Goal: Task Accomplishment & Management: Use online tool/utility

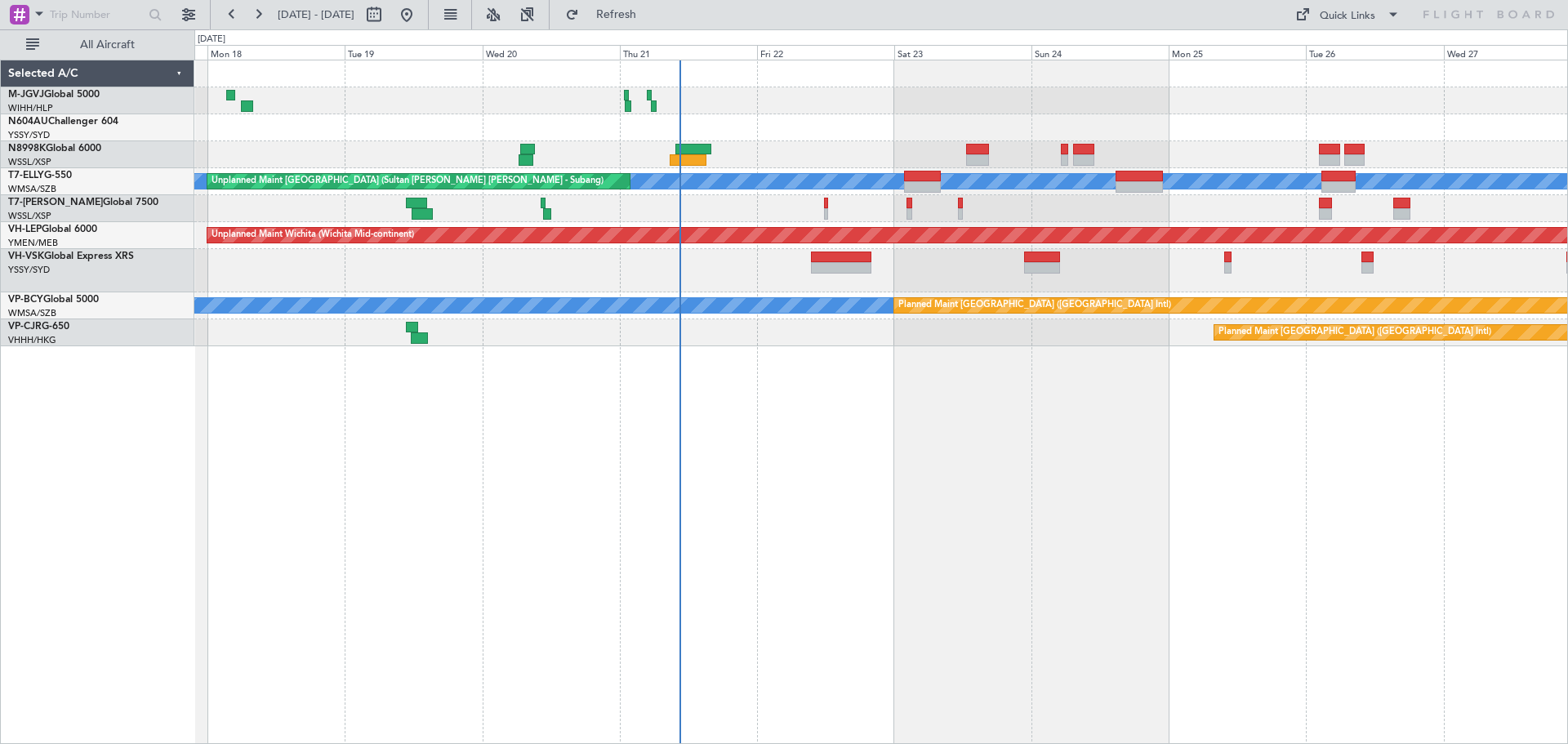
click at [663, 452] on div "Planned Maint [GEOGRAPHIC_DATA] (Seletar) [PERSON_NAME] Unplanned Maint [GEOGRA…" at bounding box center [881, 401] width 1373 height 684
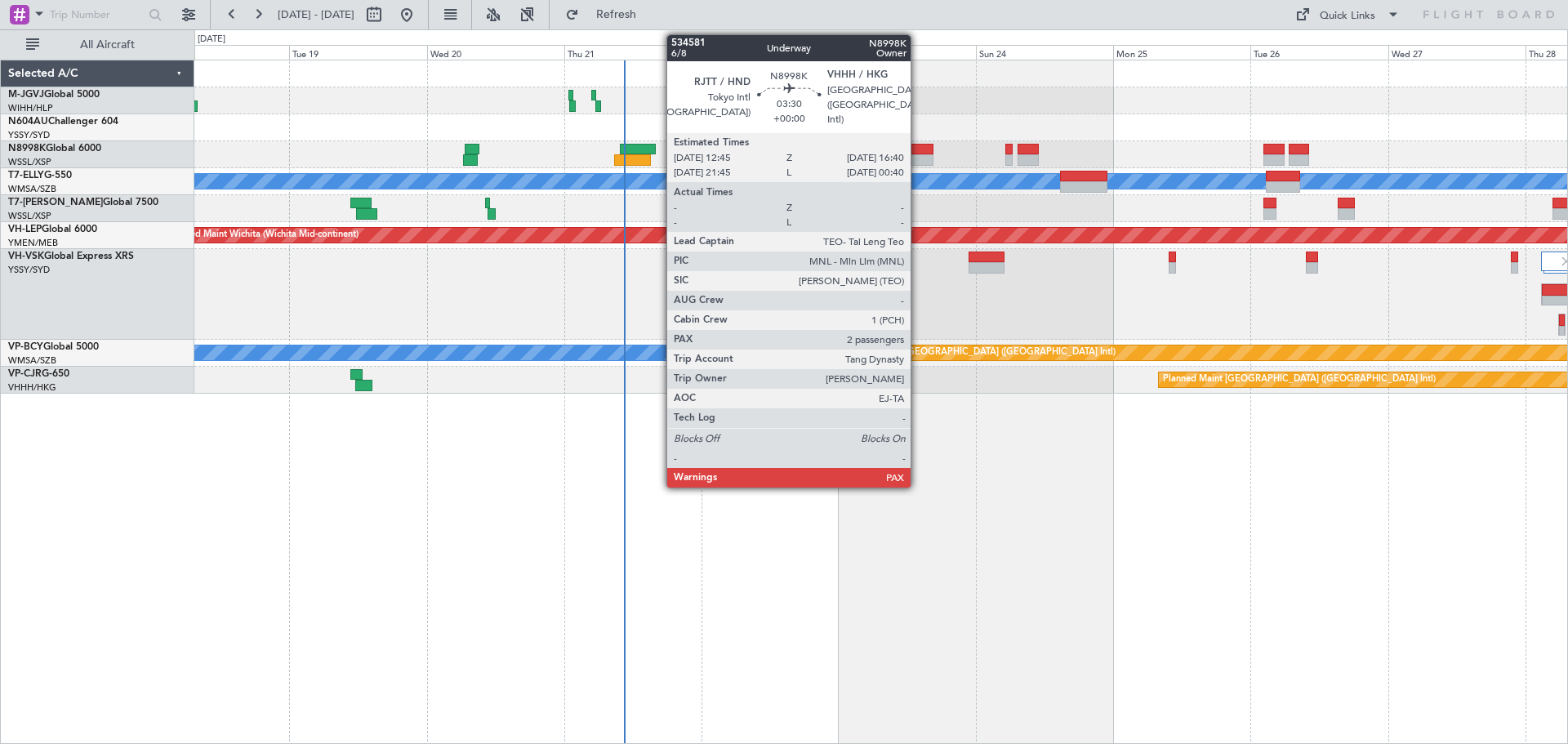
click at [918, 155] on div at bounding box center [921, 160] width 23 height 12
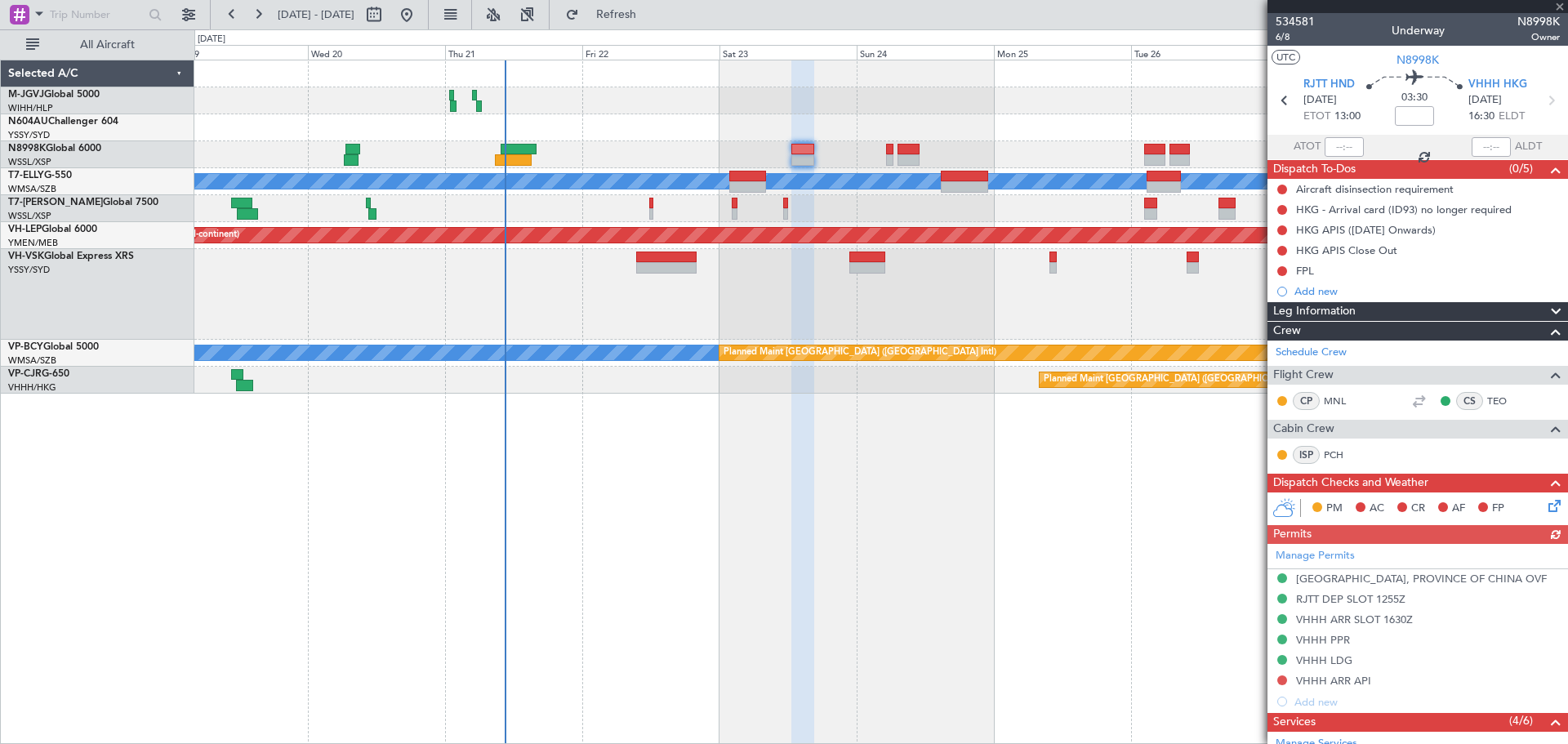
click at [825, 107] on div "Planned Maint [GEOGRAPHIC_DATA] (Seletar) Unplanned Maint [GEOGRAPHIC_DATA] (Su…" at bounding box center [881, 227] width 1373 height 333
click at [1561, 6] on span at bounding box center [1559, 7] width 16 height 15
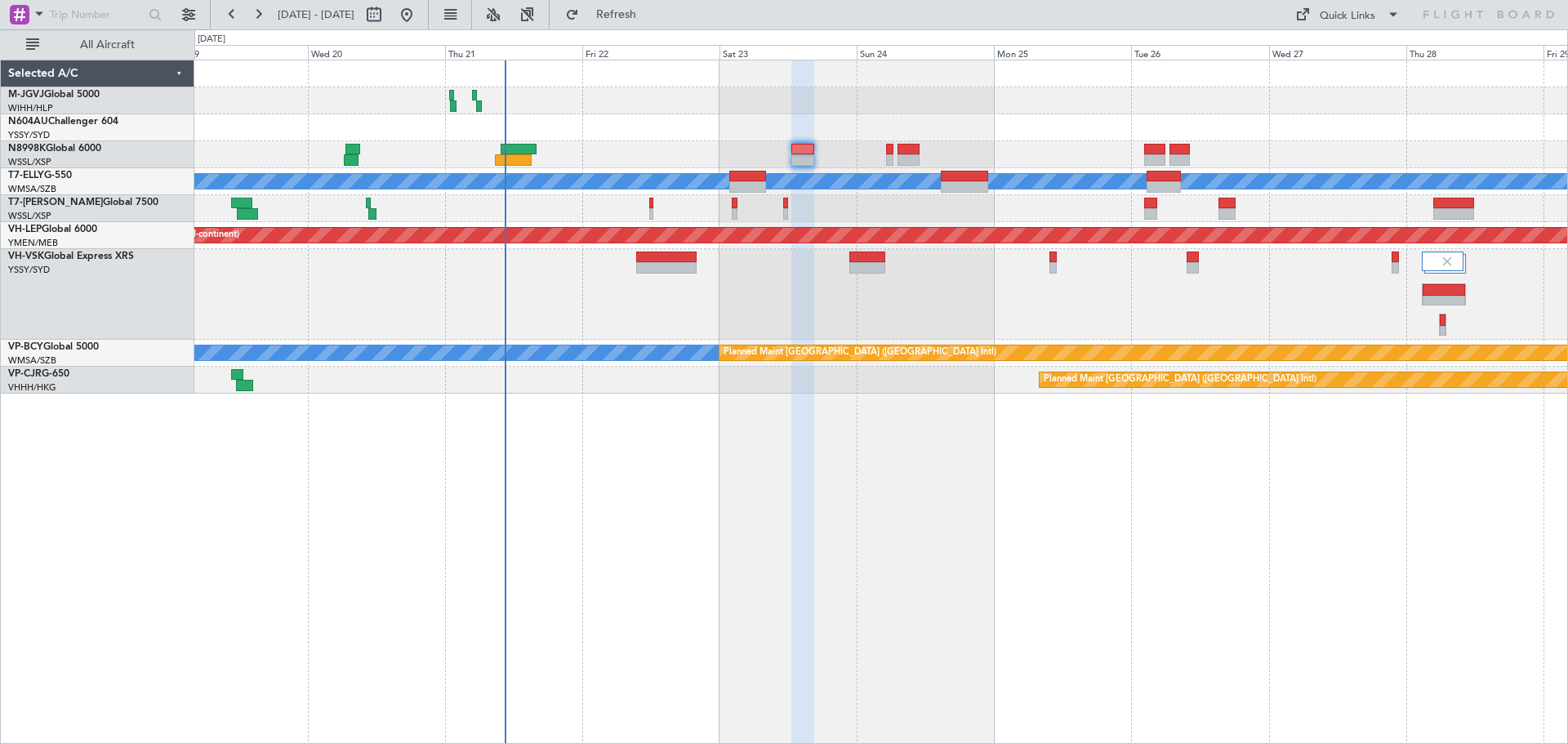
type input "0"
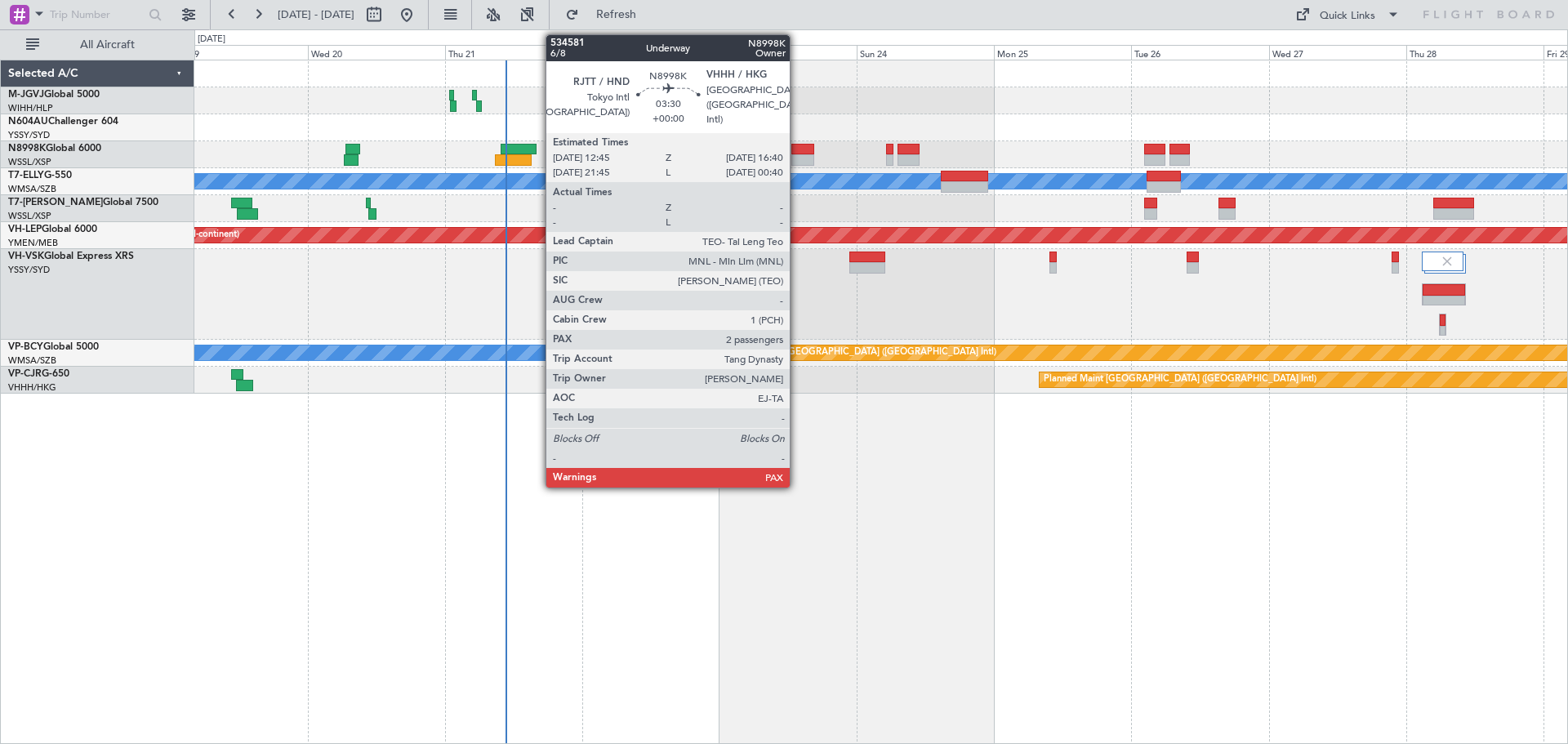
click at [797, 146] on div at bounding box center [803, 149] width 23 height 12
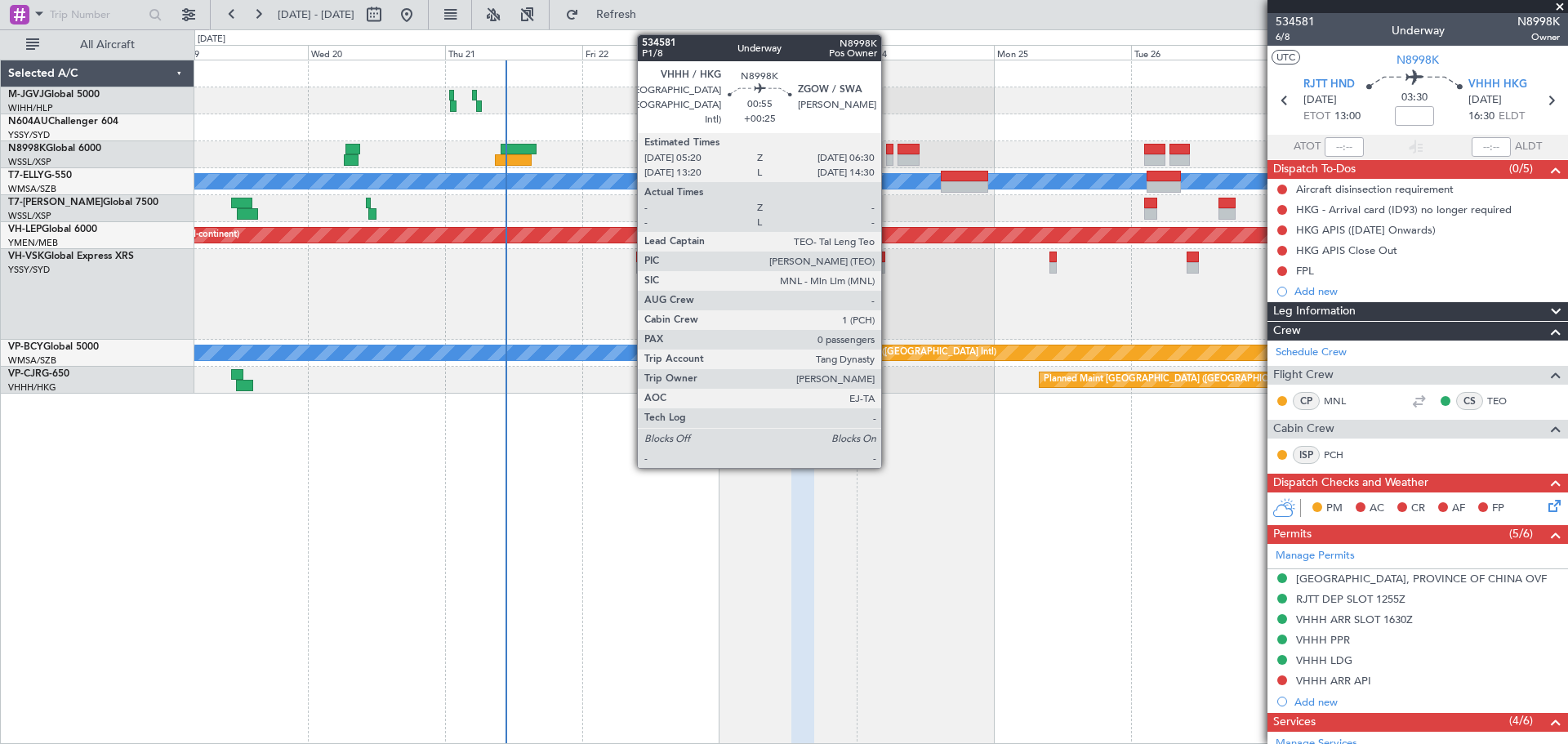
click at [890, 158] on div at bounding box center [890, 160] width 7 height 12
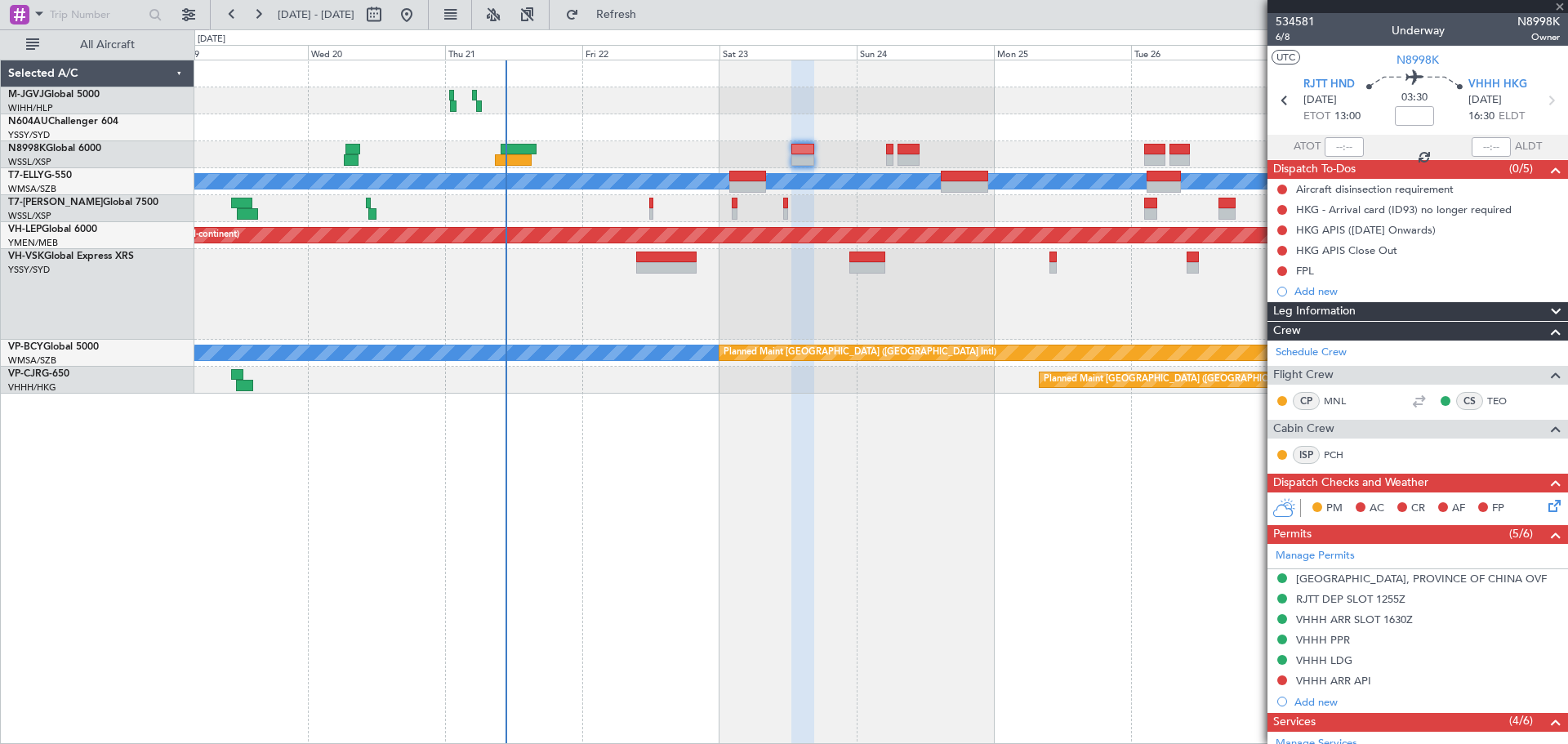
type input "+00:25"
type input "0"
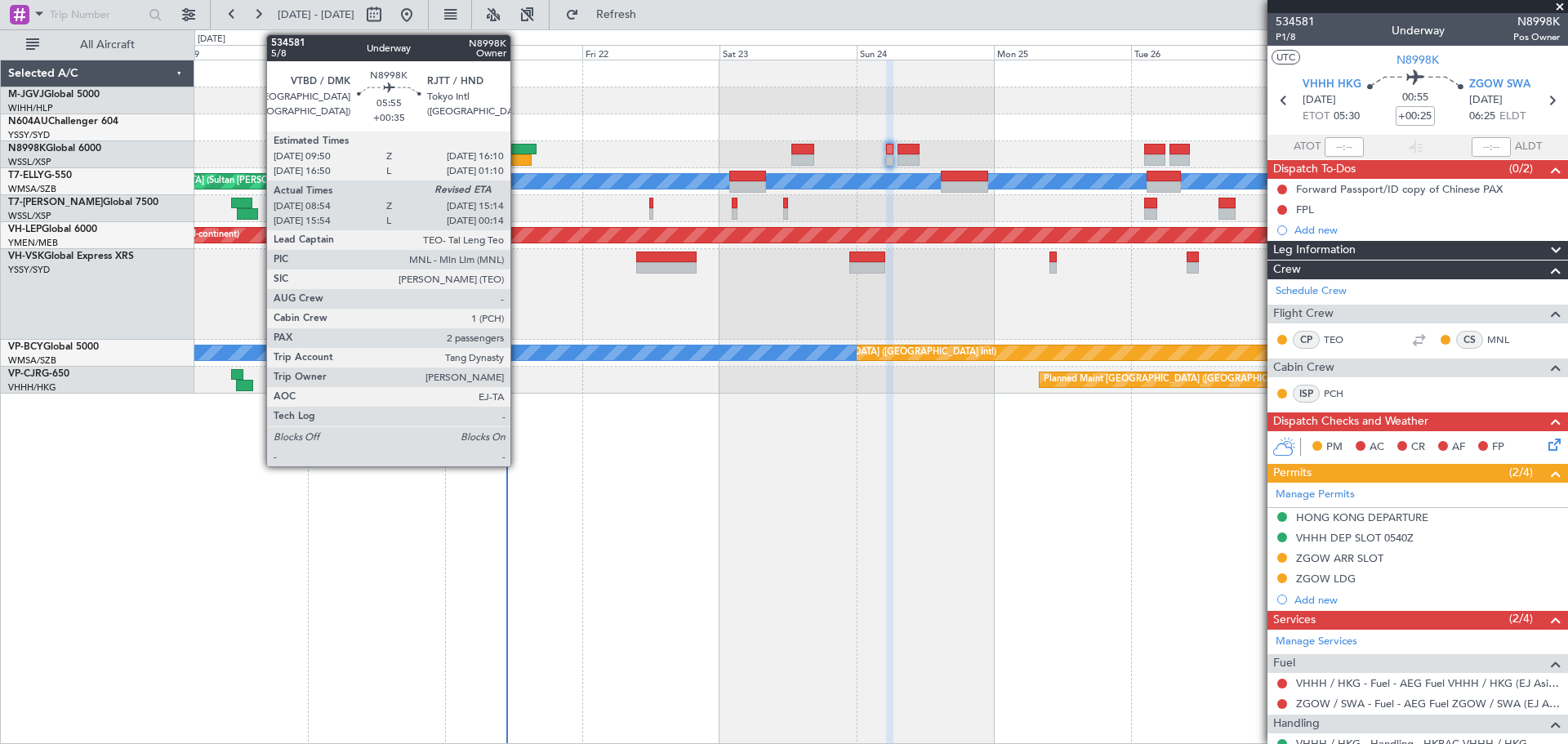
click at [518, 153] on div at bounding box center [518, 149] width 36 height 12
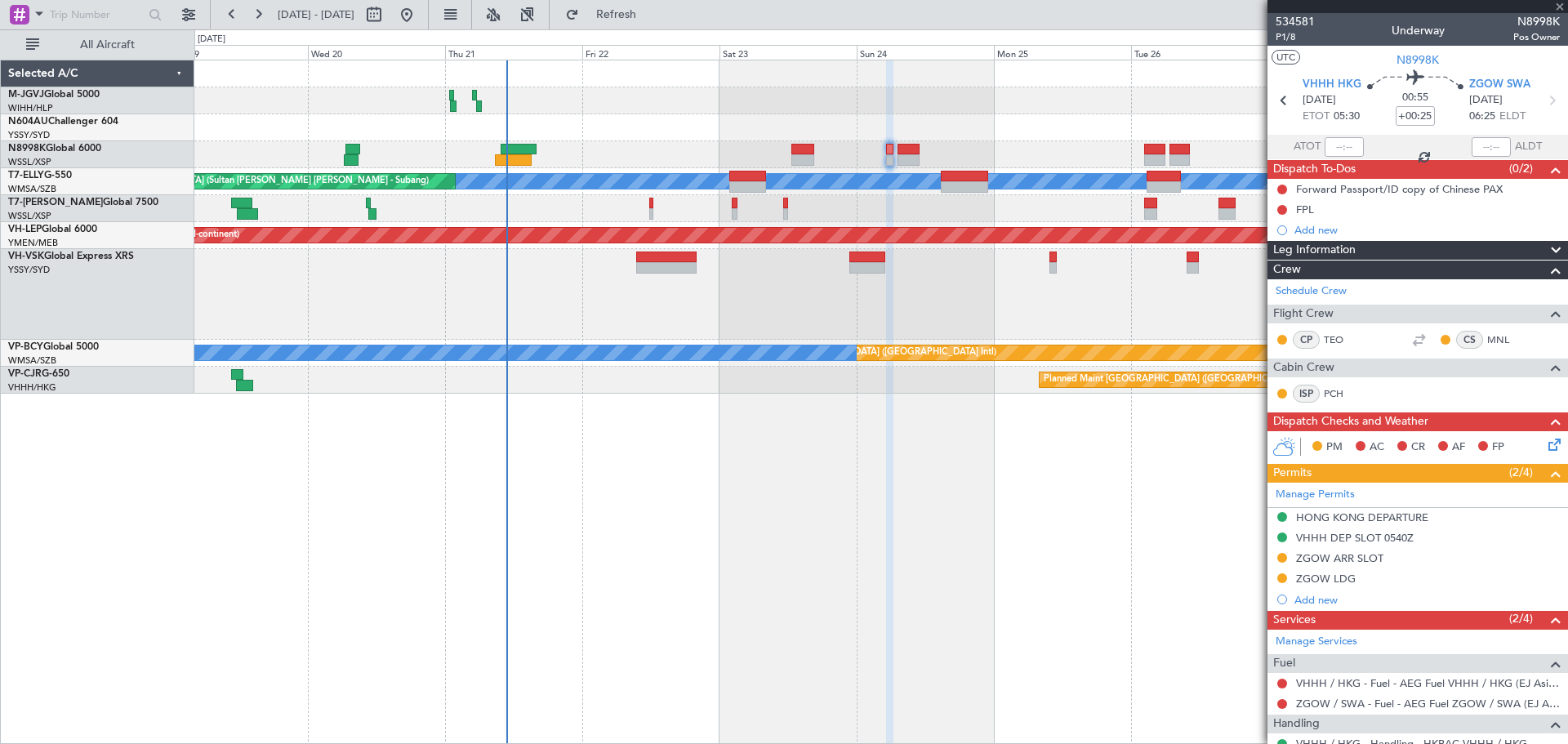
type input "+00:35"
type input "09:04"
type input "2"
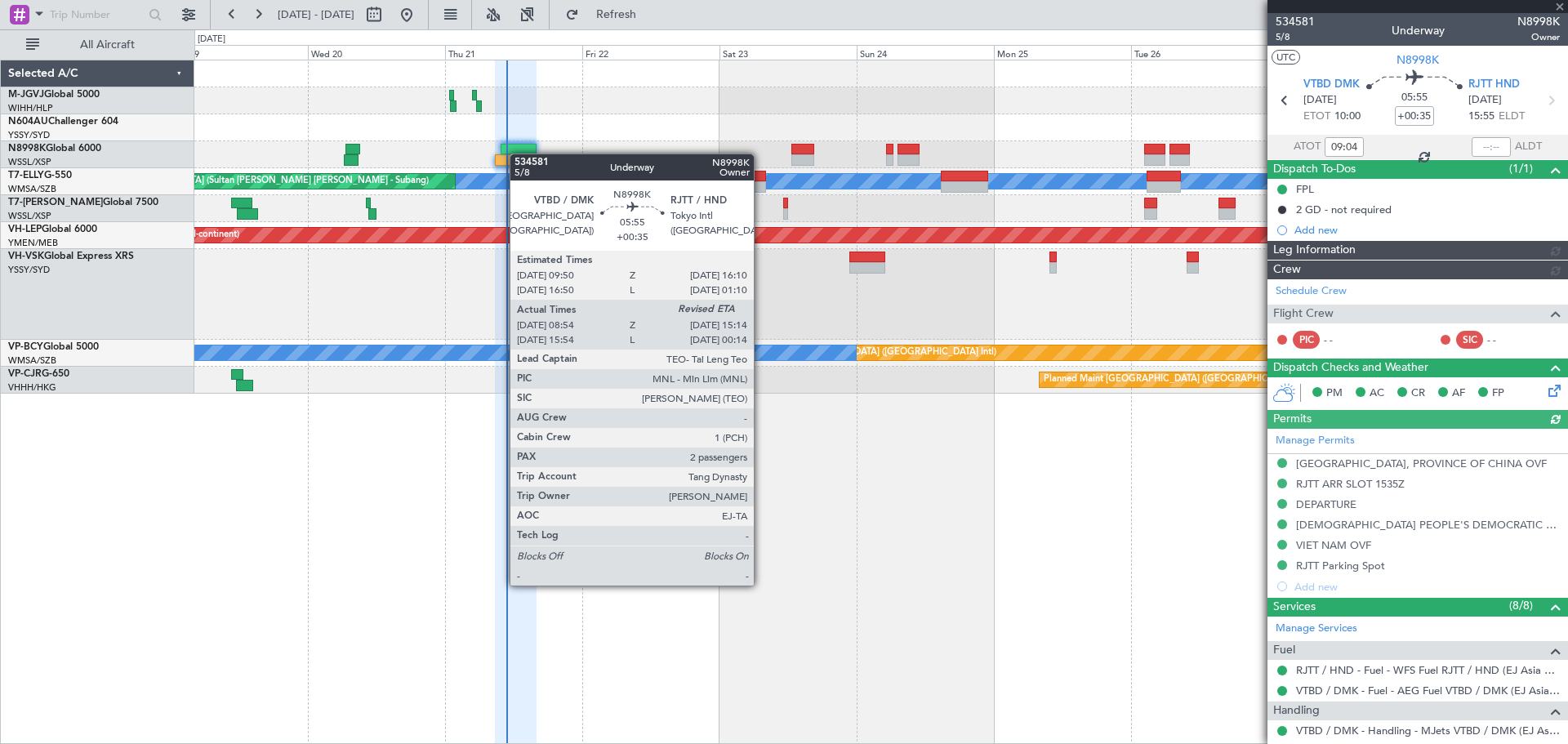
type input "[PERSON_NAME] (KYA)"
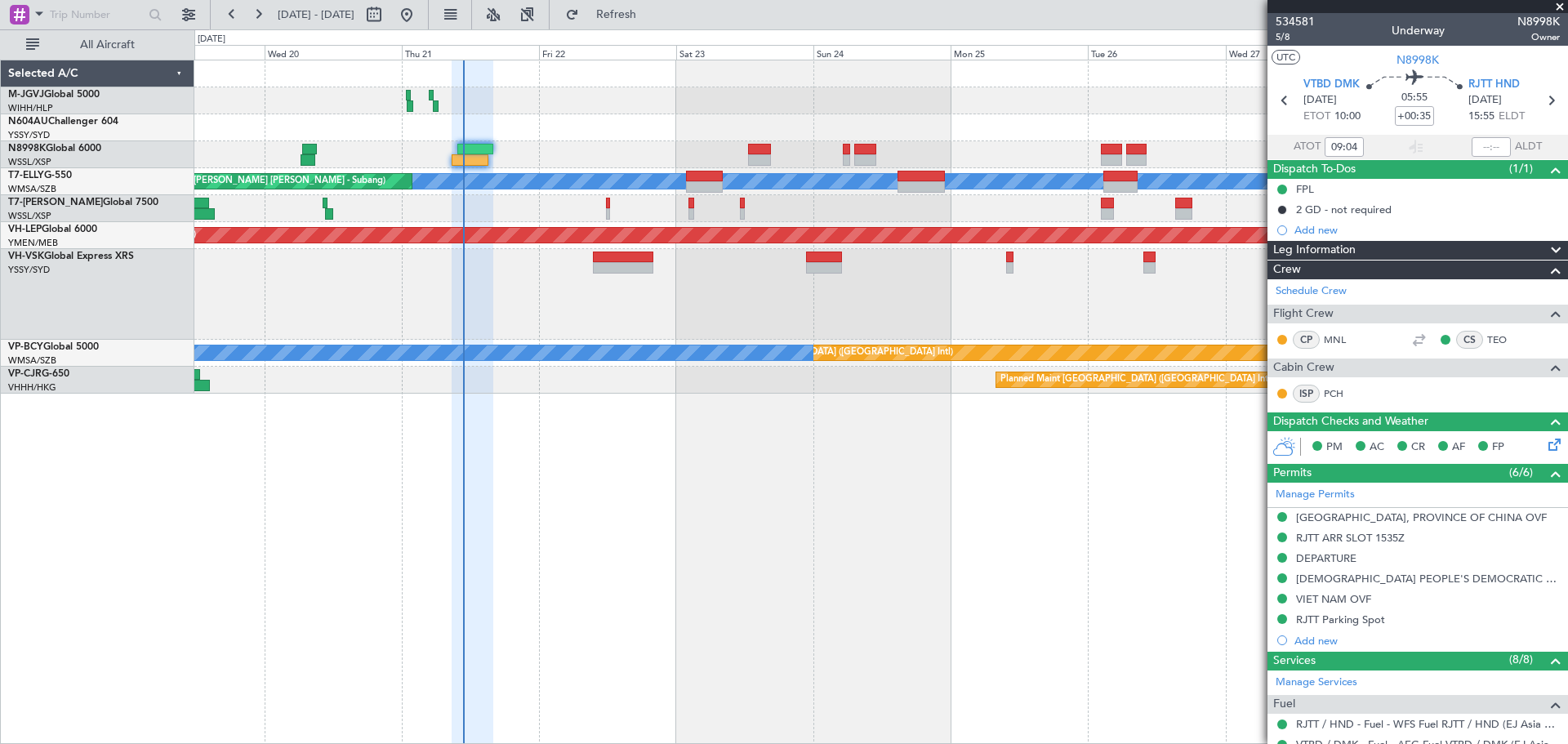
click at [803, 109] on div "Planned Maint [GEOGRAPHIC_DATA] (Seletar)" at bounding box center [881, 101] width 1373 height 27
click at [1359, 247] on div "Leg Information" at bounding box center [1417, 250] width 301 height 19
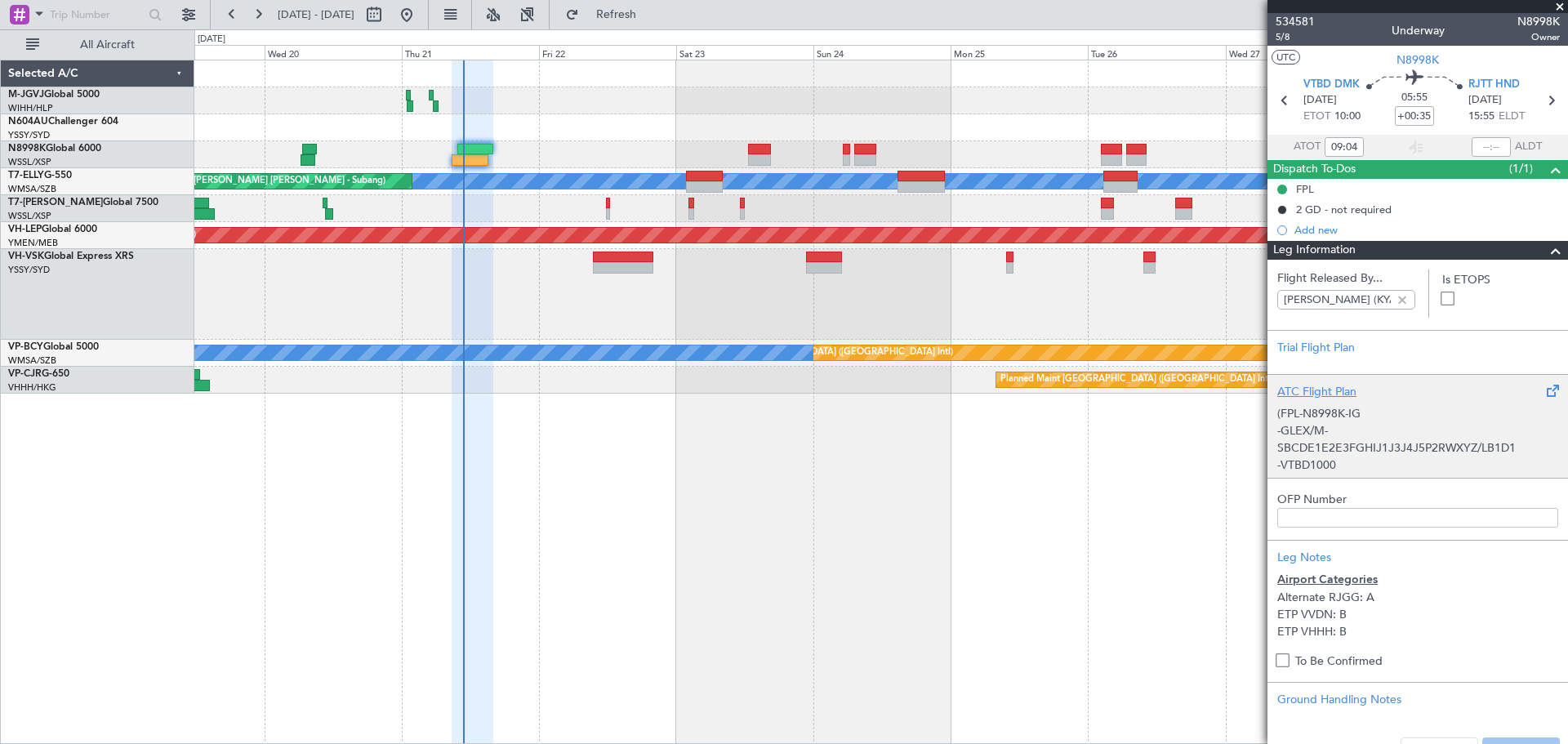
click at [1541, 389] on span at bounding box center [1551, 391] width 20 height 20
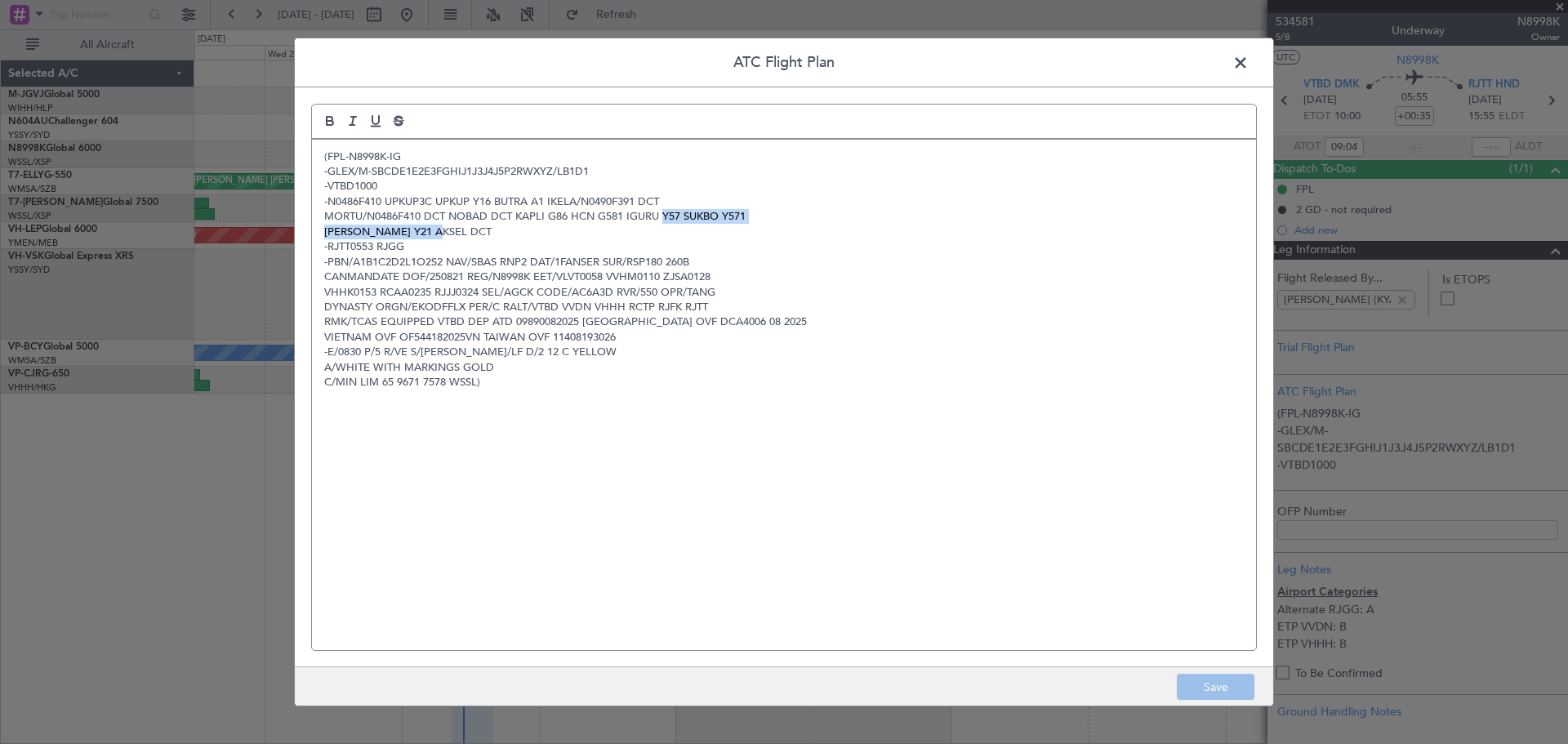
drag, startPoint x: 662, startPoint y: 217, endPoint x: 752, endPoint y: 236, distance: 92.0
click at [752, 236] on div "(FPL-N8998K-IG -GLEX/M-SBCDE1E2E3FGHIJ1J3J4J5P2RWXYZ/LB1D1 -VTBD1000 -N0486F410…" at bounding box center [784, 395] width 944 height 511
click at [1249, 65] on span at bounding box center [1249, 67] width 0 height 33
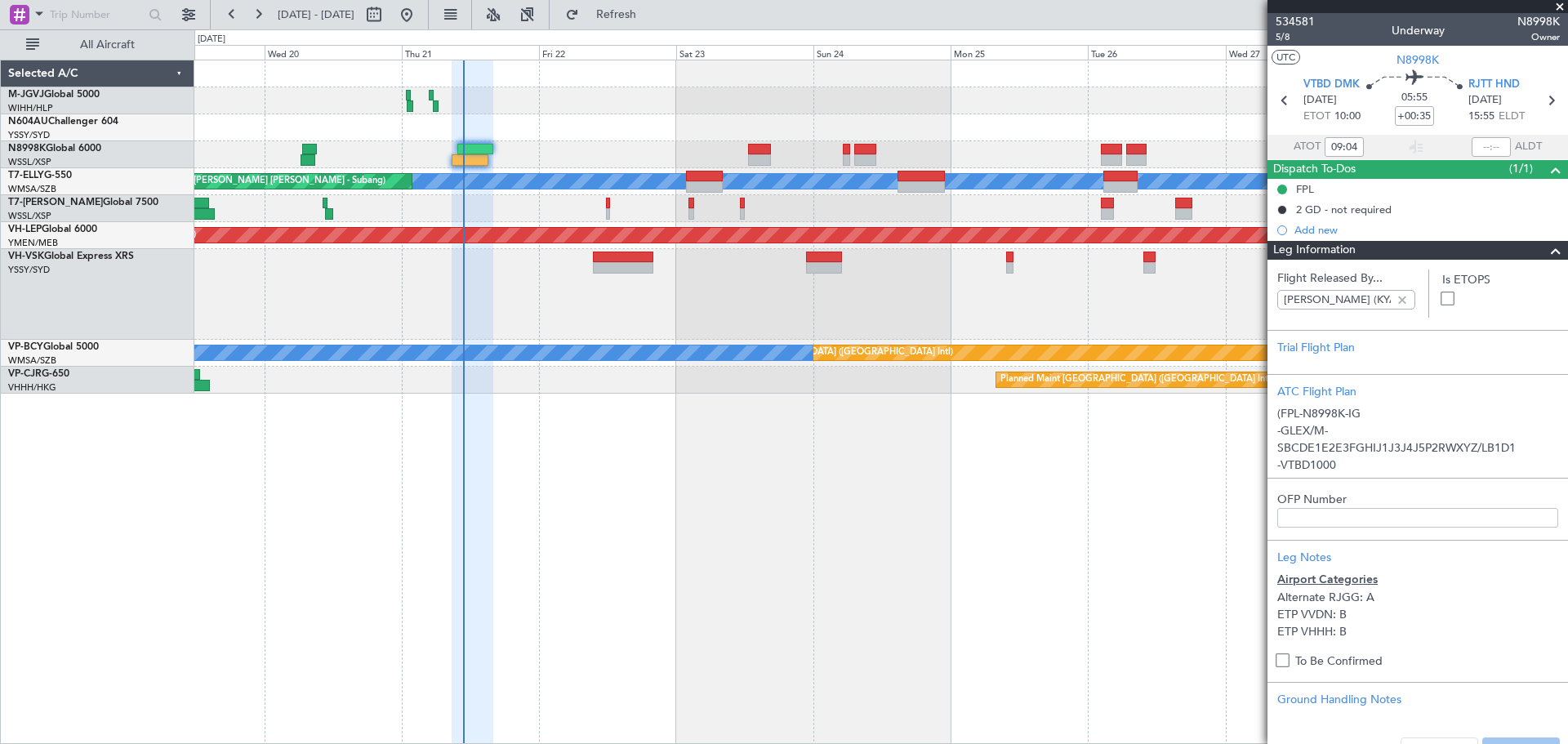
click at [1546, 245] on span at bounding box center [1556, 251] width 20 height 20
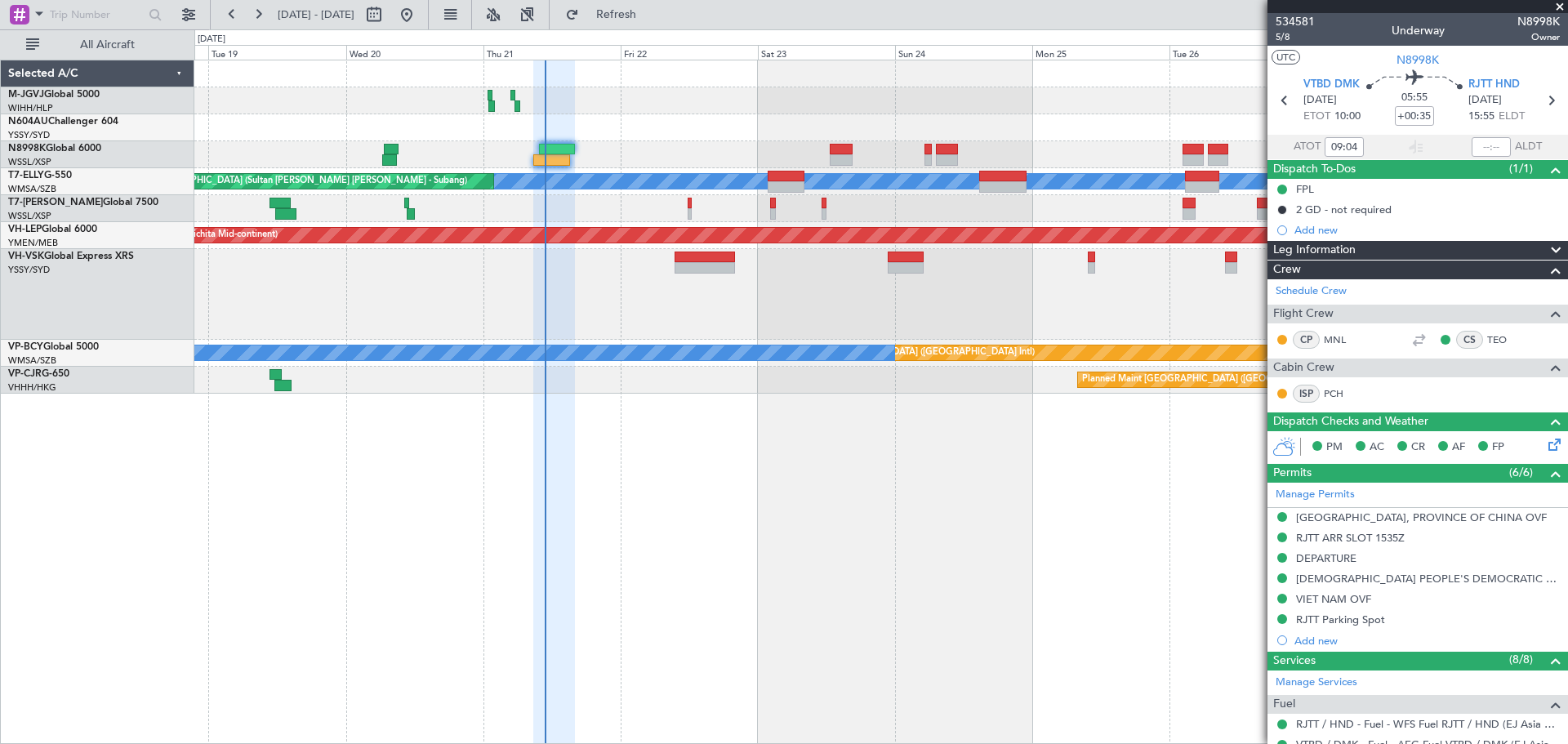
click at [641, 131] on div at bounding box center [881, 128] width 1373 height 27
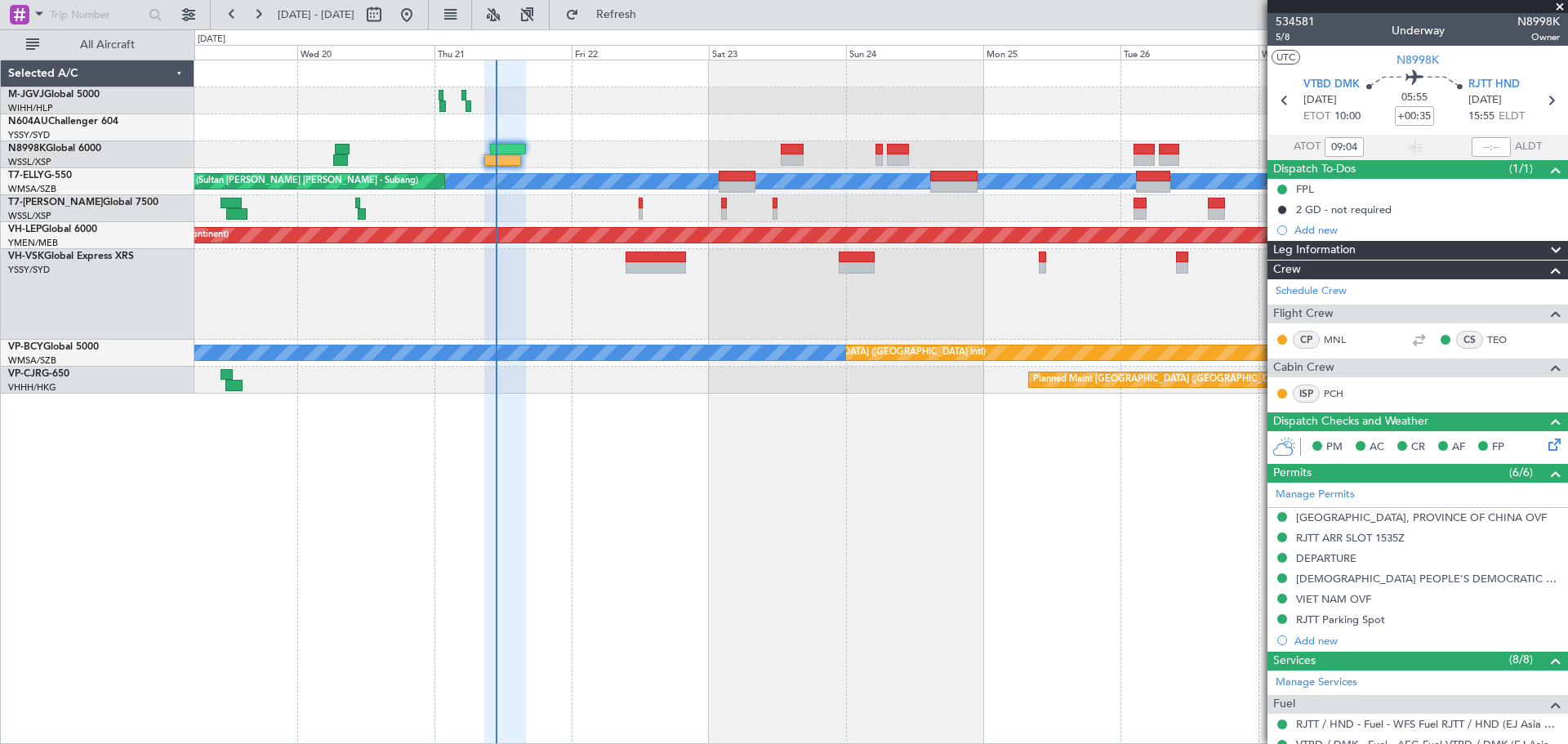
click at [664, 134] on div at bounding box center [881, 128] width 1373 height 27
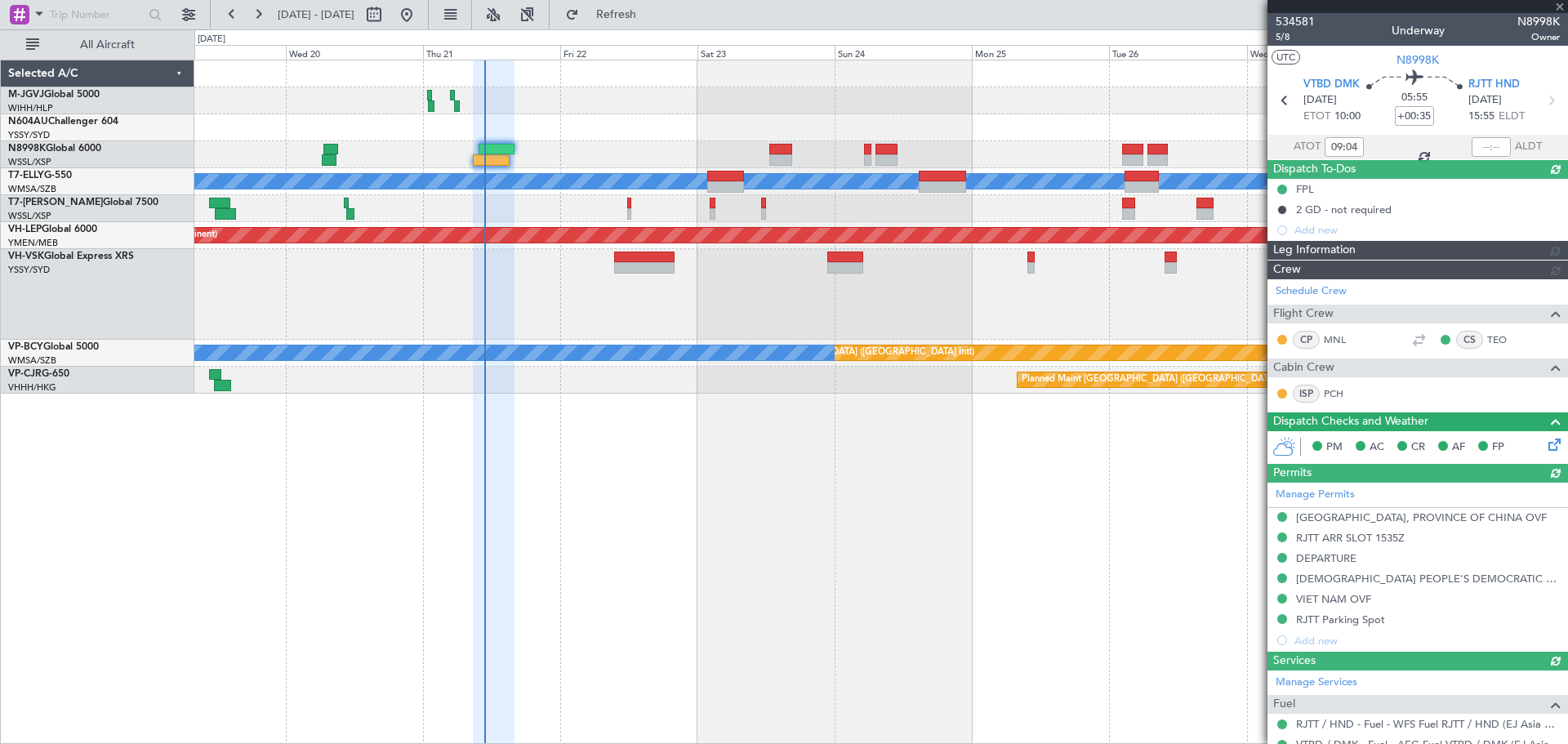
type input "[PERSON_NAME] (KYA)"
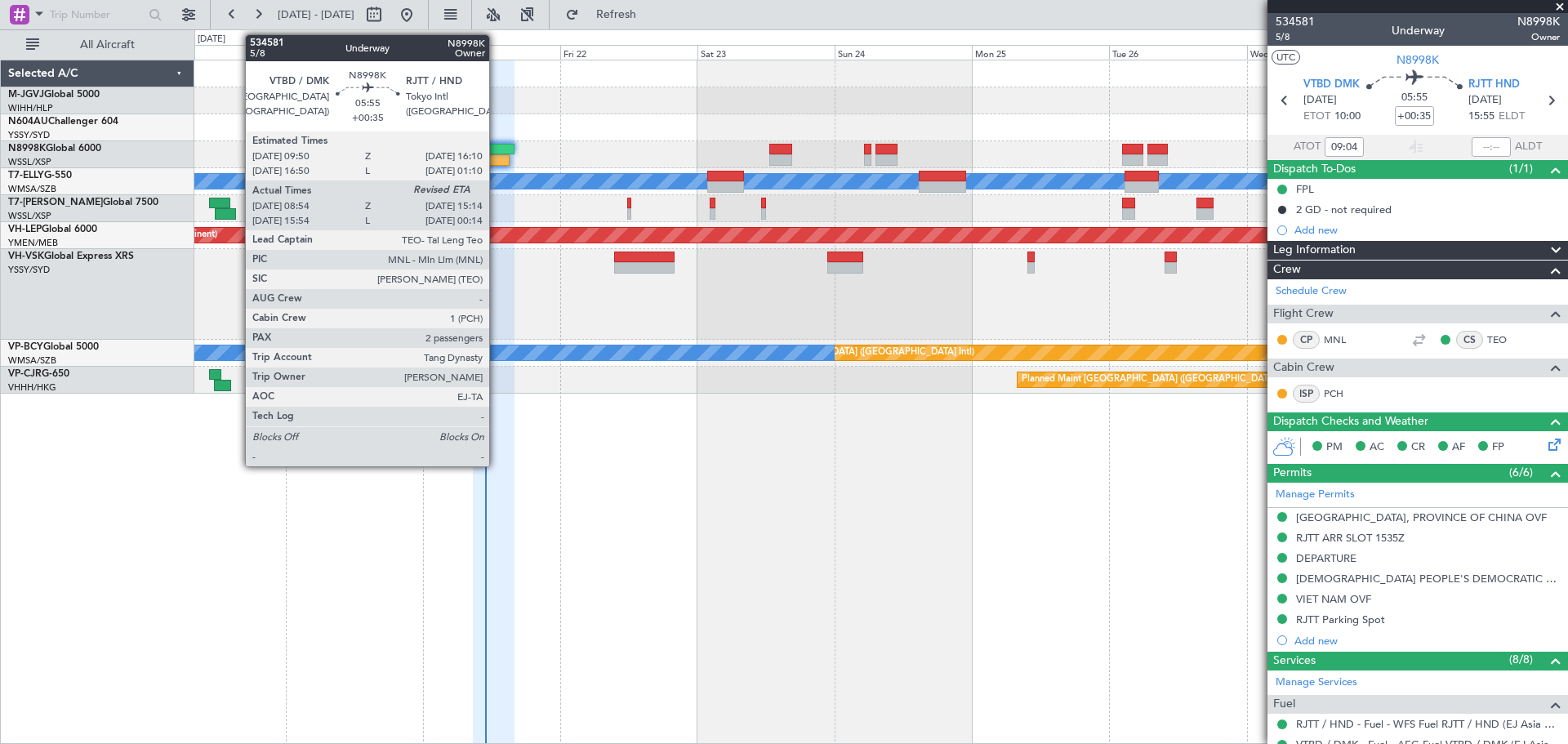
click at [497, 144] on div at bounding box center [496, 149] width 36 height 12
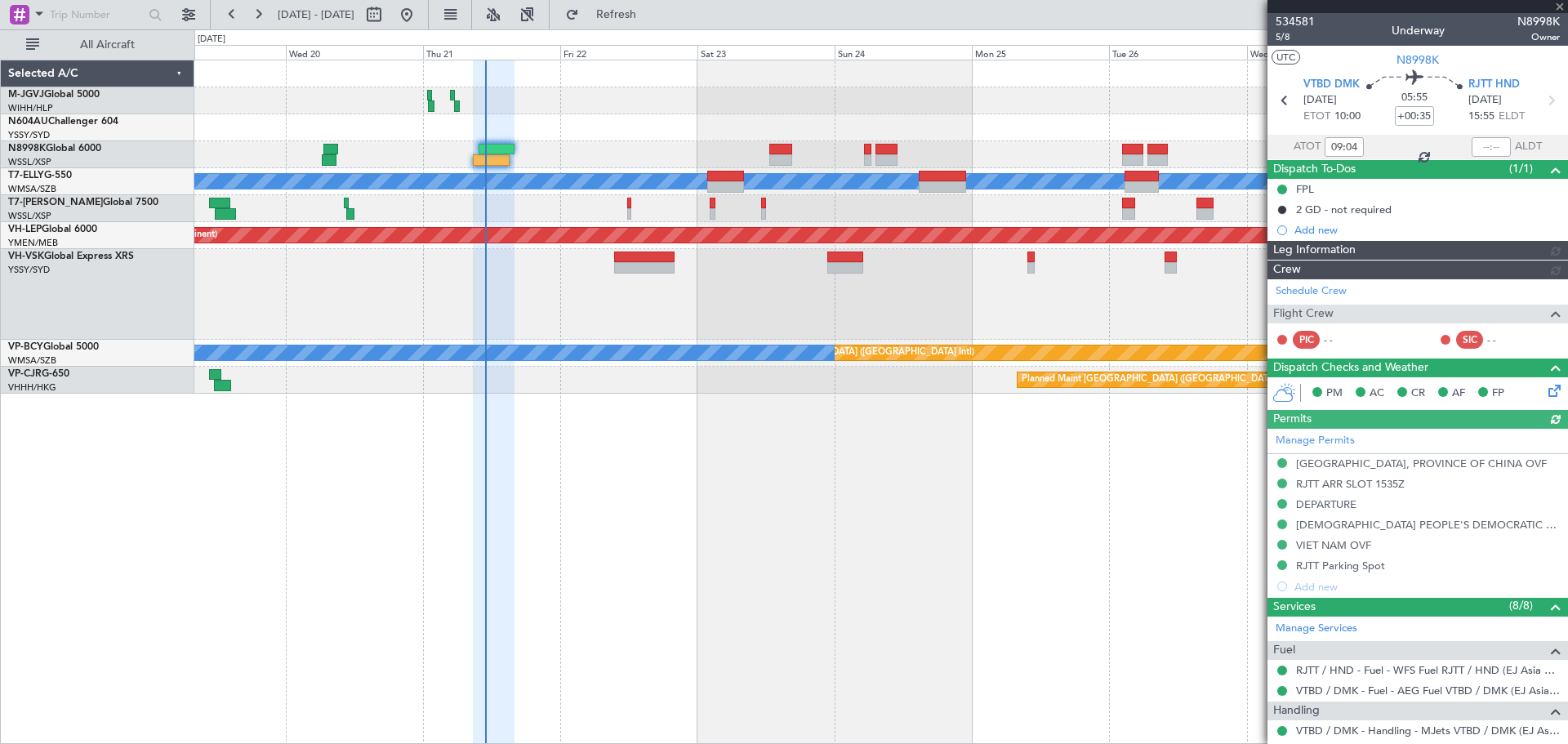
type input "[PERSON_NAME] (KYA)"
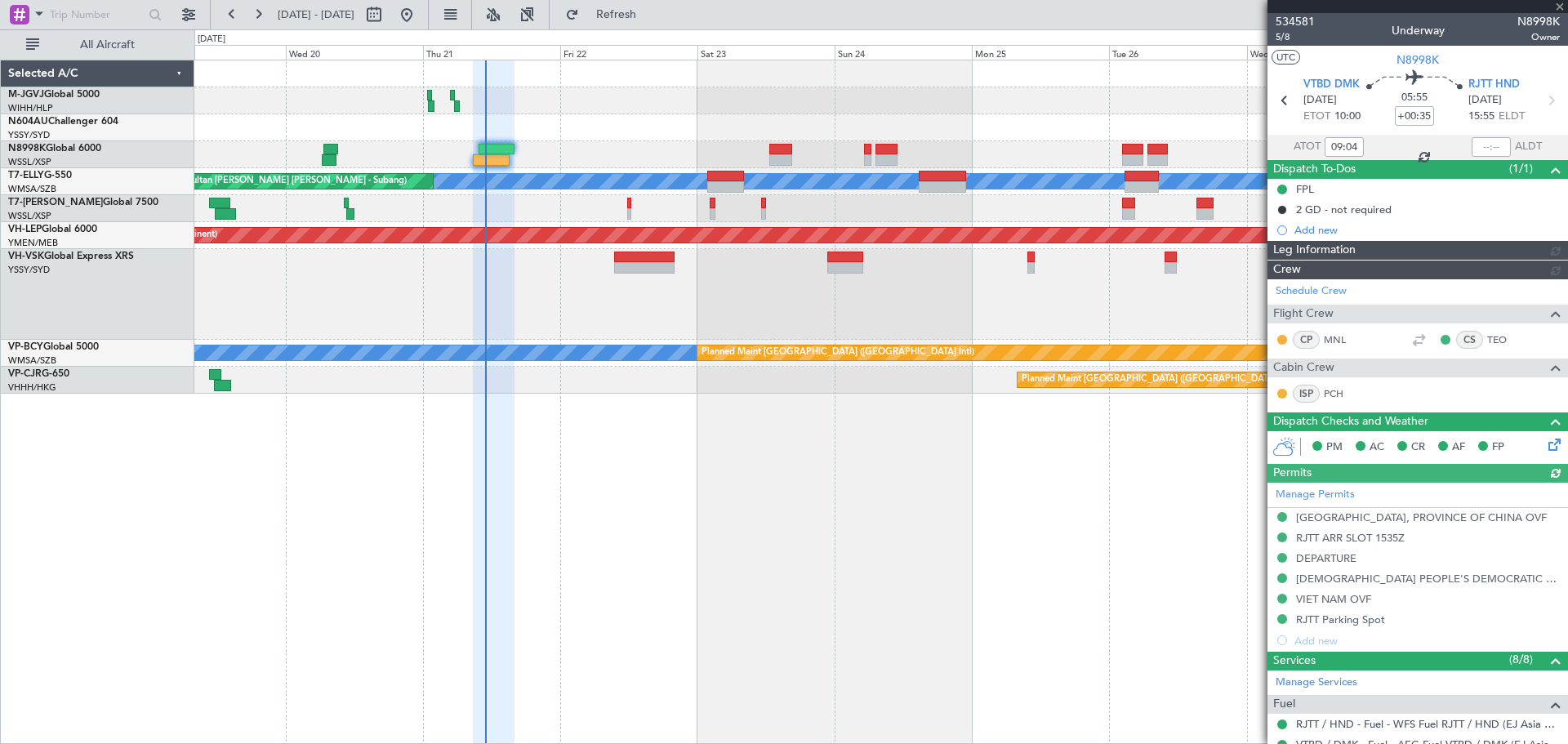
type input "[PERSON_NAME] (KYA)"
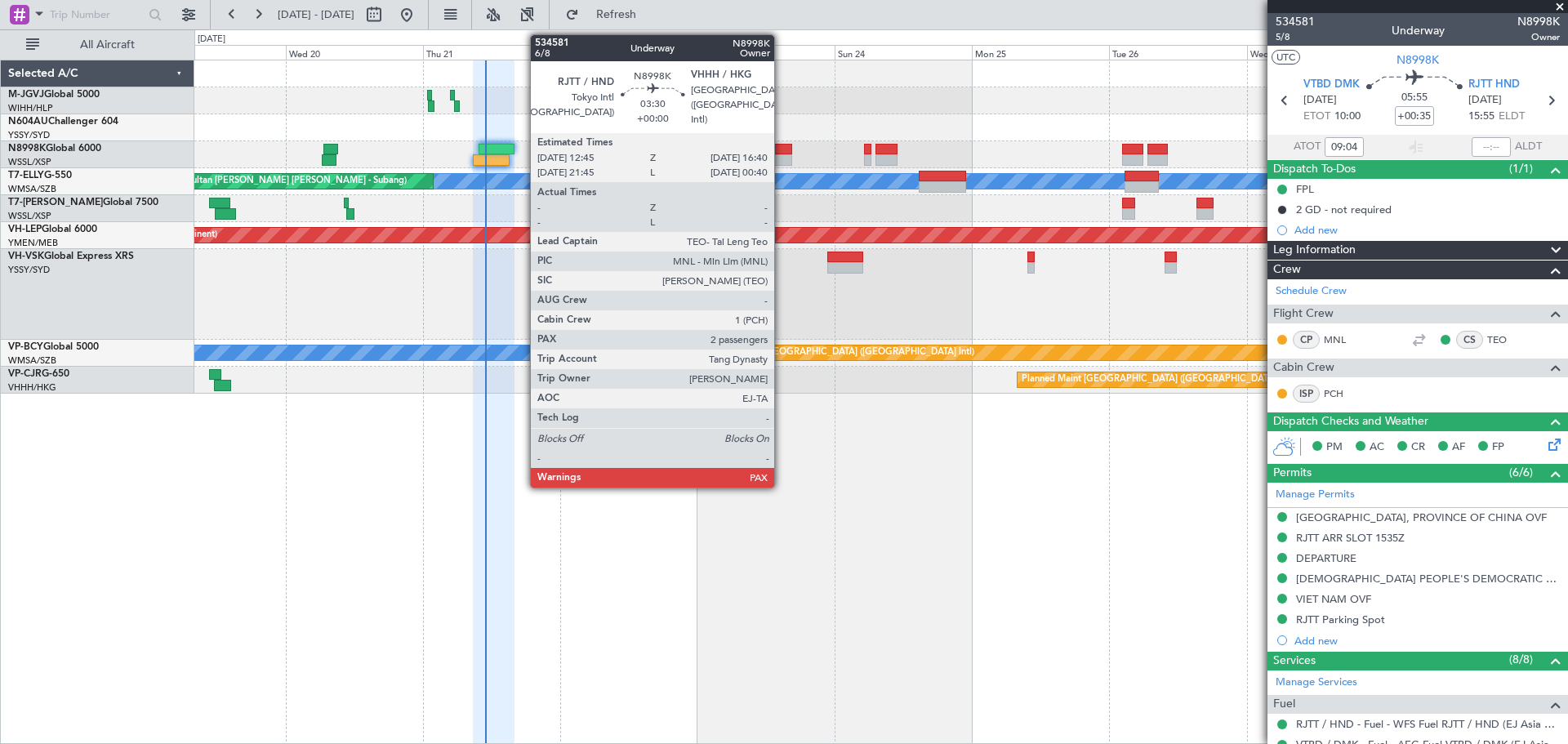
click at [781, 159] on div at bounding box center [780, 160] width 23 height 12
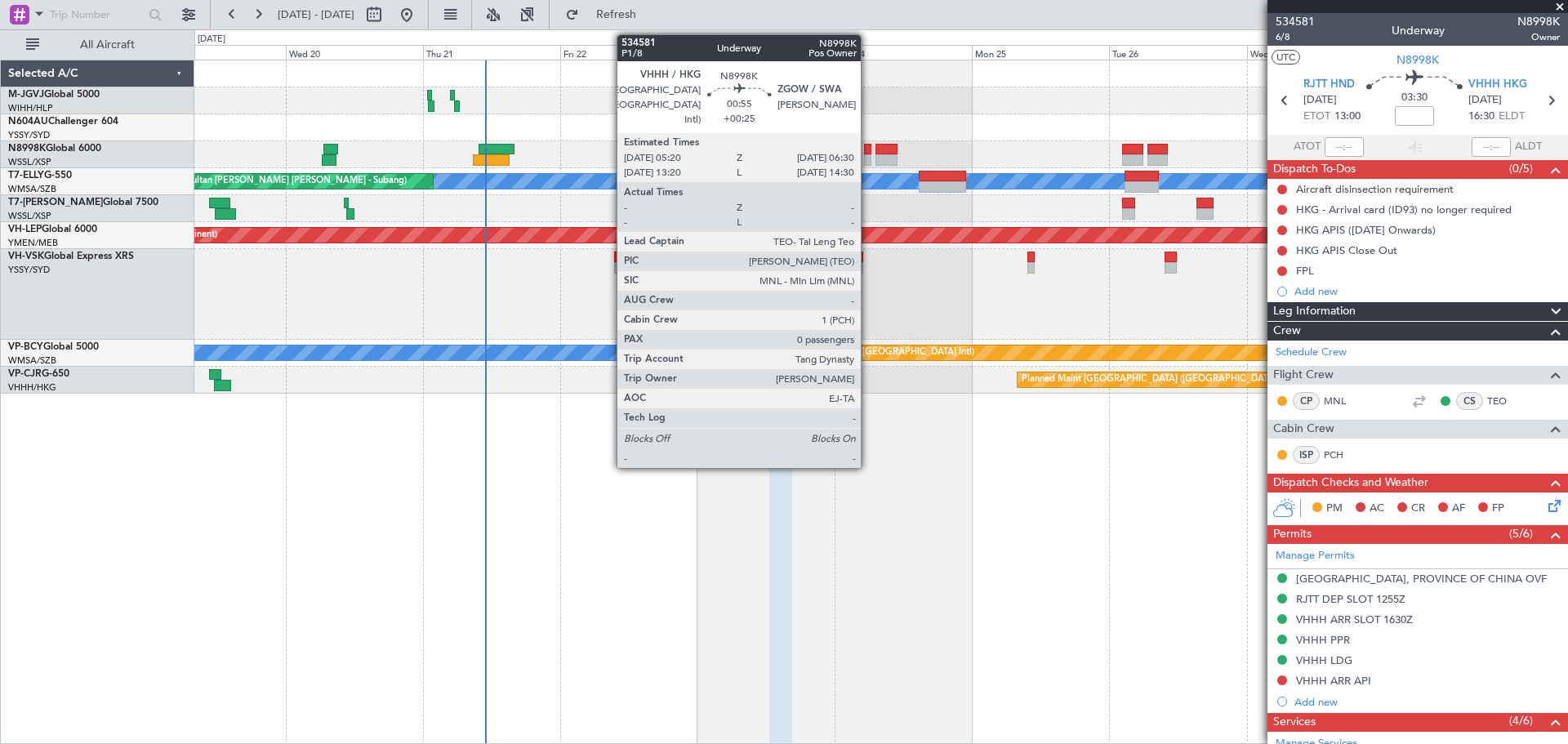
click at [868, 153] on div at bounding box center [867, 149] width 7 height 12
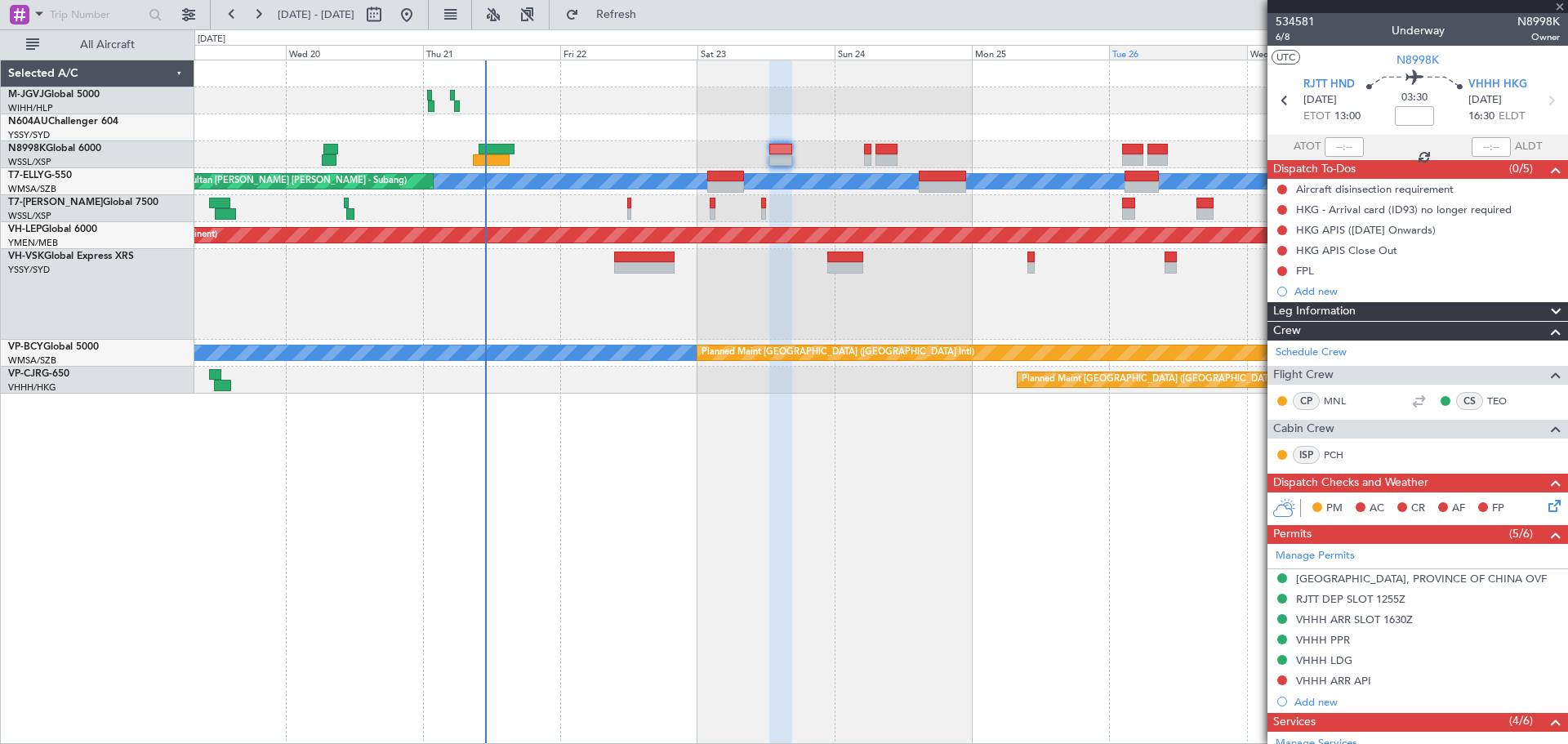
type input "+00:25"
type input "0"
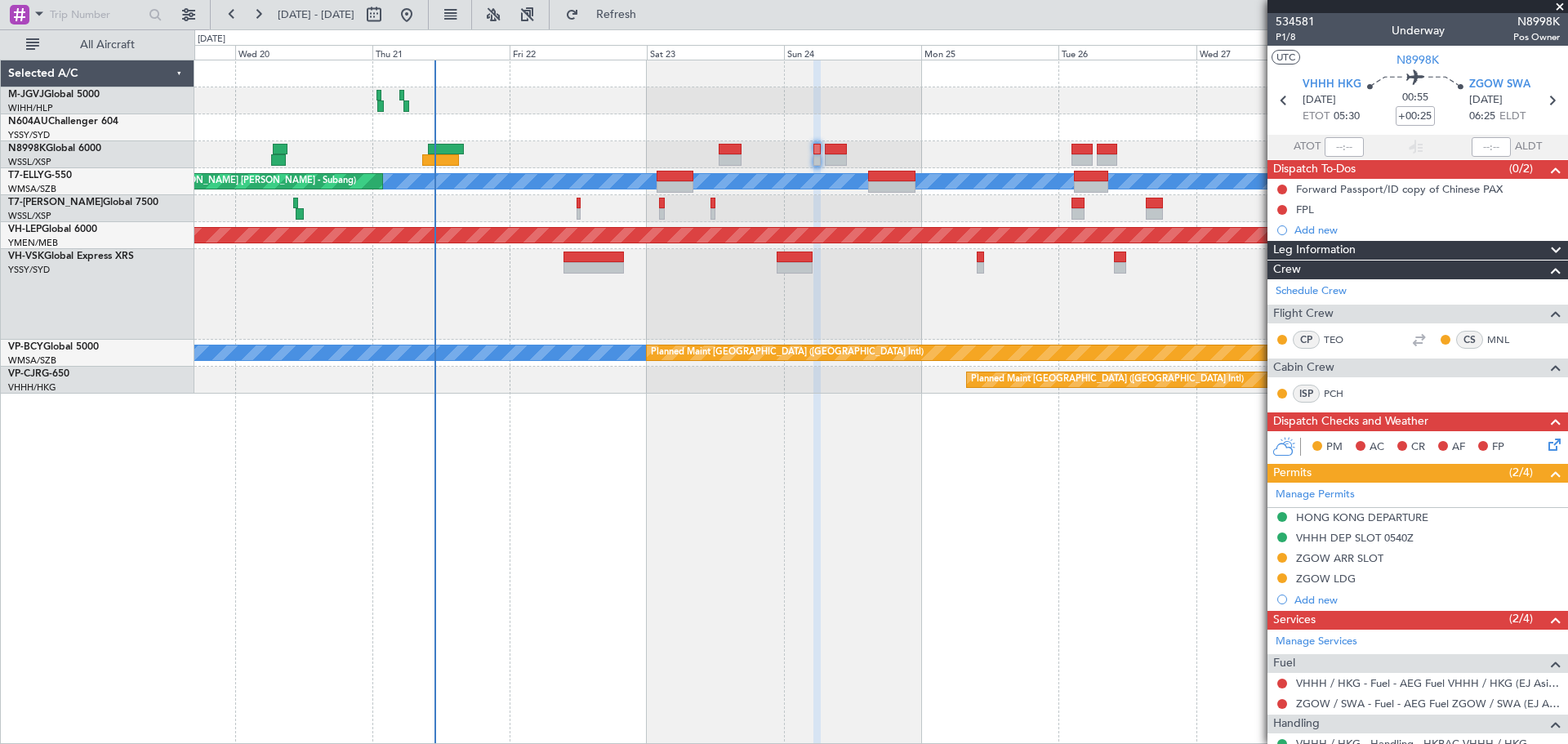
click at [1015, 128] on div "Planned Maint [GEOGRAPHIC_DATA] (Seletar) [PERSON_NAME] Unplanned Maint [GEOGRA…" at bounding box center [881, 227] width 1373 height 333
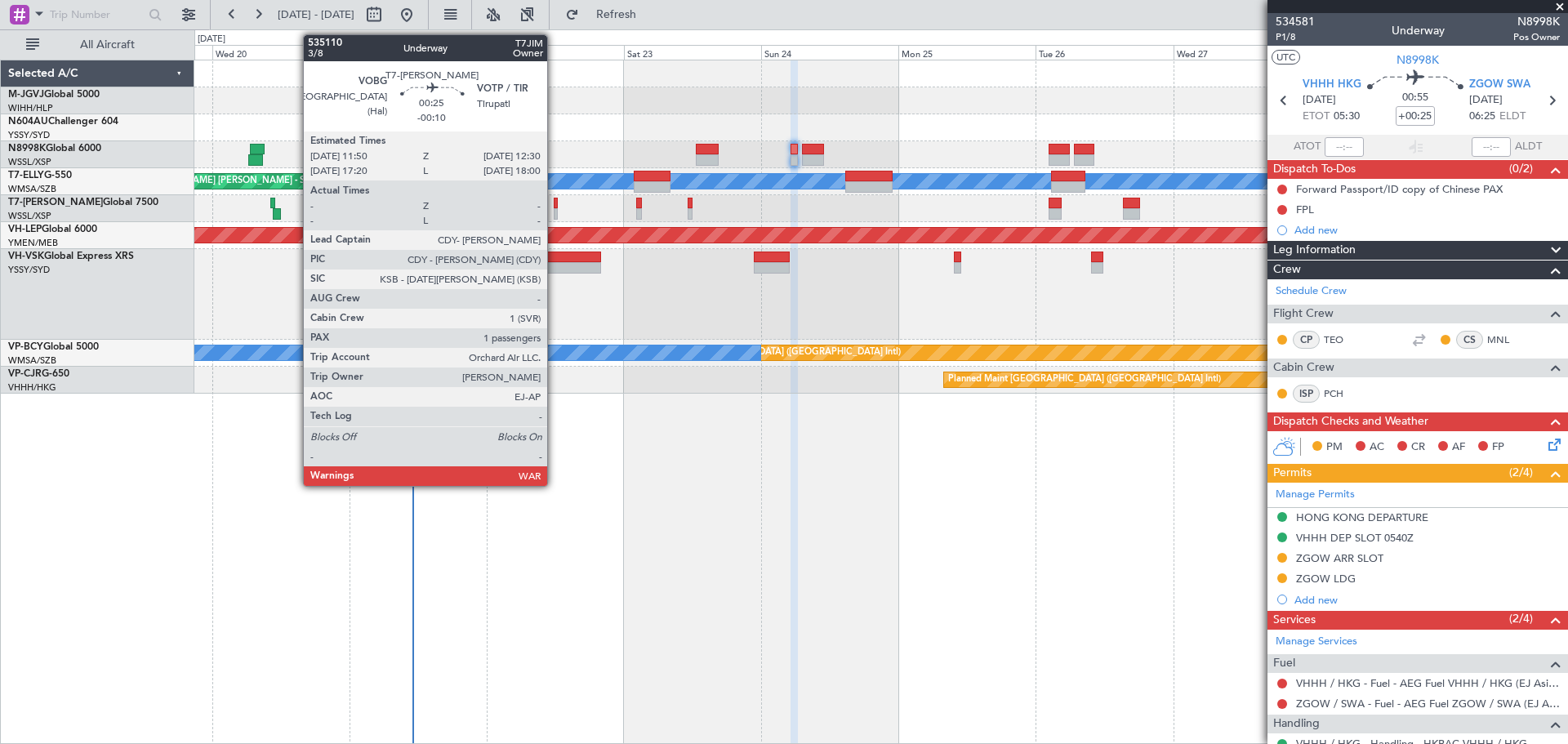
click at [554, 209] on div at bounding box center [555, 214] width 4 height 12
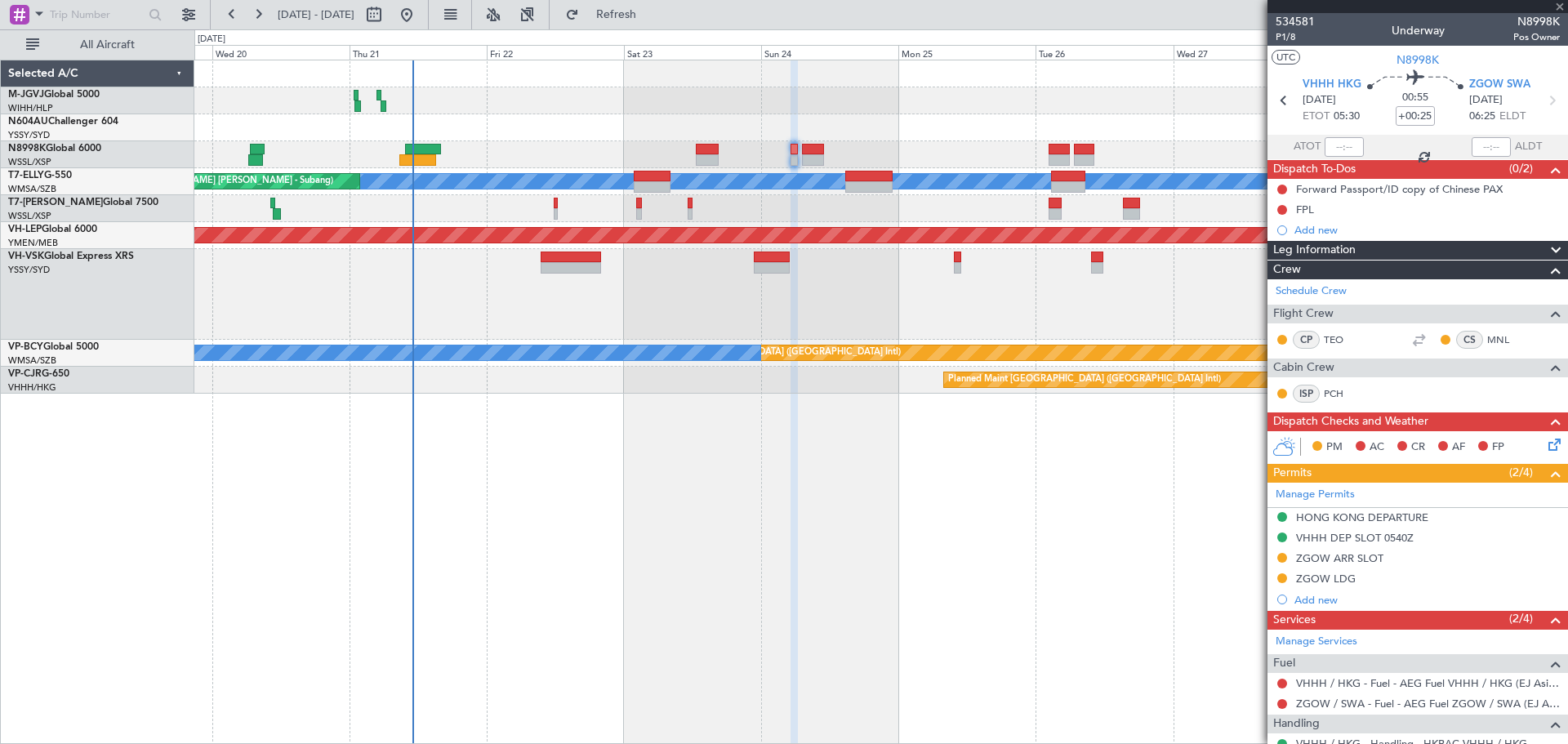
type input "-00:10"
type input "1"
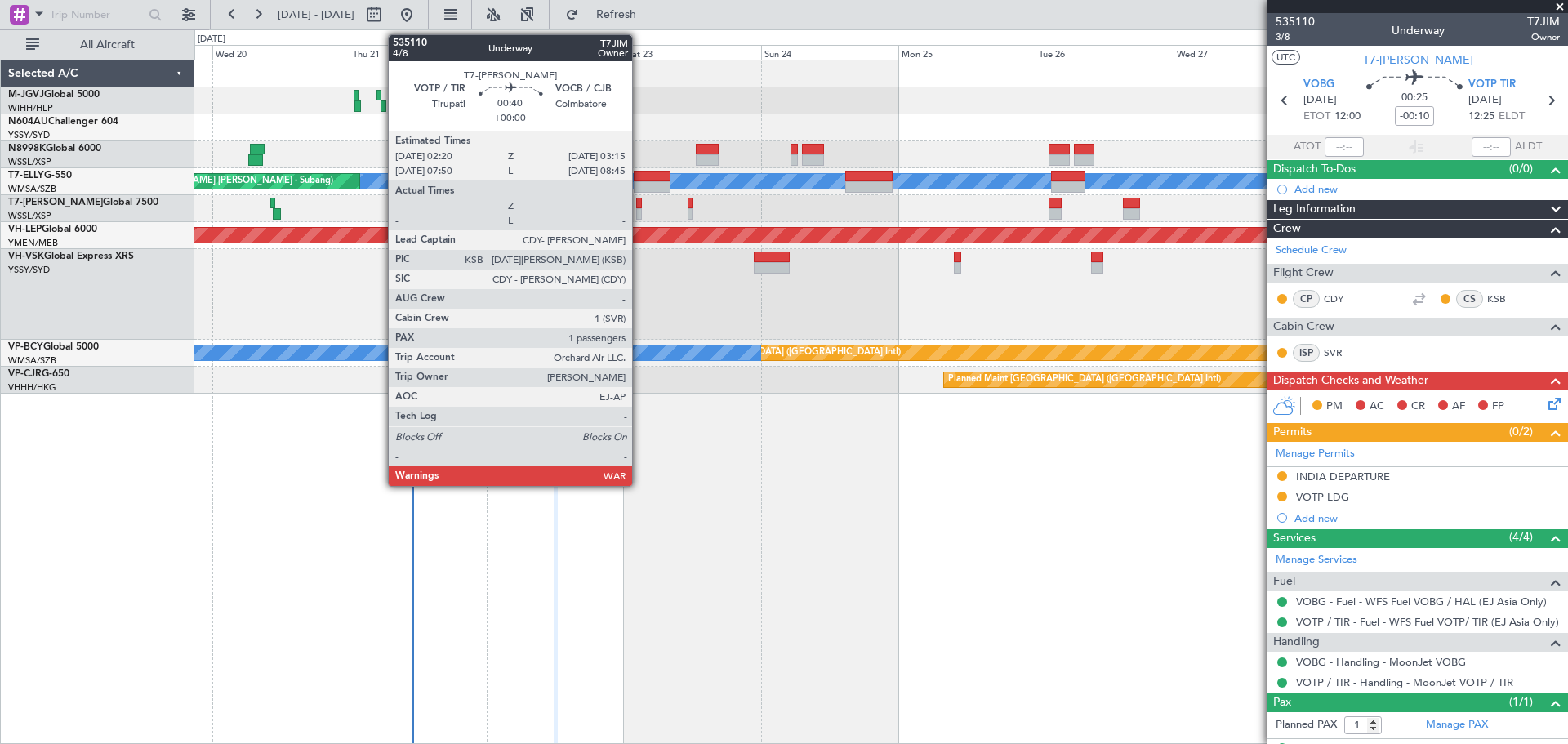
click at [639, 203] on div at bounding box center [639, 203] width 5 height 12
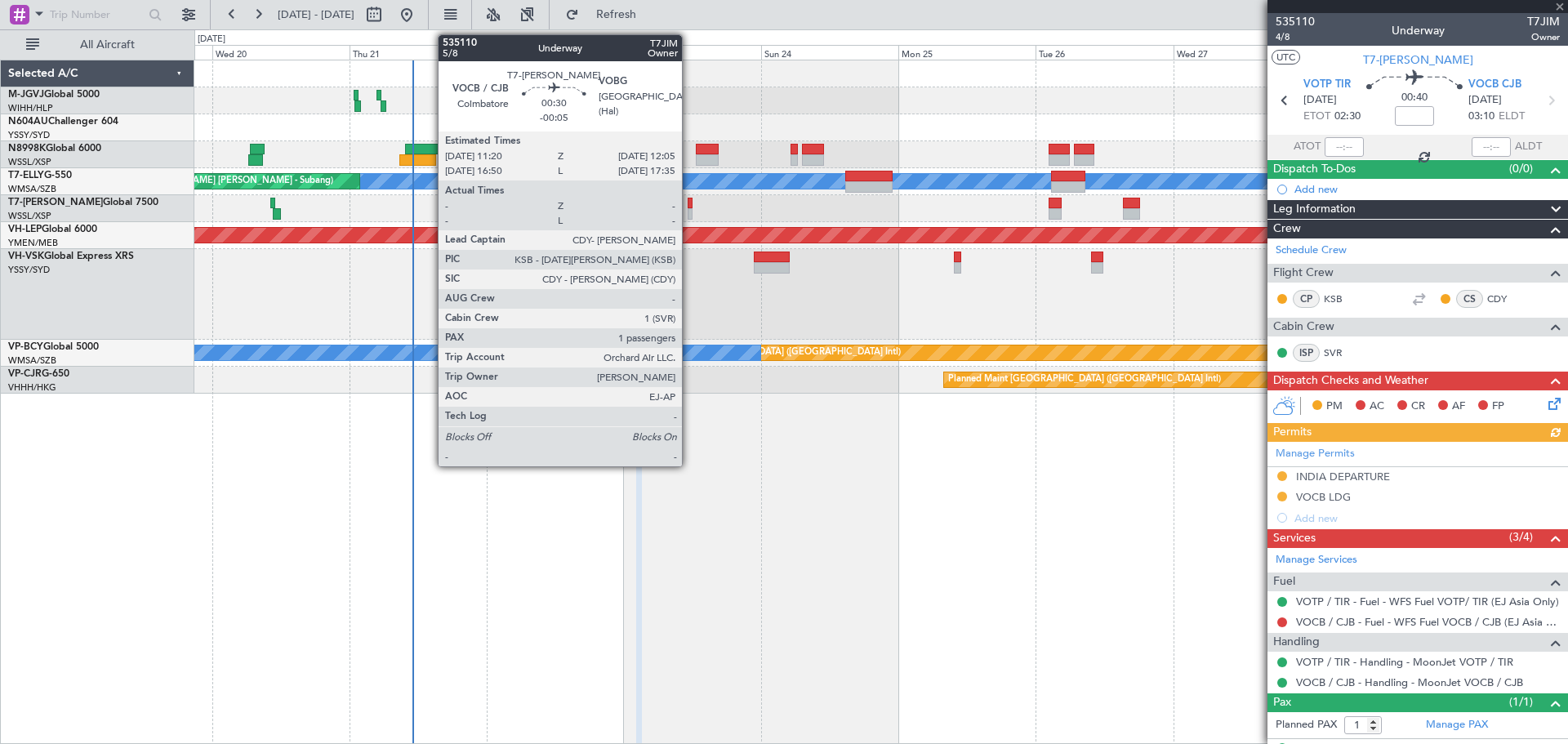
click at [689, 209] on div at bounding box center [690, 214] width 5 height 12
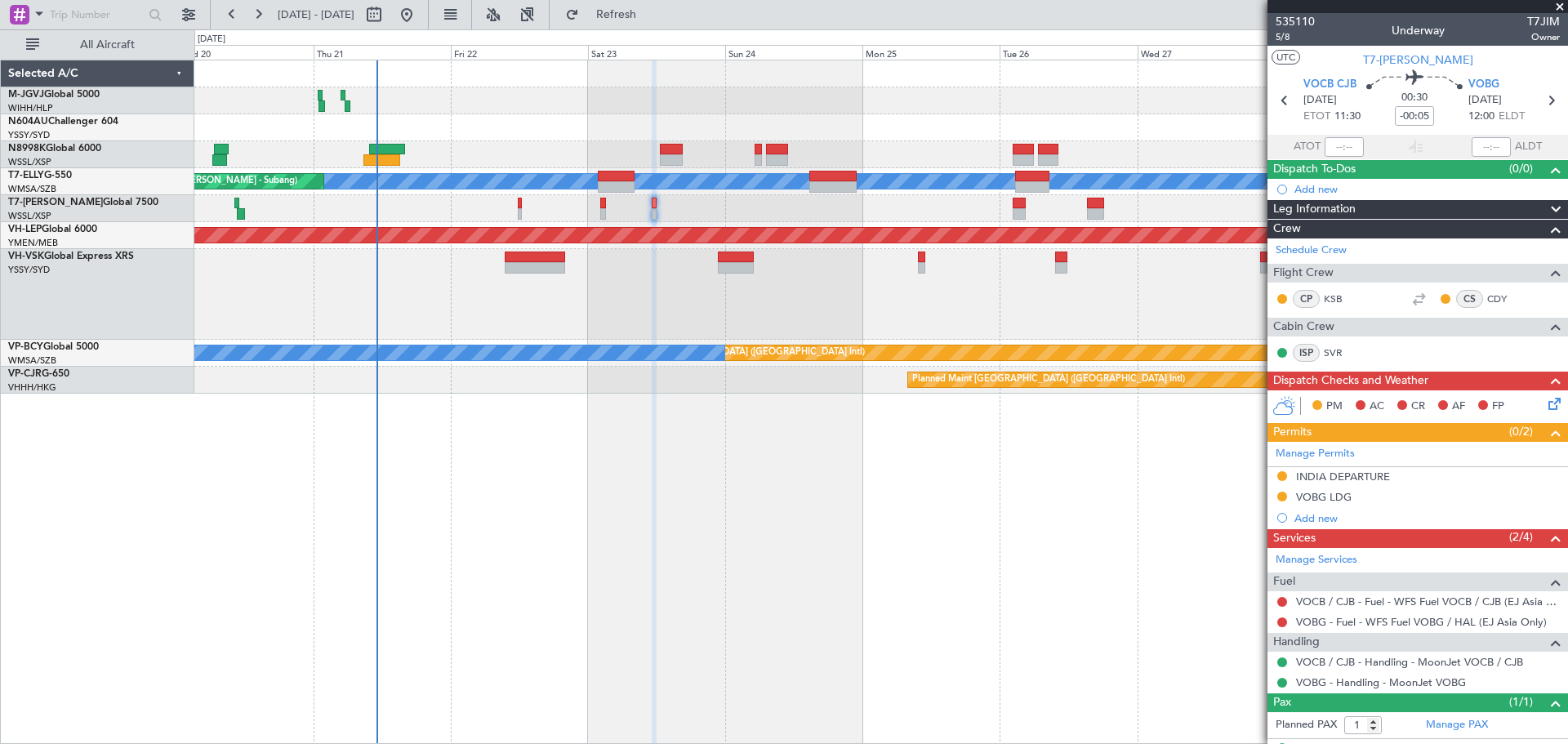
click at [925, 224] on div "Planned Maint [GEOGRAPHIC_DATA] (Seletar) [PERSON_NAME] Unplanned Maint [GEOGRA…" at bounding box center [881, 227] width 1373 height 333
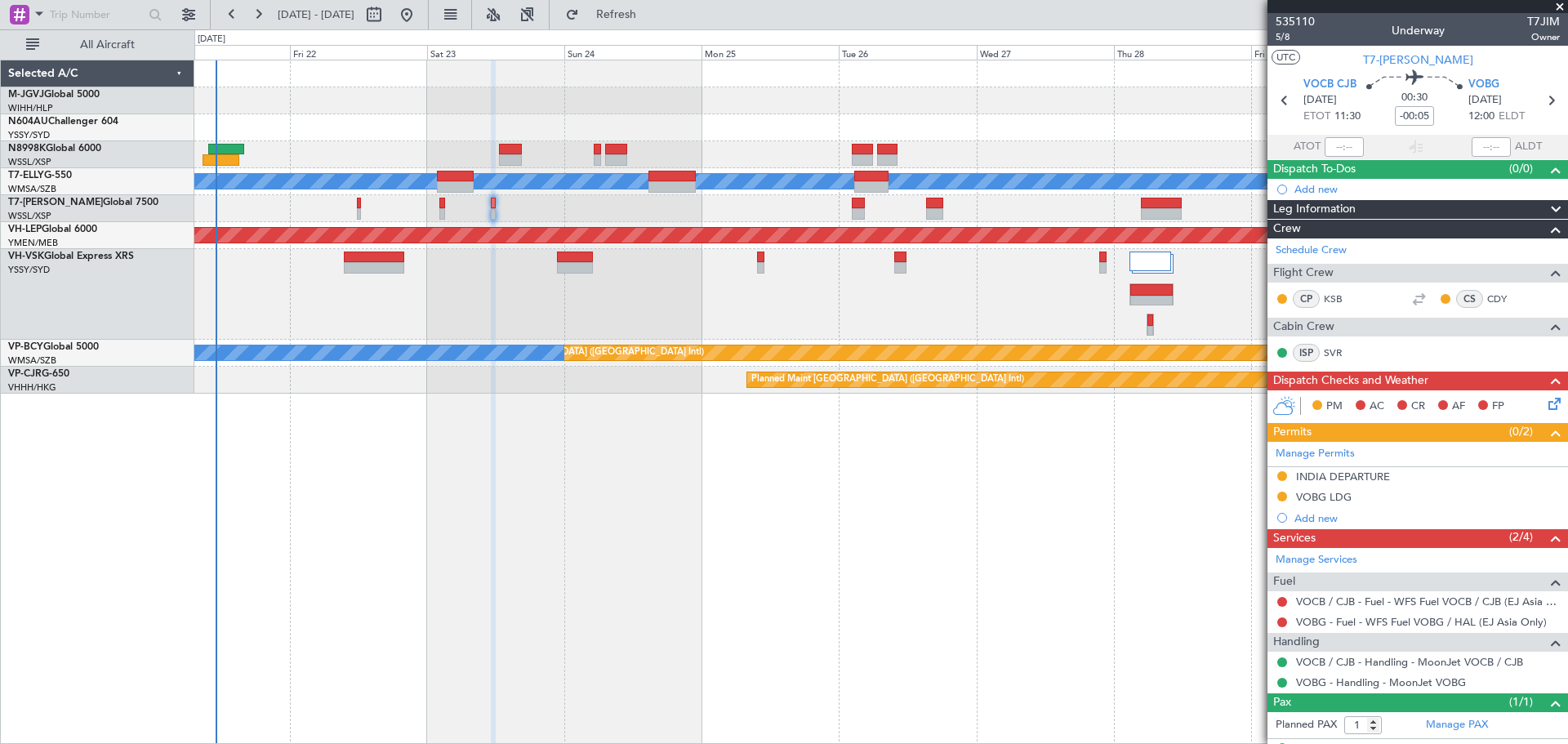
click at [989, 216] on div at bounding box center [881, 208] width 1373 height 27
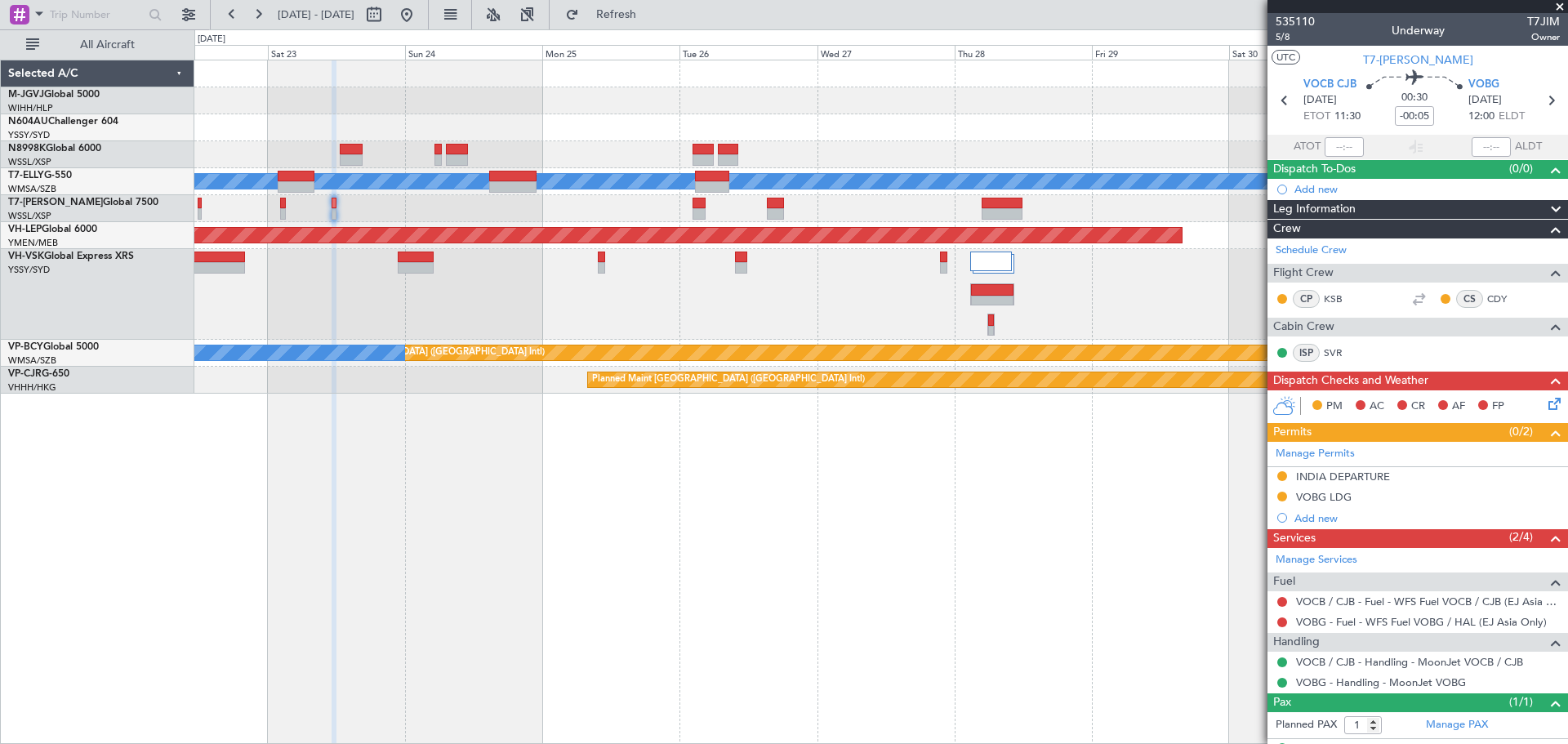
click at [894, 221] on div at bounding box center [881, 208] width 1373 height 27
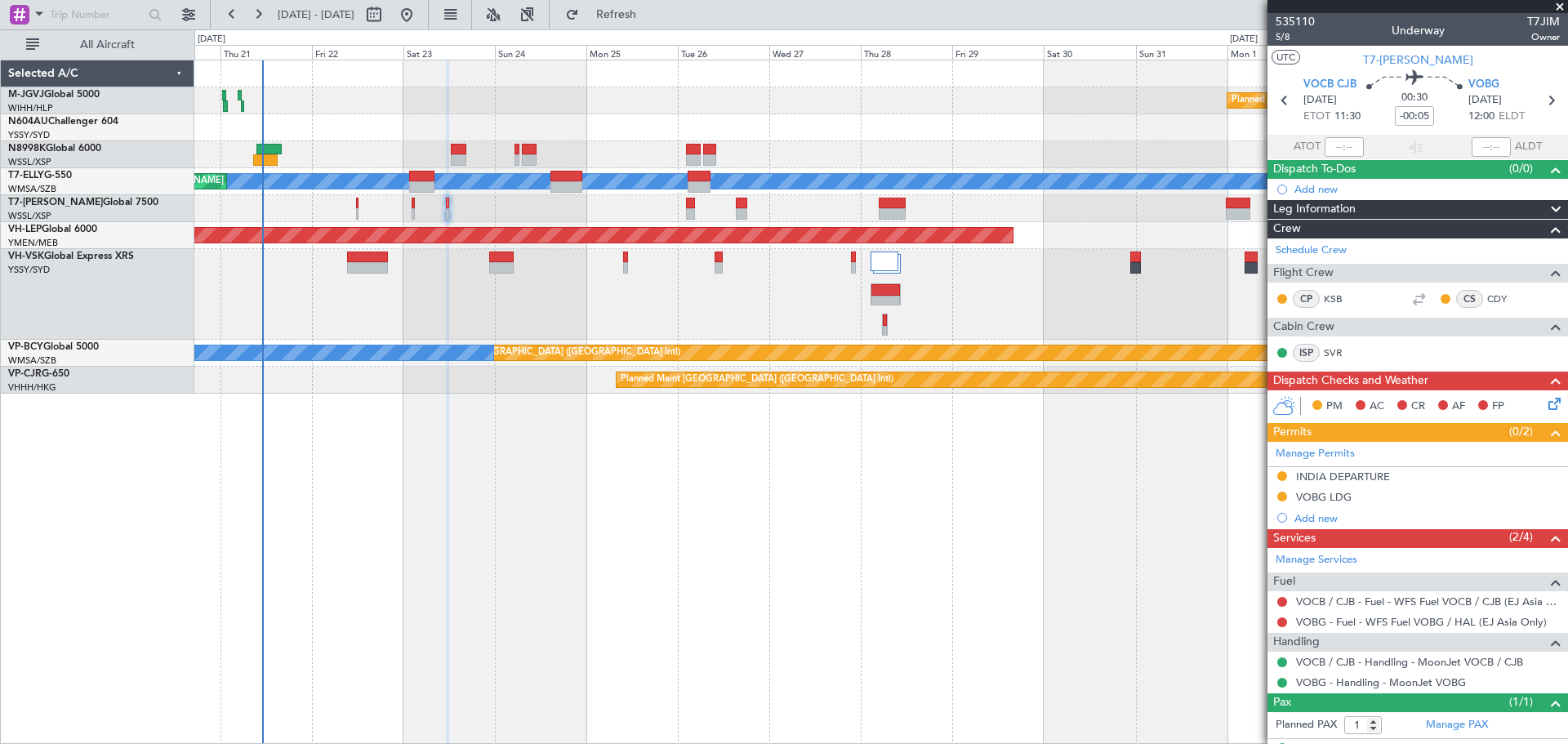
click at [988, 207] on div "Planned Maint [GEOGRAPHIC_DATA] (Seletar)" at bounding box center [881, 208] width 1373 height 27
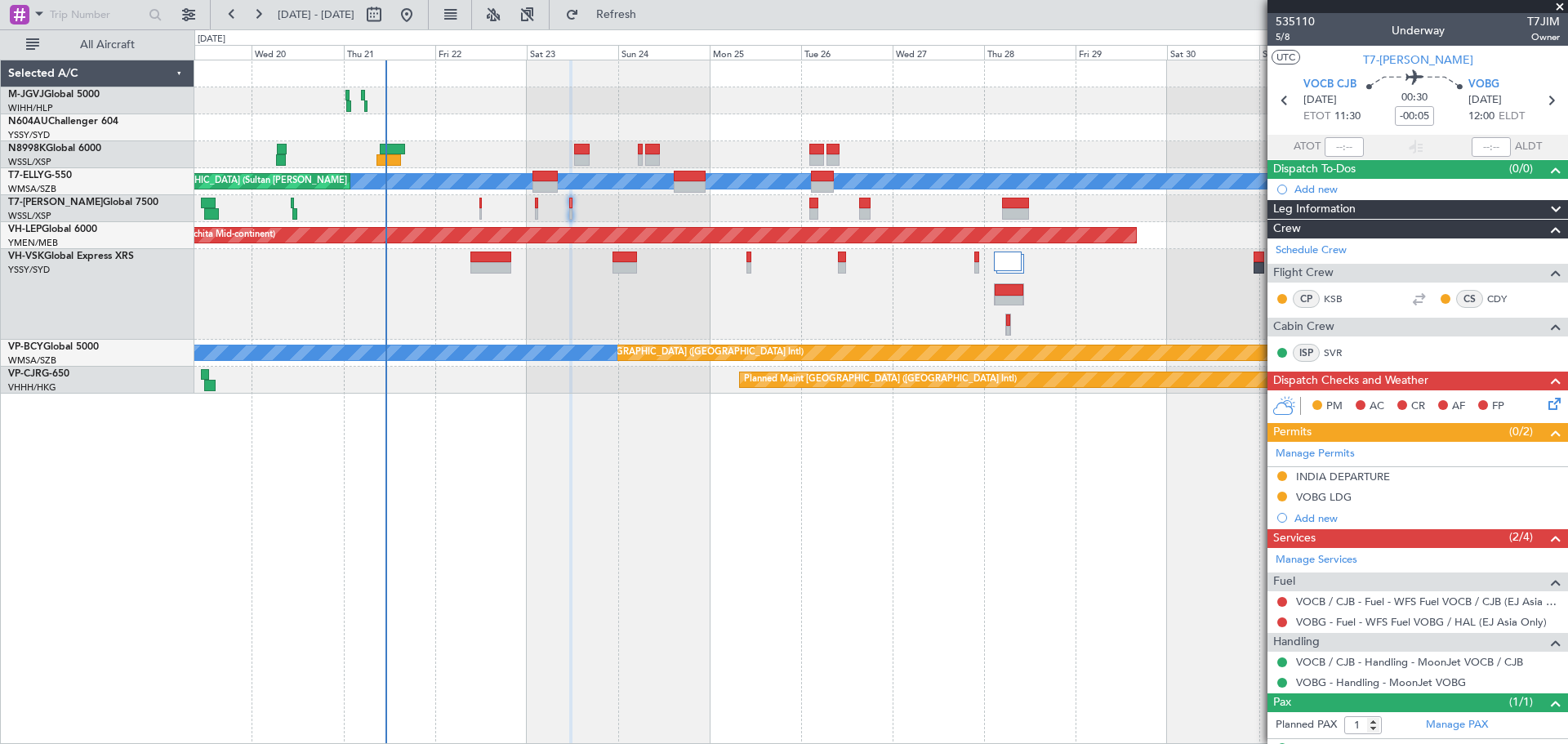
click at [666, 212] on div "Planned Maint [GEOGRAPHIC_DATA] (Seletar)" at bounding box center [881, 208] width 1373 height 27
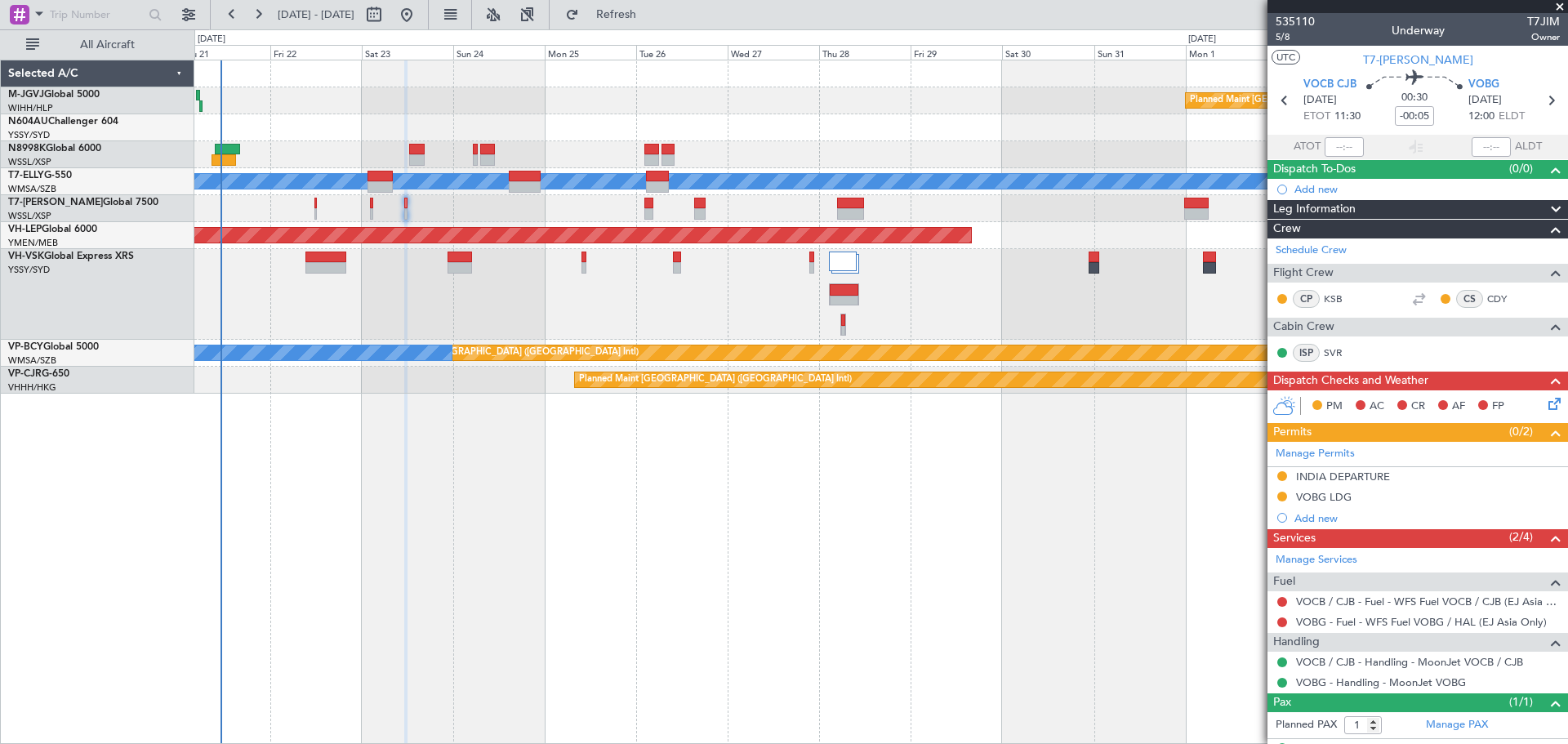
click at [764, 215] on div at bounding box center [881, 208] width 1373 height 27
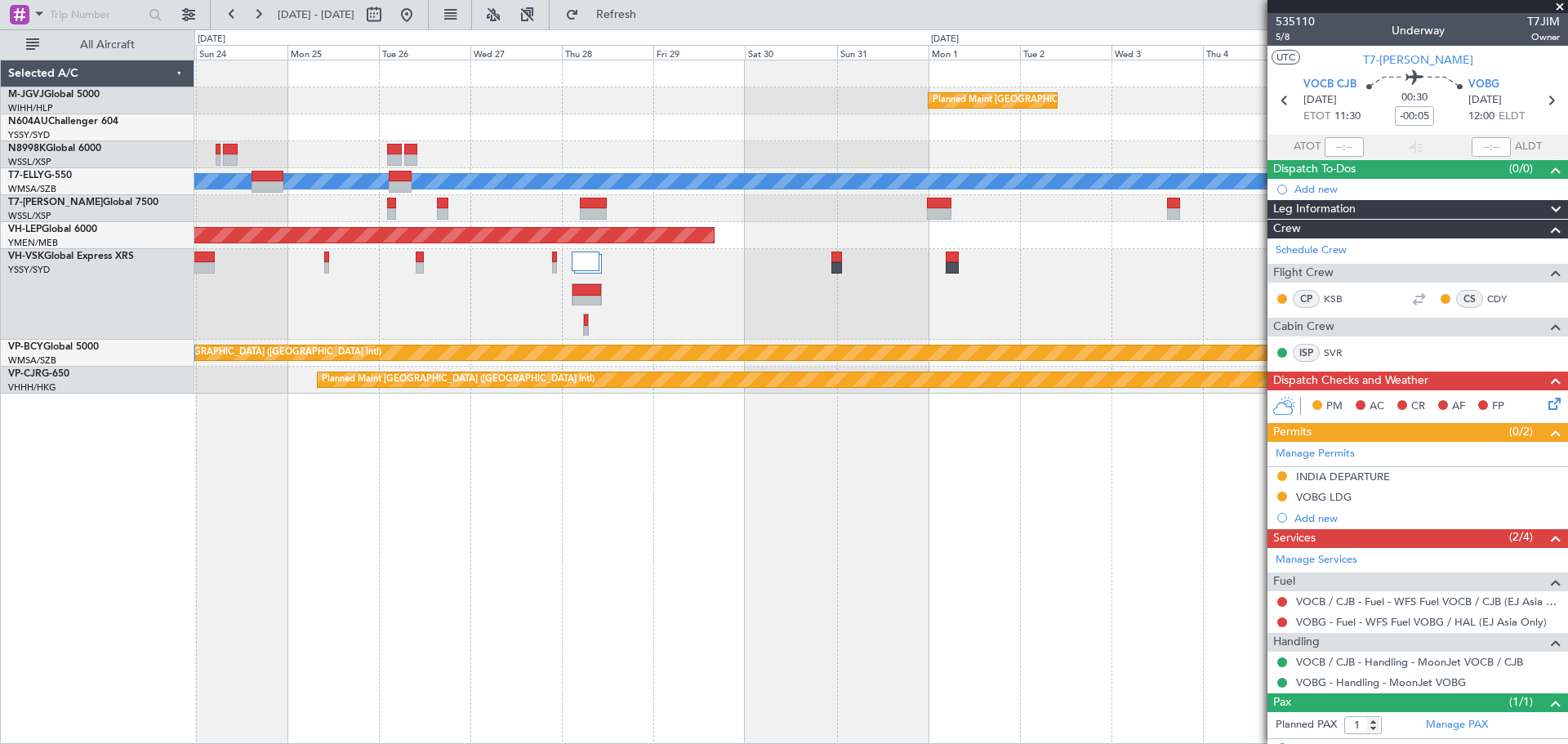
click at [778, 214] on div at bounding box center [881, 208] width 1373 height 27
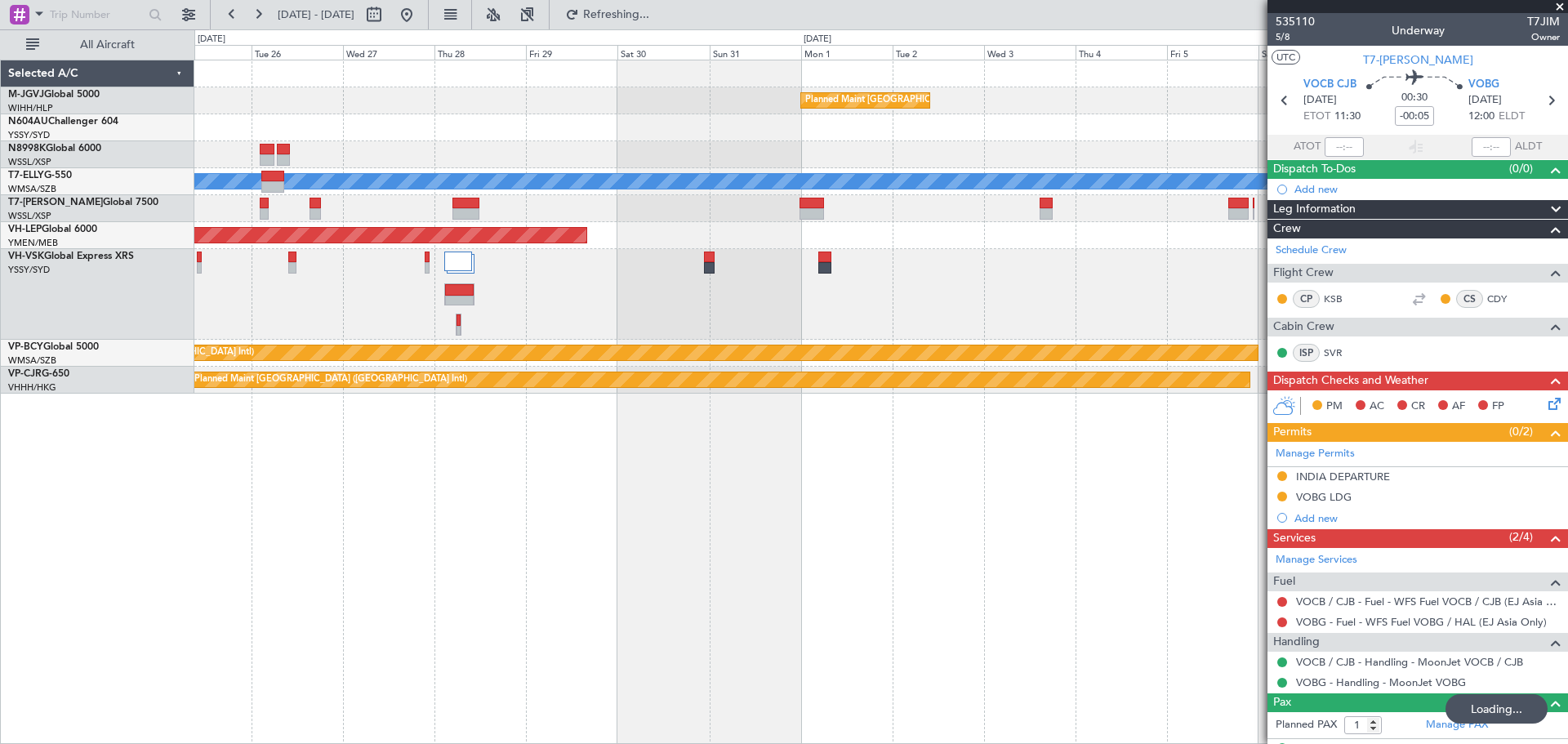
click at [711, 211] on div at bounding box center [881, 208] width 1373 height 27
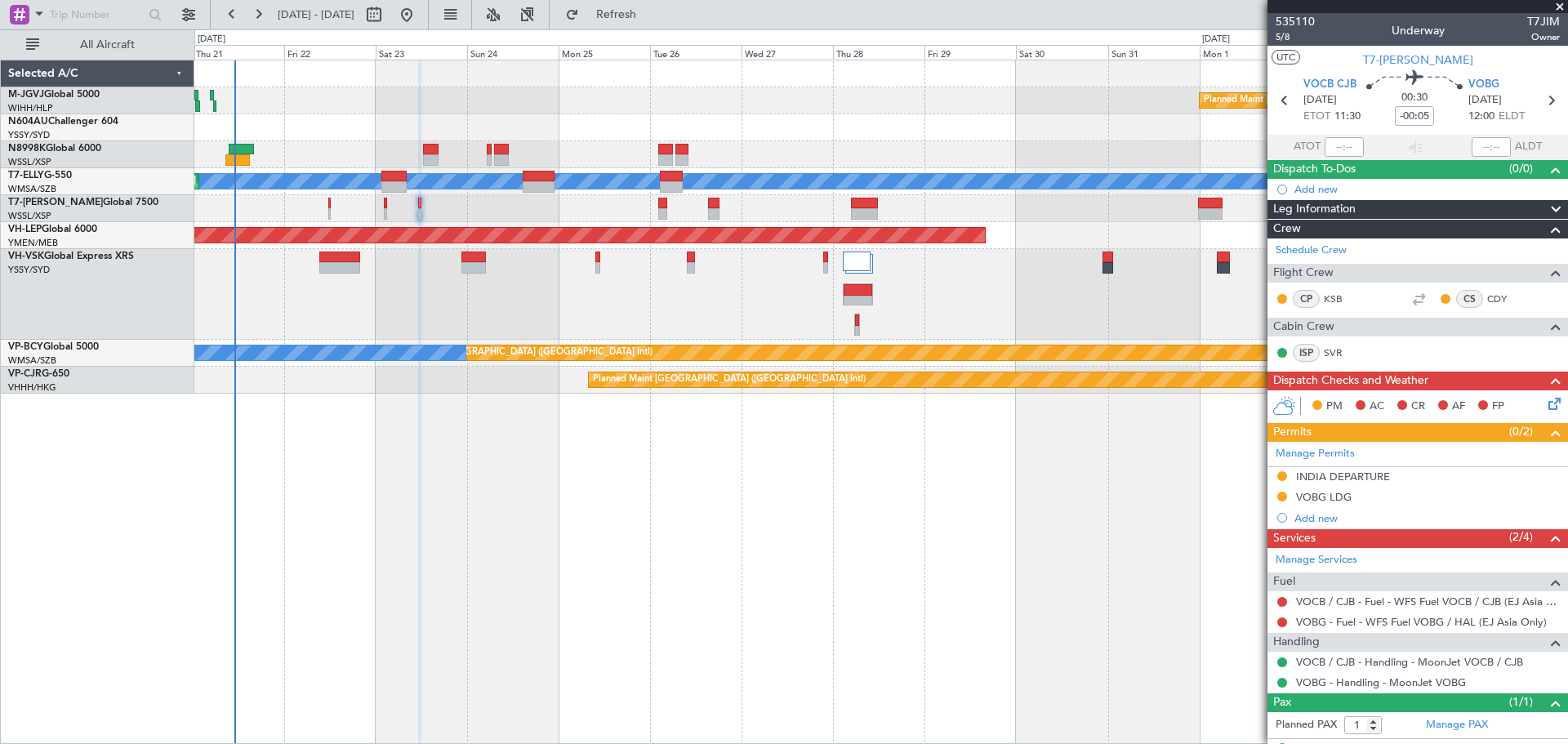
click at [789, 205] on div "Planned Maint [GEOGRAPHIC_DATA] (Seletar)" at bounding box center [881, 208] width 1373 height 27
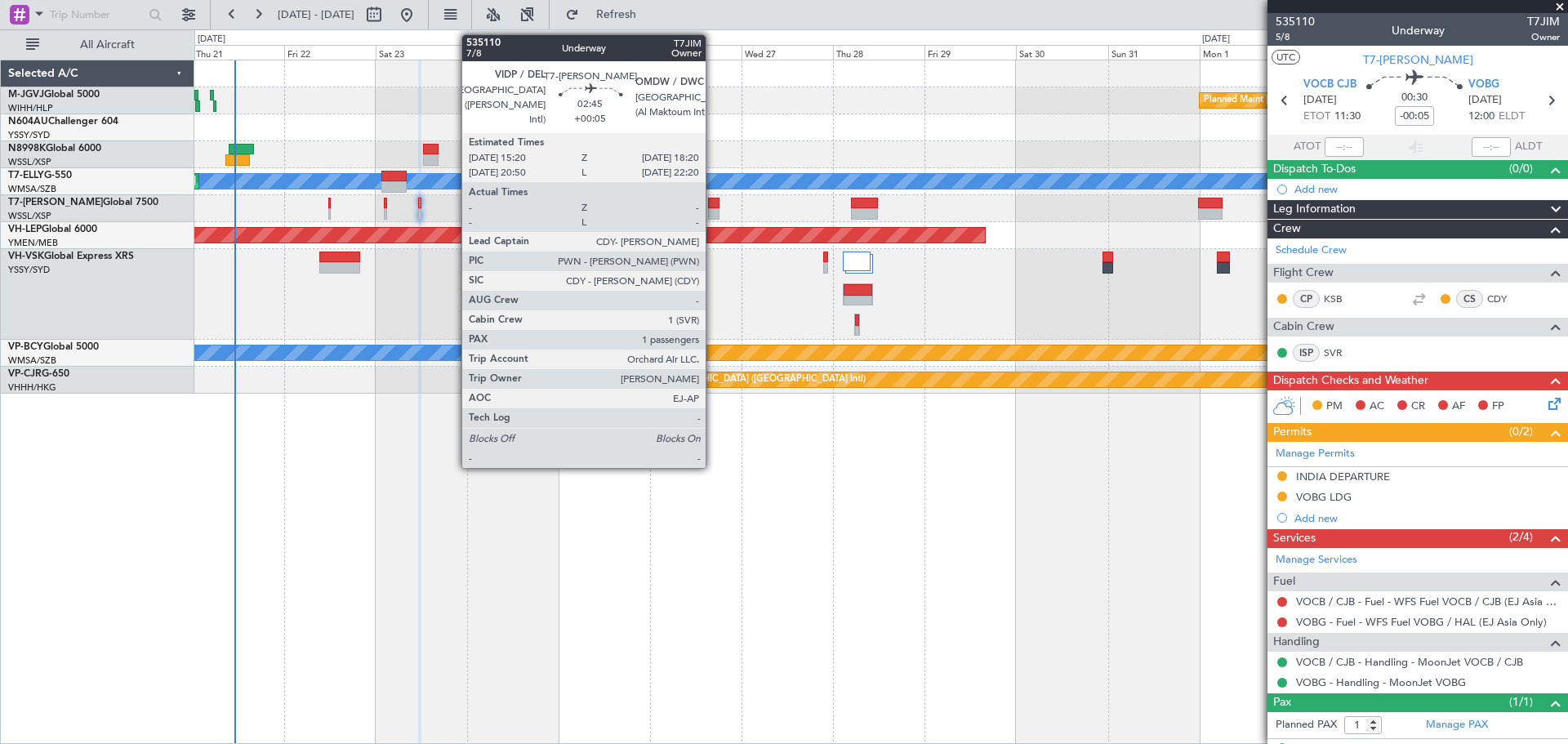
click at [713, 200] on div at bounding box center [714, 203] width 12 height 12
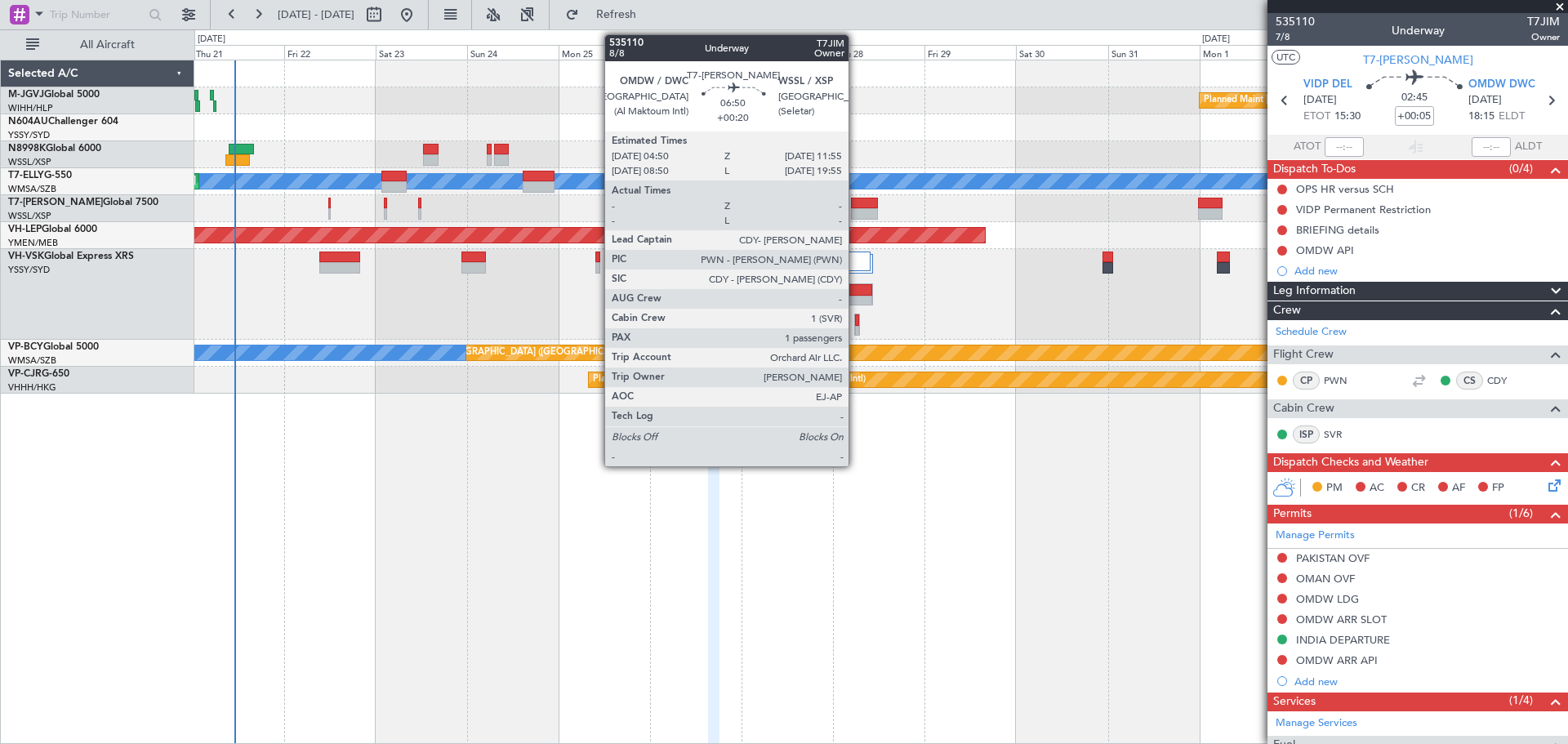
click at [856, 210] on div at bounding box center [864, 214] width 27 height 12
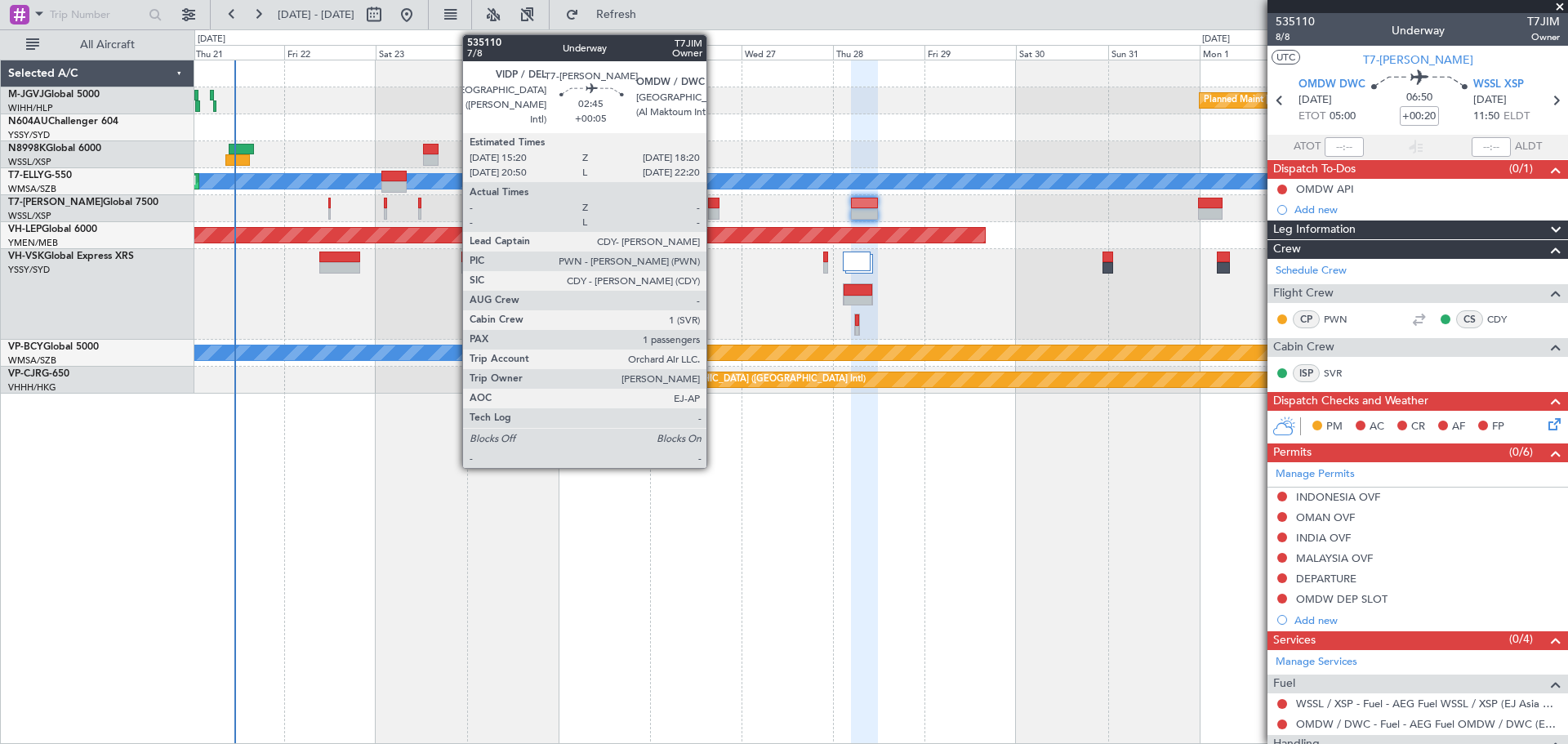
click at [714, 208] on div at bounding box center [714, 203] width 12 height 12
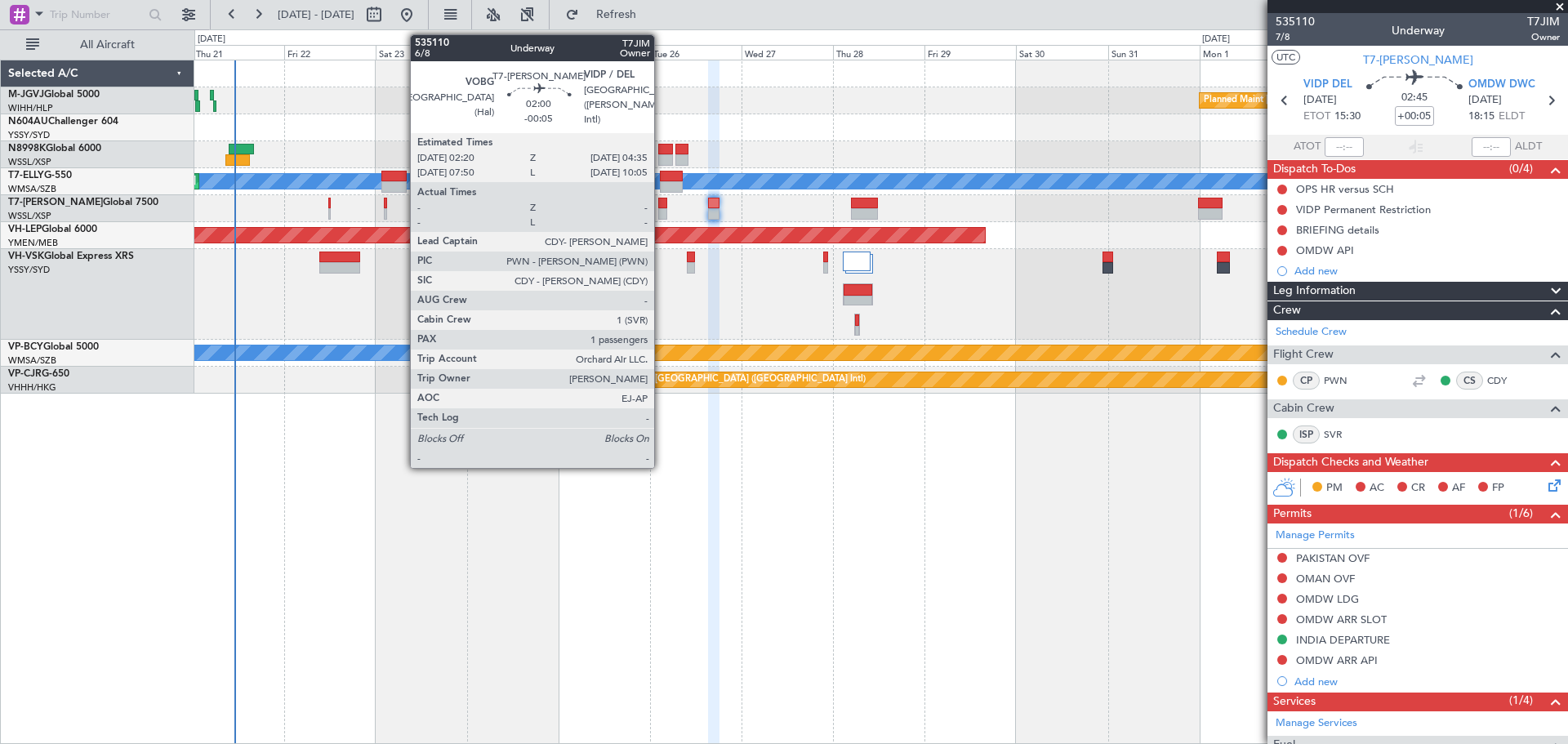
click at [662, 207] on div at bounding box center [662, 203] width 9 height 12
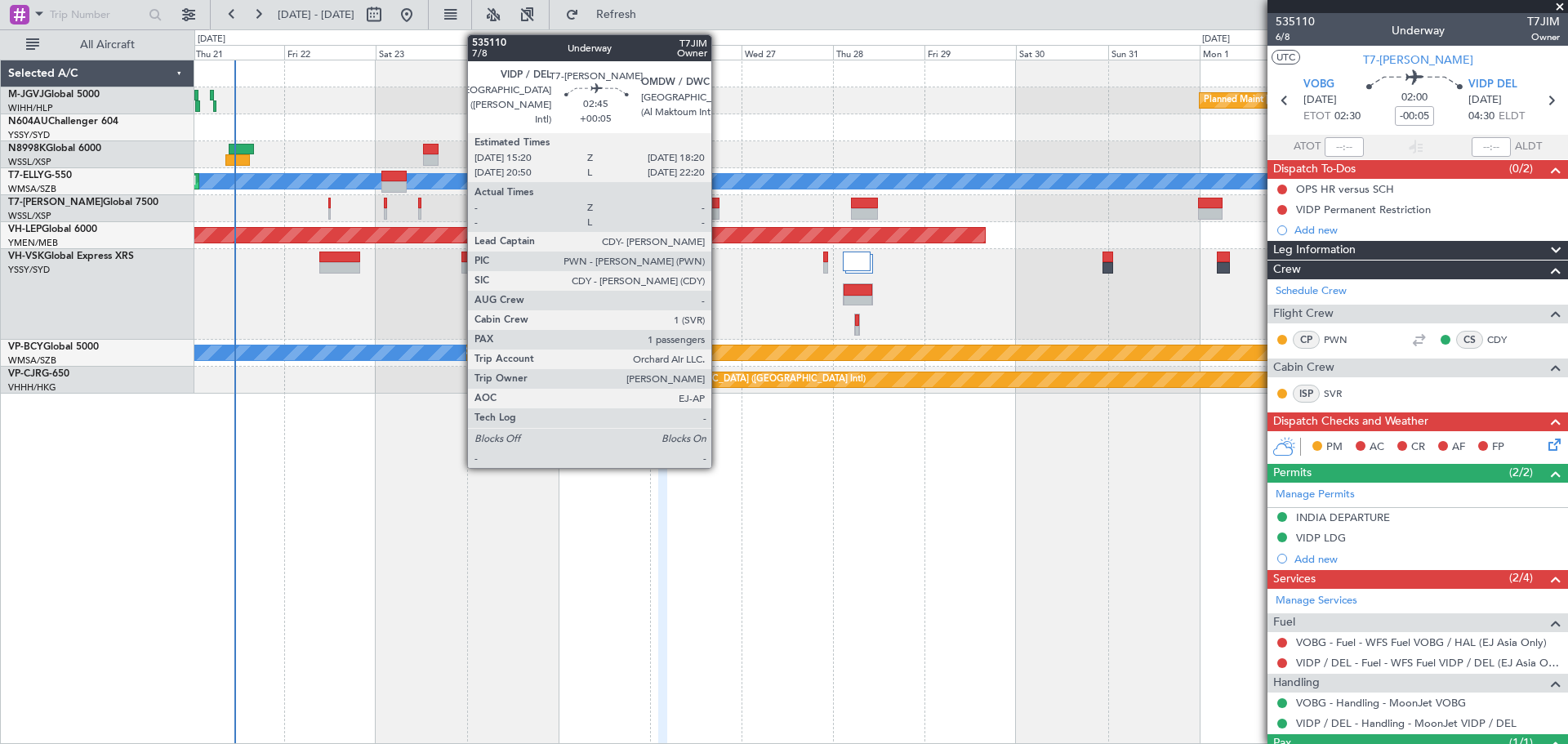
click at [718, 208] on div at bounding box center [714, 214] width 12 height 12
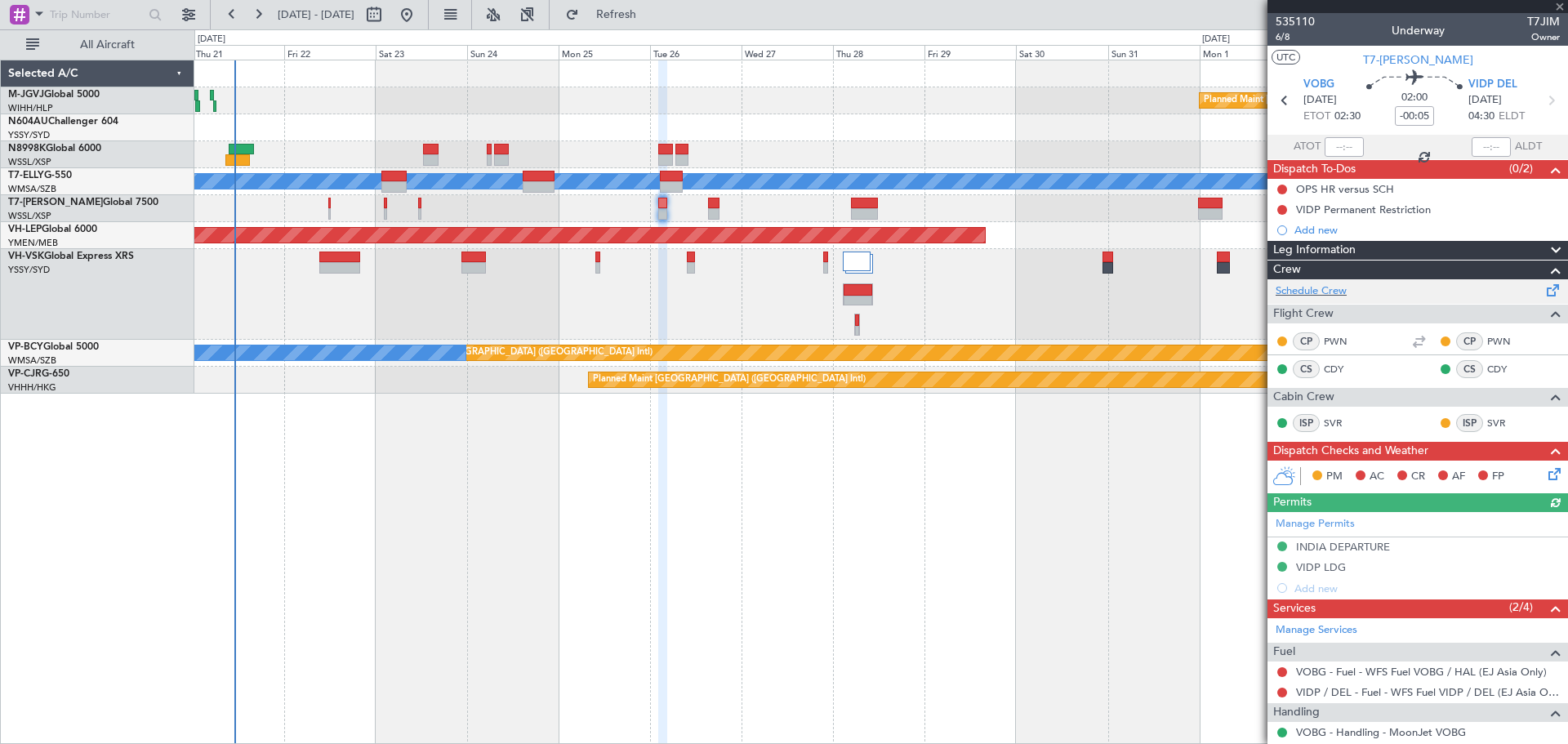
scroll to position [101, 0]
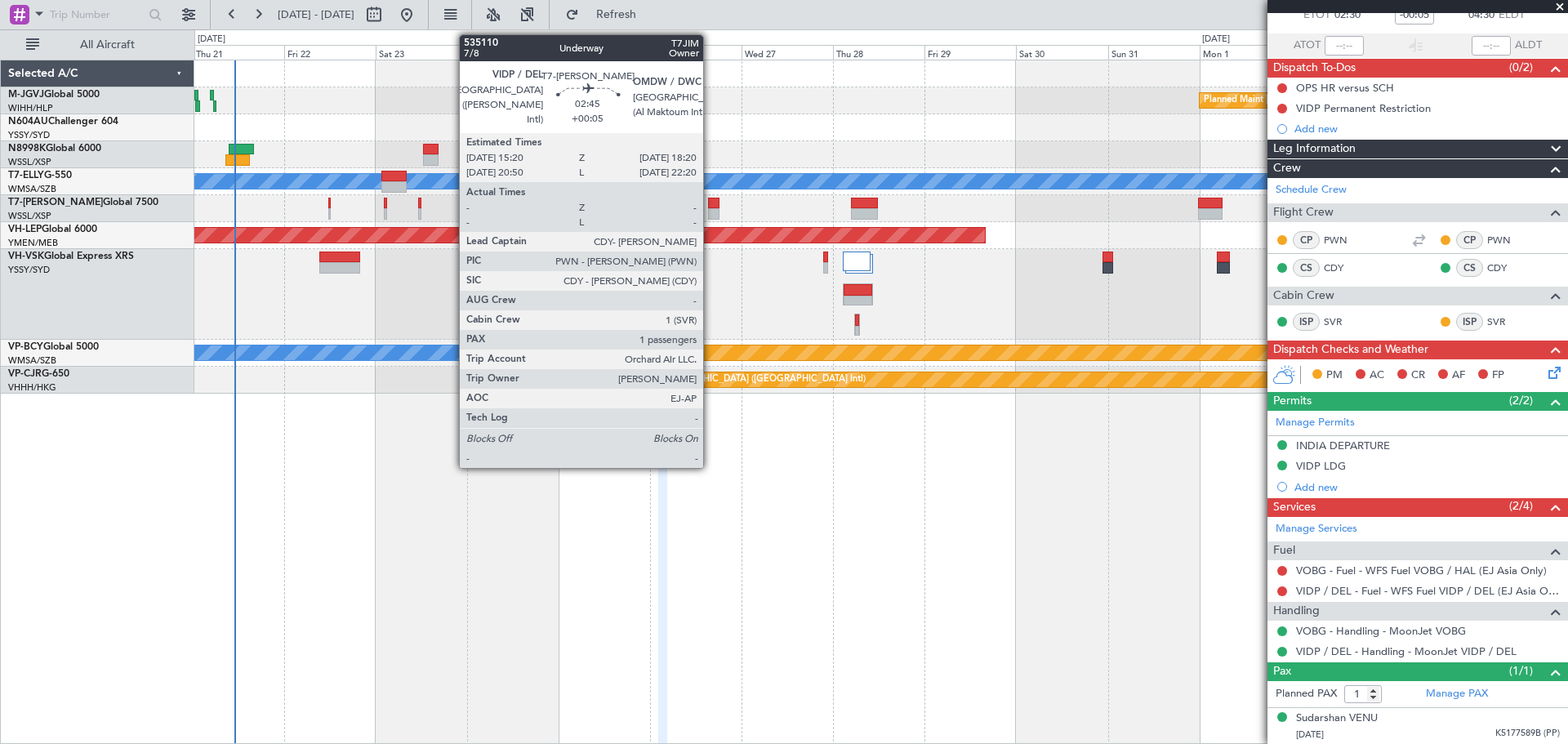
click at [710, 209] on div at bounding box center [714, 214] width 12 height 12
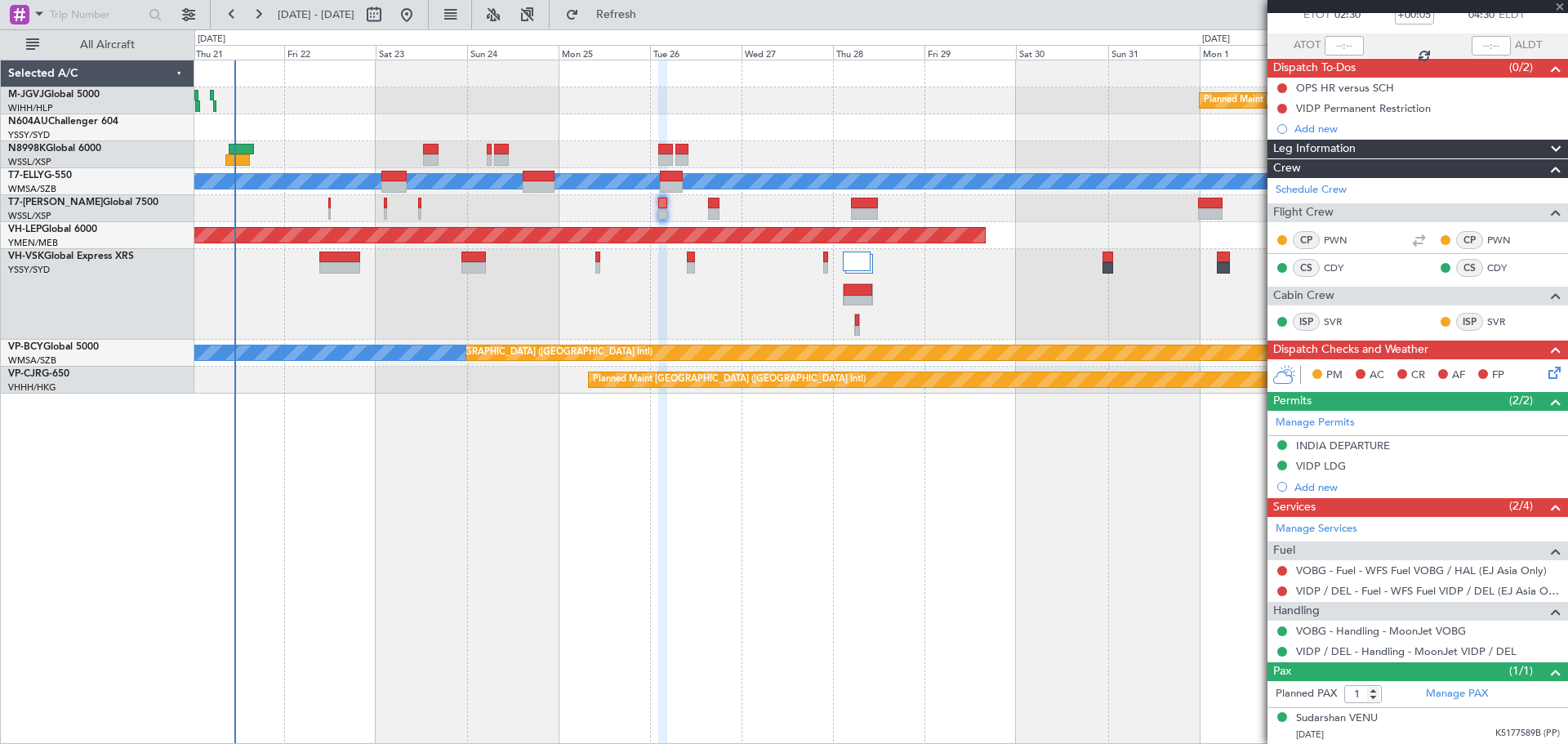
scroll to position [0, 0]
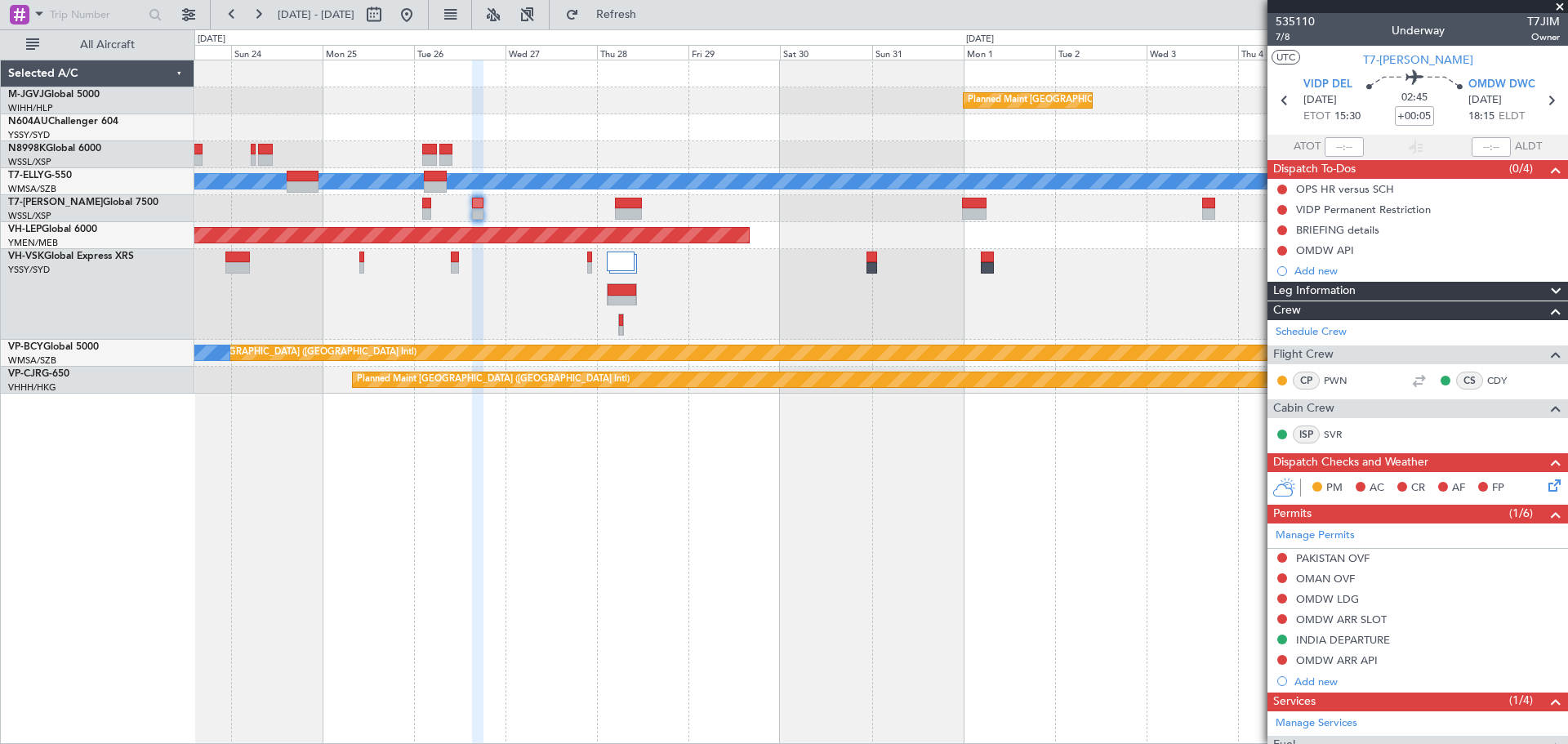
click at [790, 250] on div "Planned Maint [GEOGRAPHIC_DATA] (Seletar) [PERSON_NAME] Planned Maint [GEOGRAPH…" at bounding box center [881, 227] width 1373 height 333
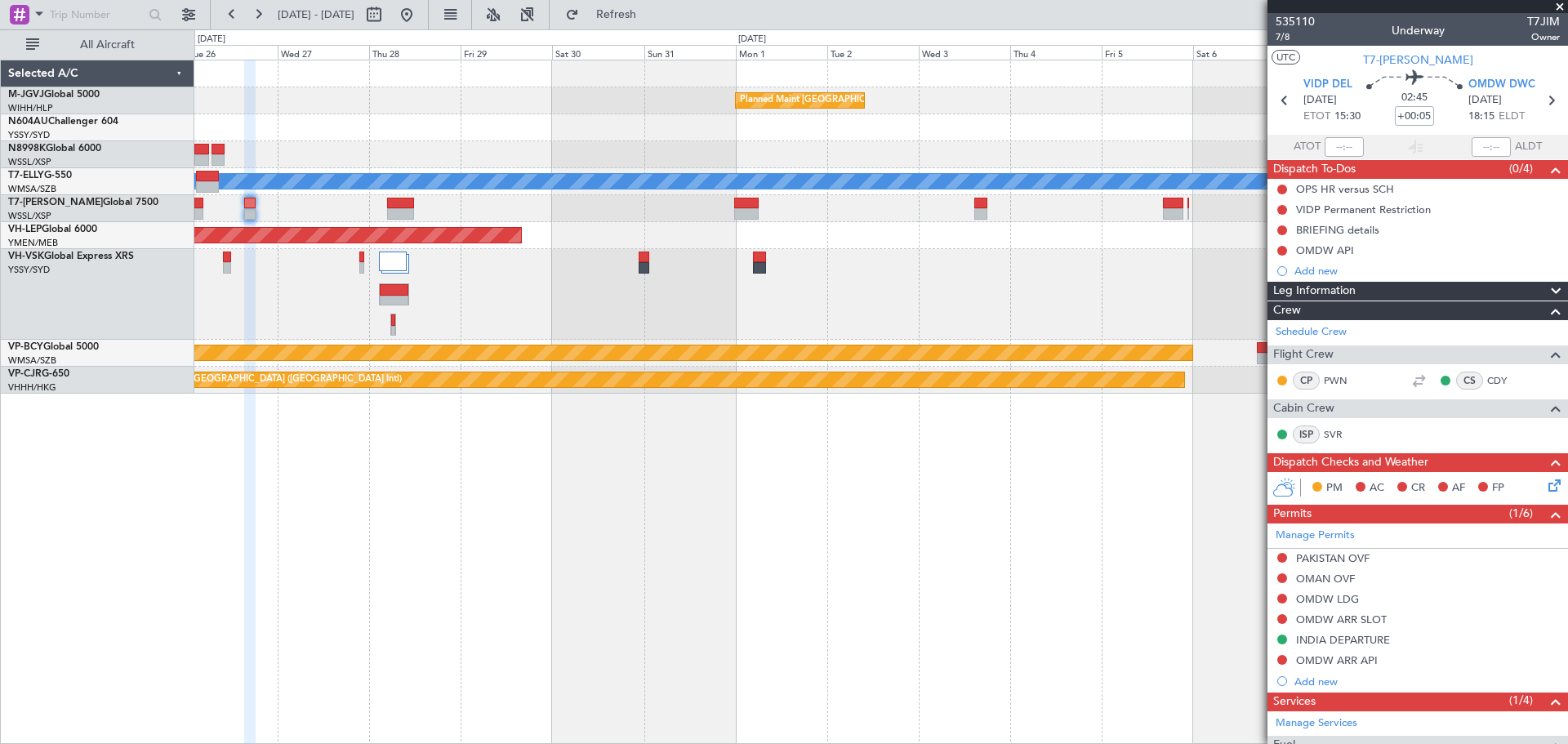
click at [927, 221] on div at bounding box center [881, 208] width 1373 height 27
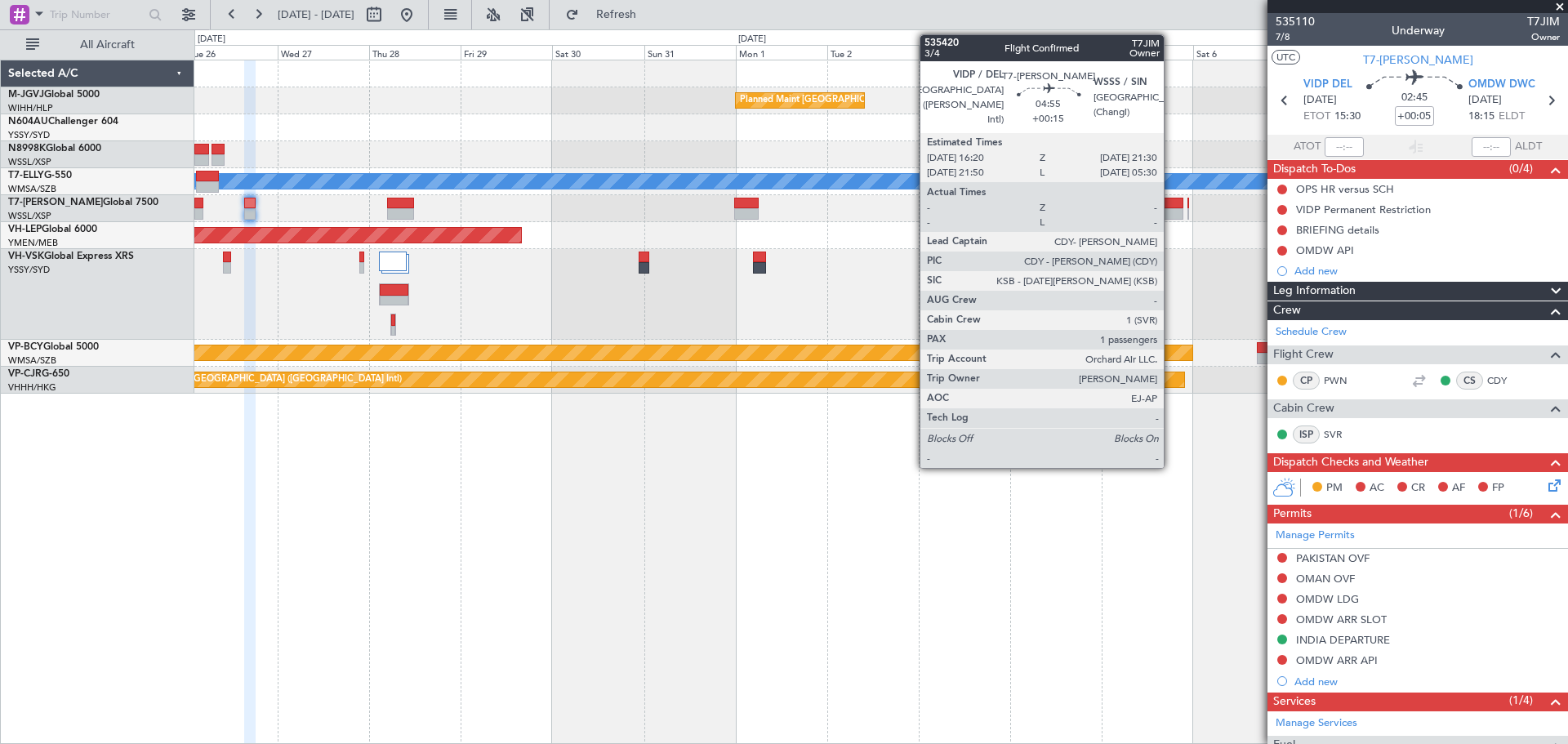
click at [1171, 206] on div at bounding box center [1172, 203] width 20 height 12
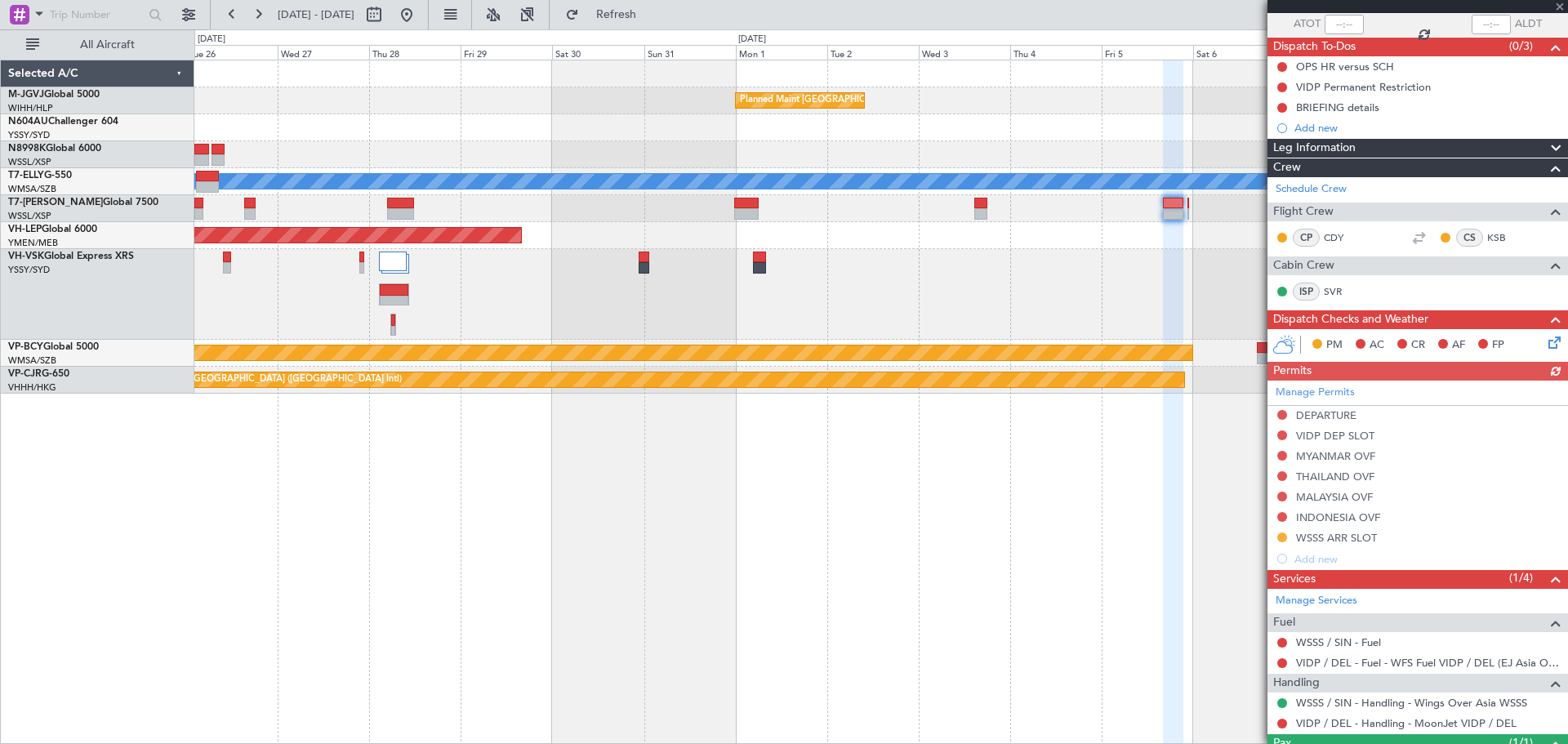
scroll to position [194, 0]
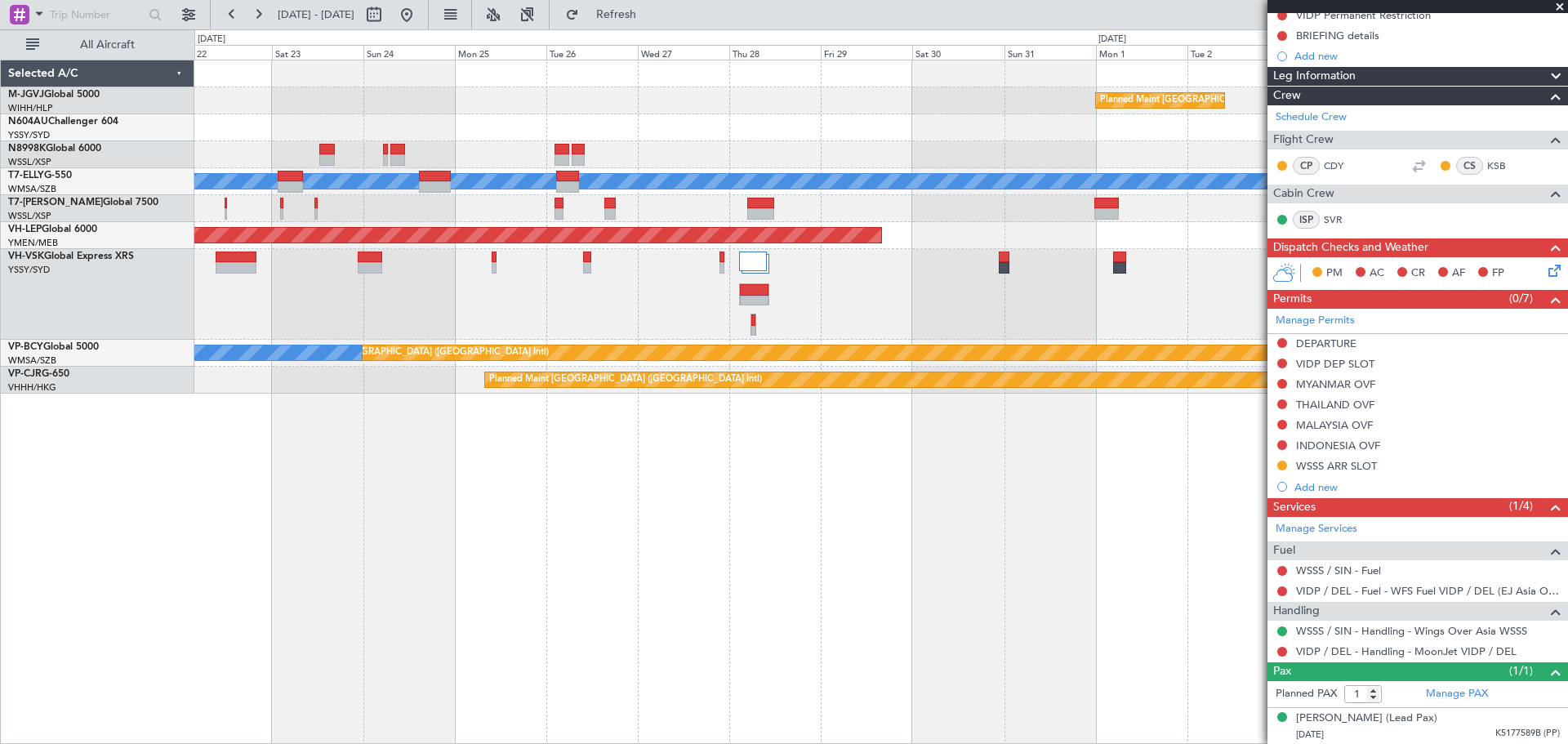
click at [1005, 250] on div at bounding box center [881, 294] width 1373 height 90
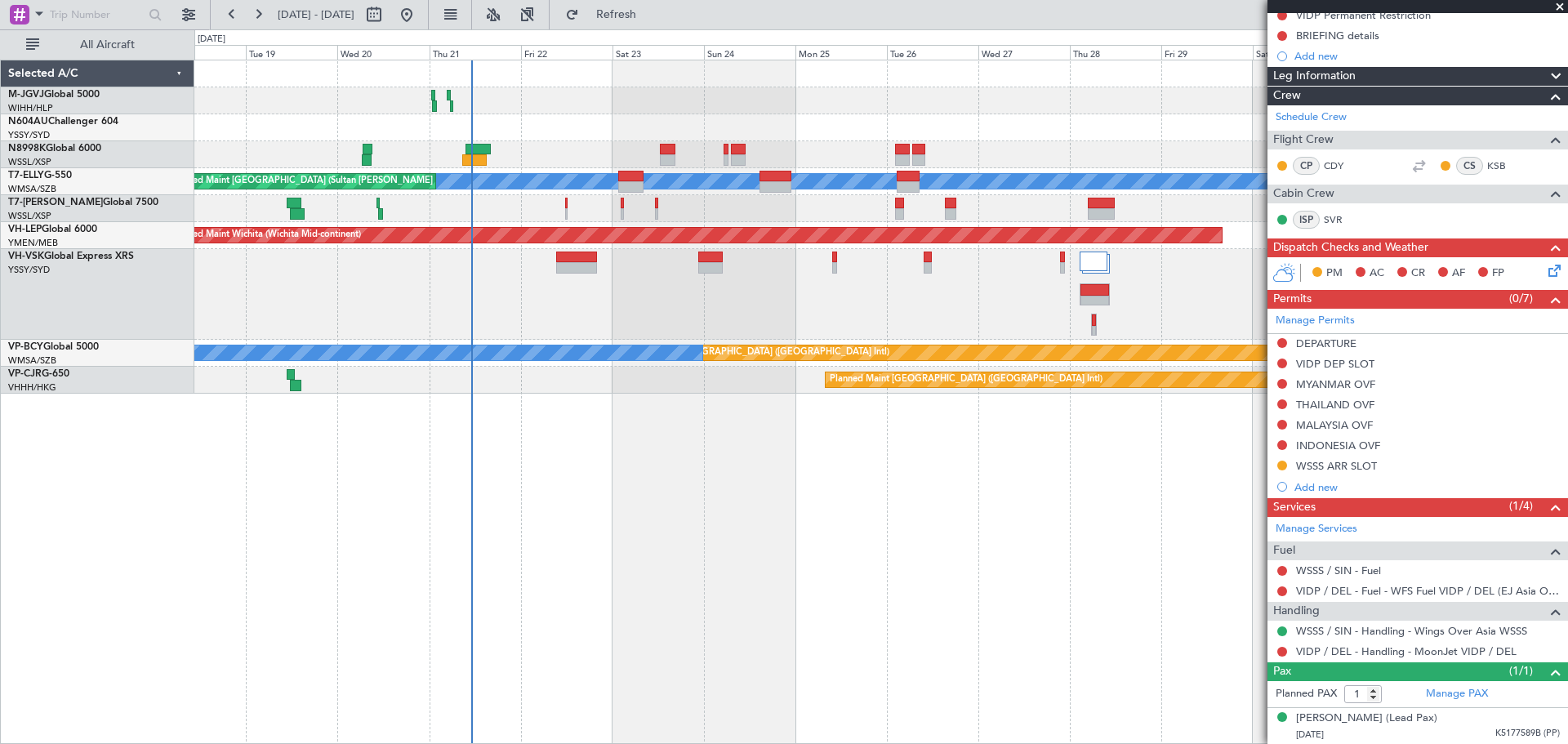
click at [653, 308] on div at bounding box center [881, 294] width 1373 height 90
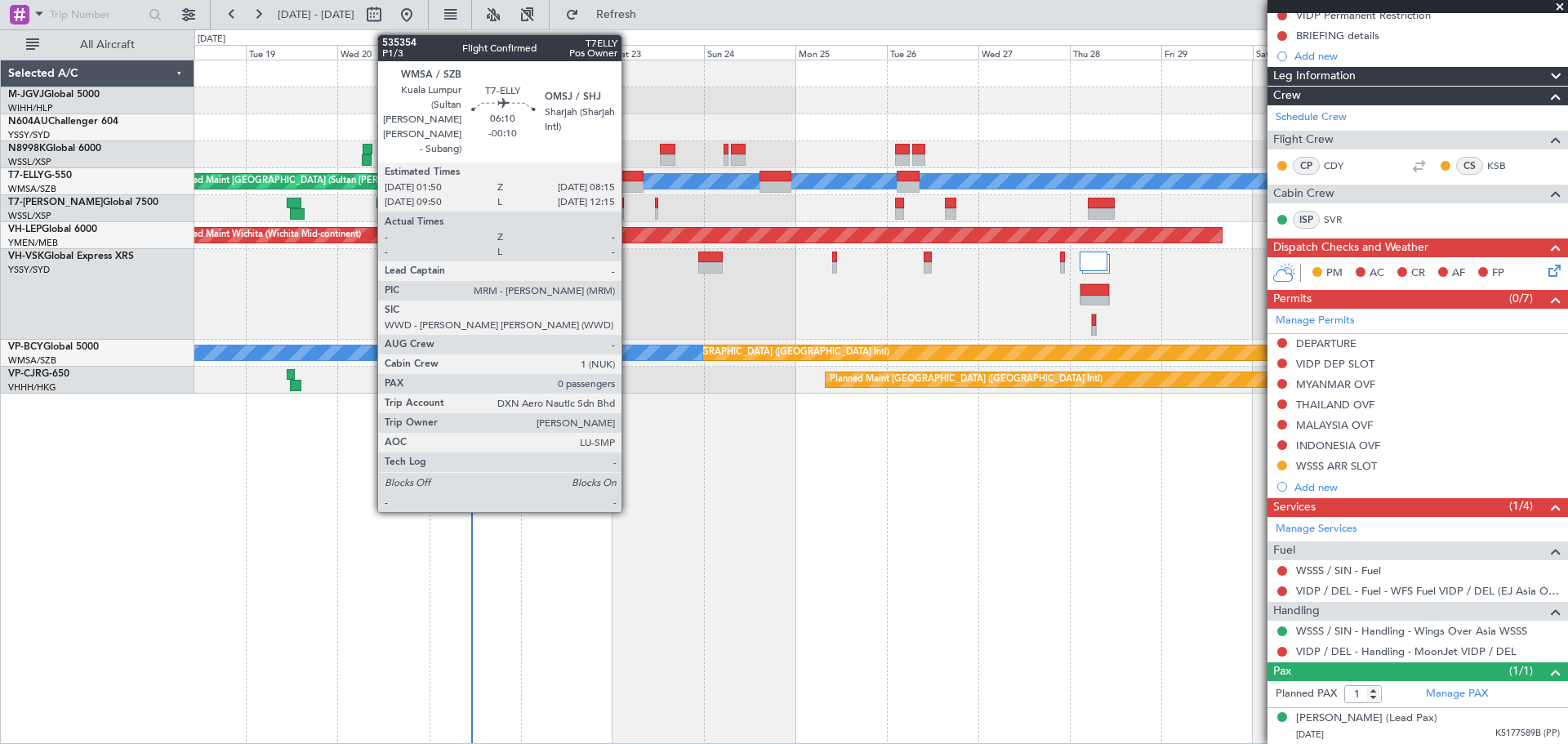
click at [629, 179] on div at bounding box center [631, 176] width 25 height 12
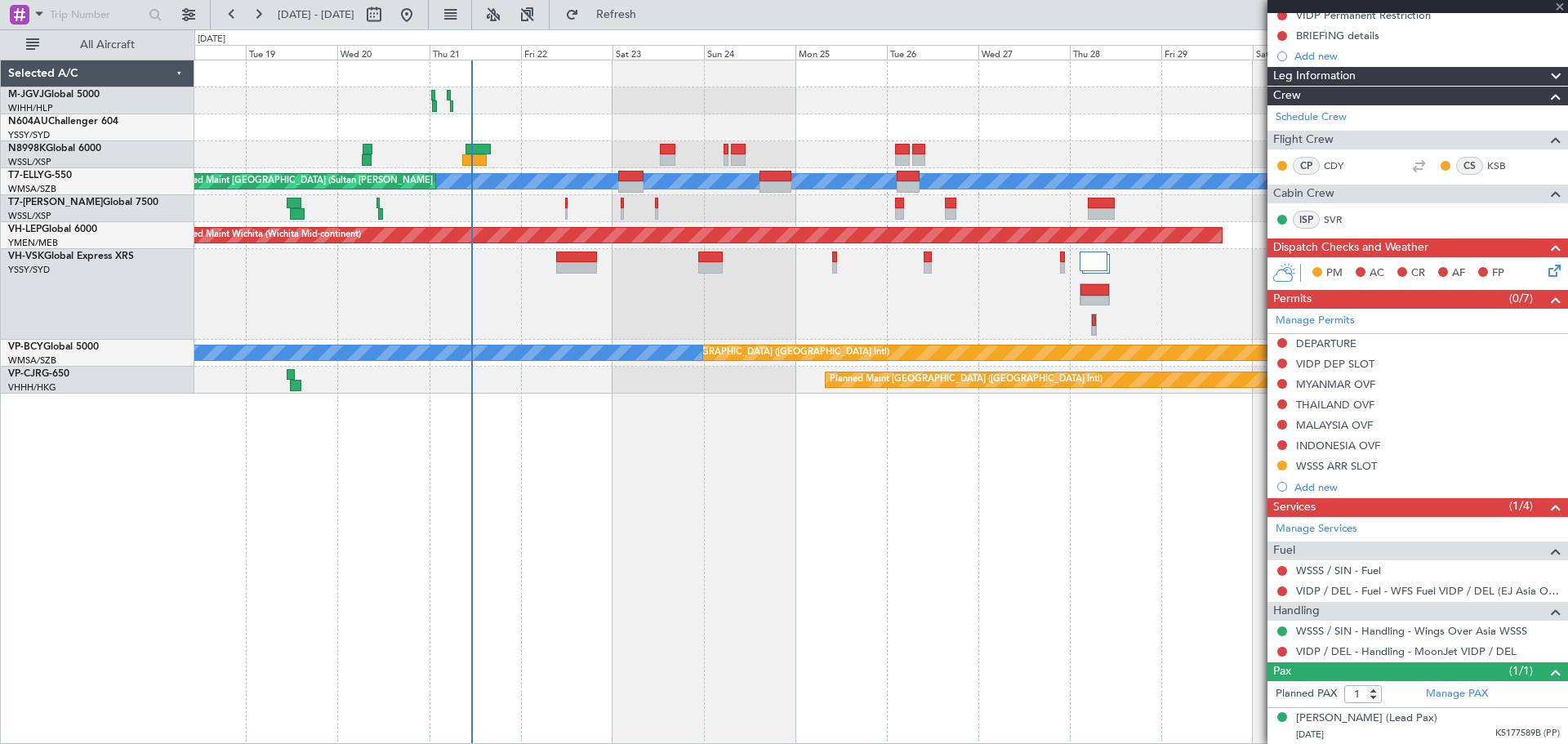
type input "-00:10"
type input "0"
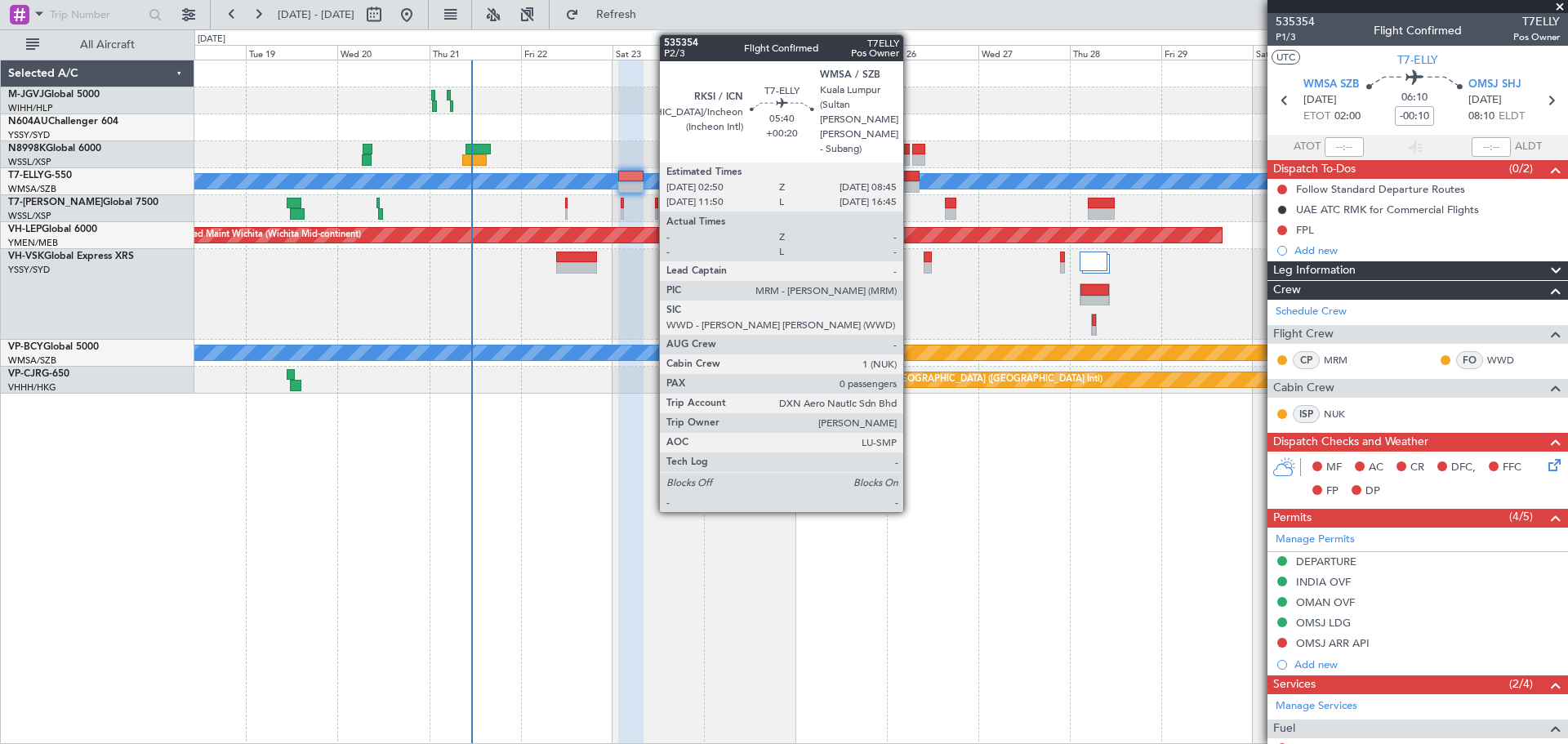
click at [910, 178] on div at bounding box center [908, 176] width 23 height 12
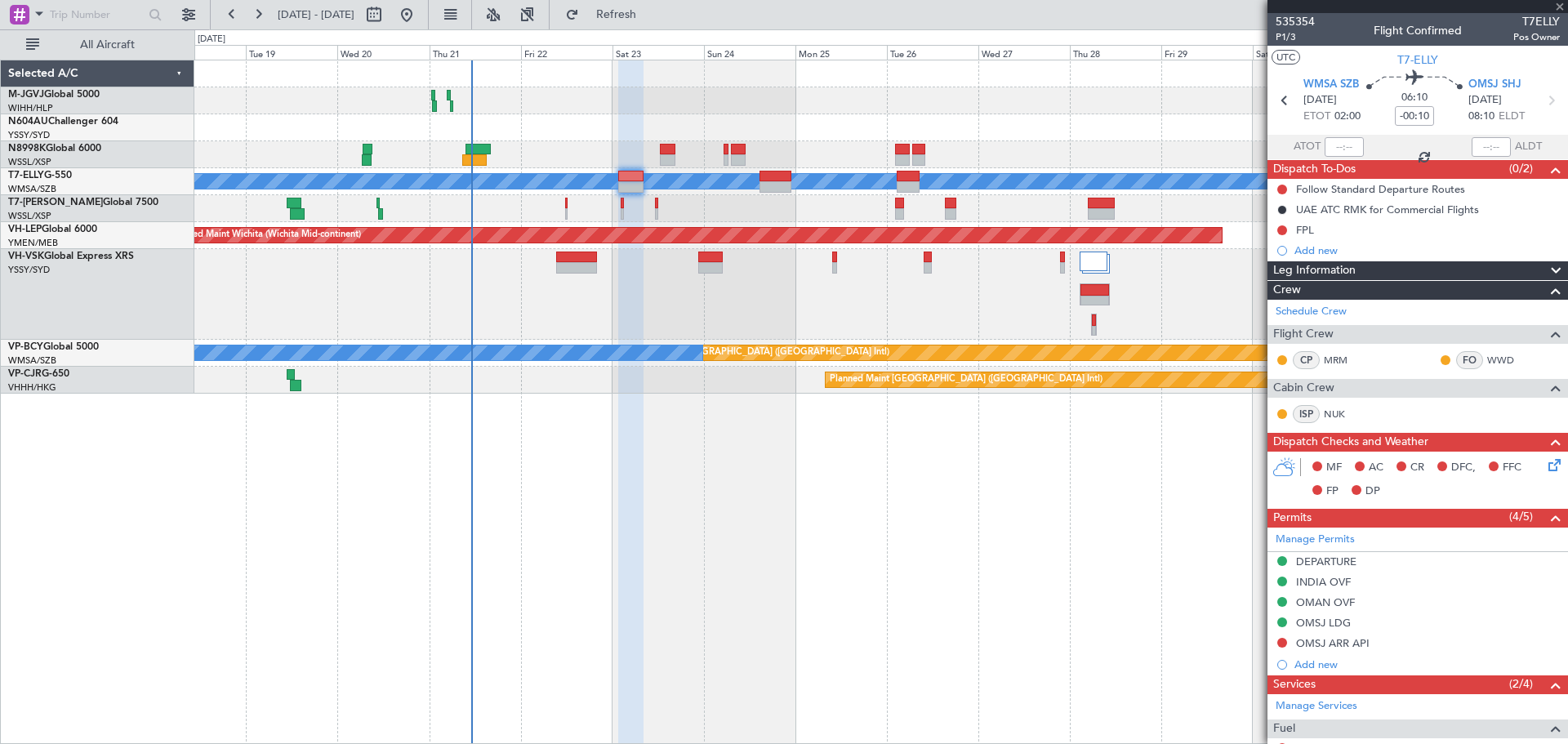
type input "+00:20"
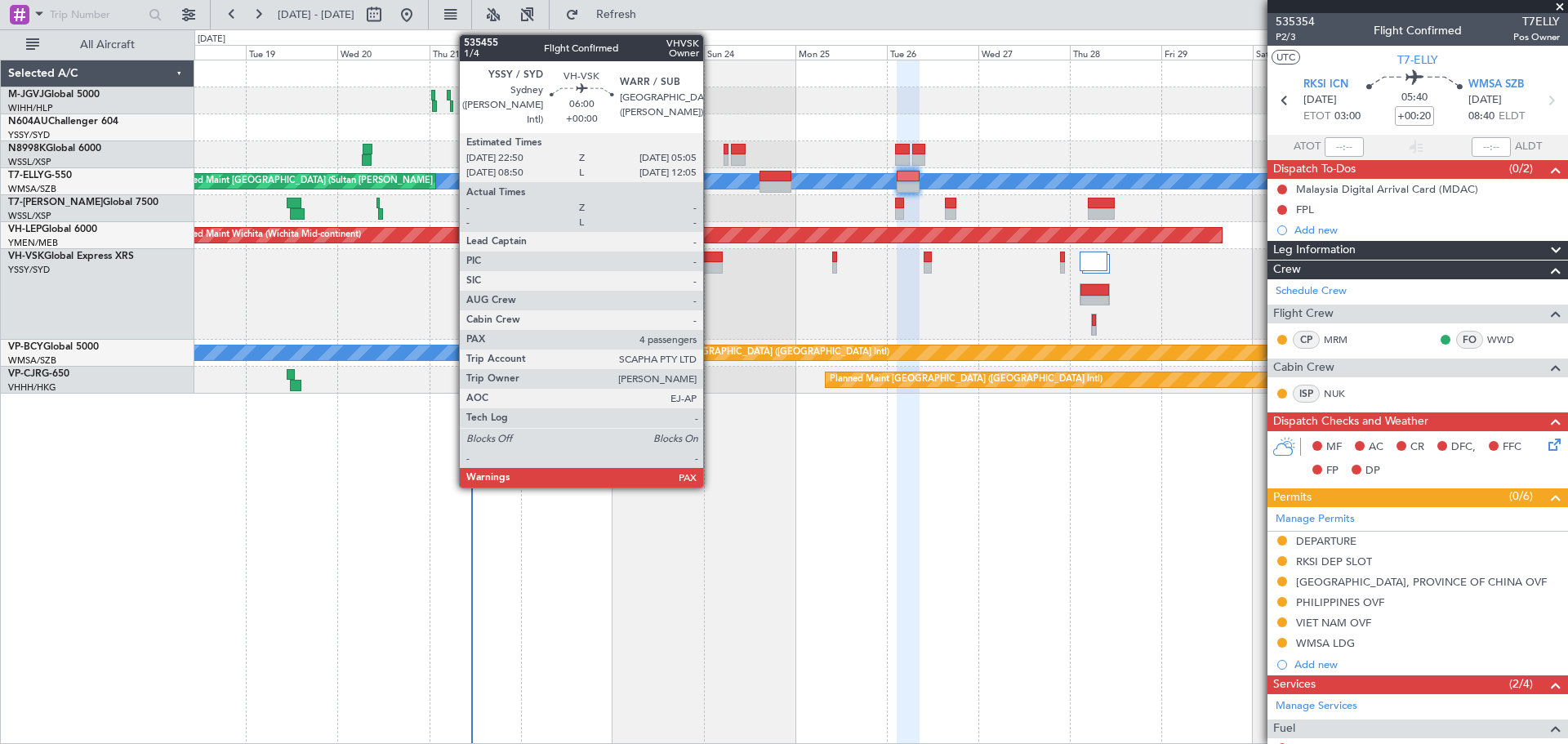
click at [710, 263] on div at bounding box center [710, 268] width 25 height 12
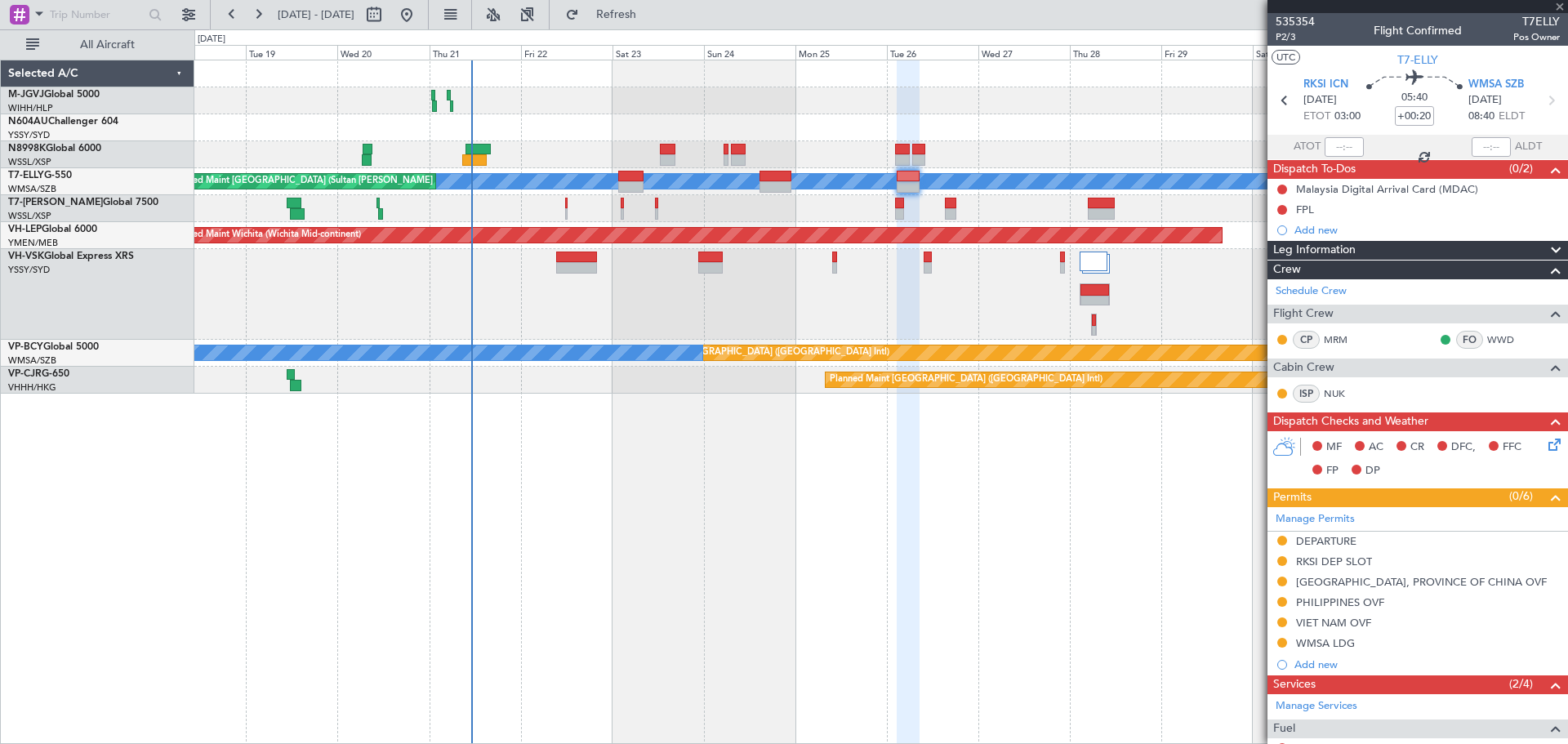
type input "4"
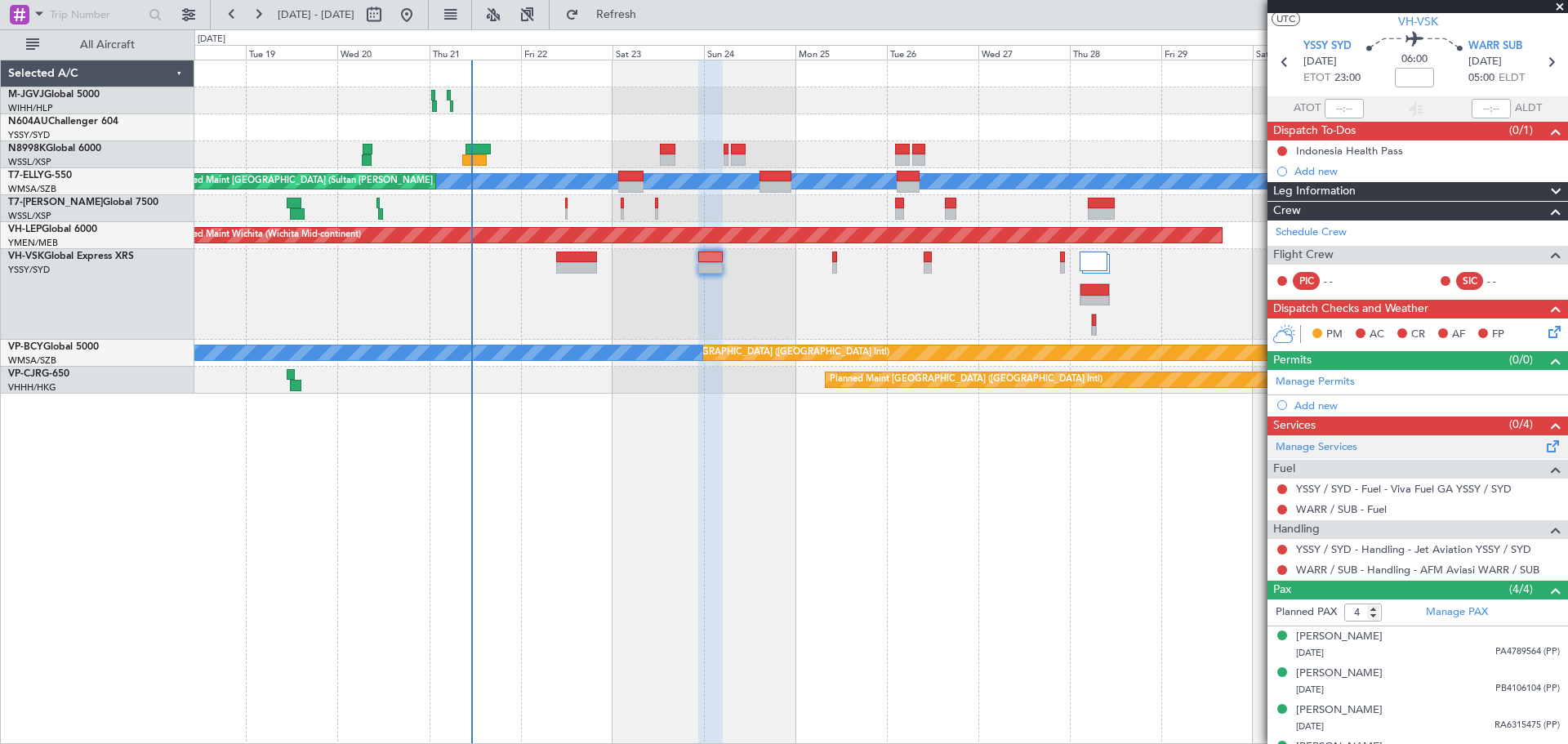
scroll to position [67, 0]
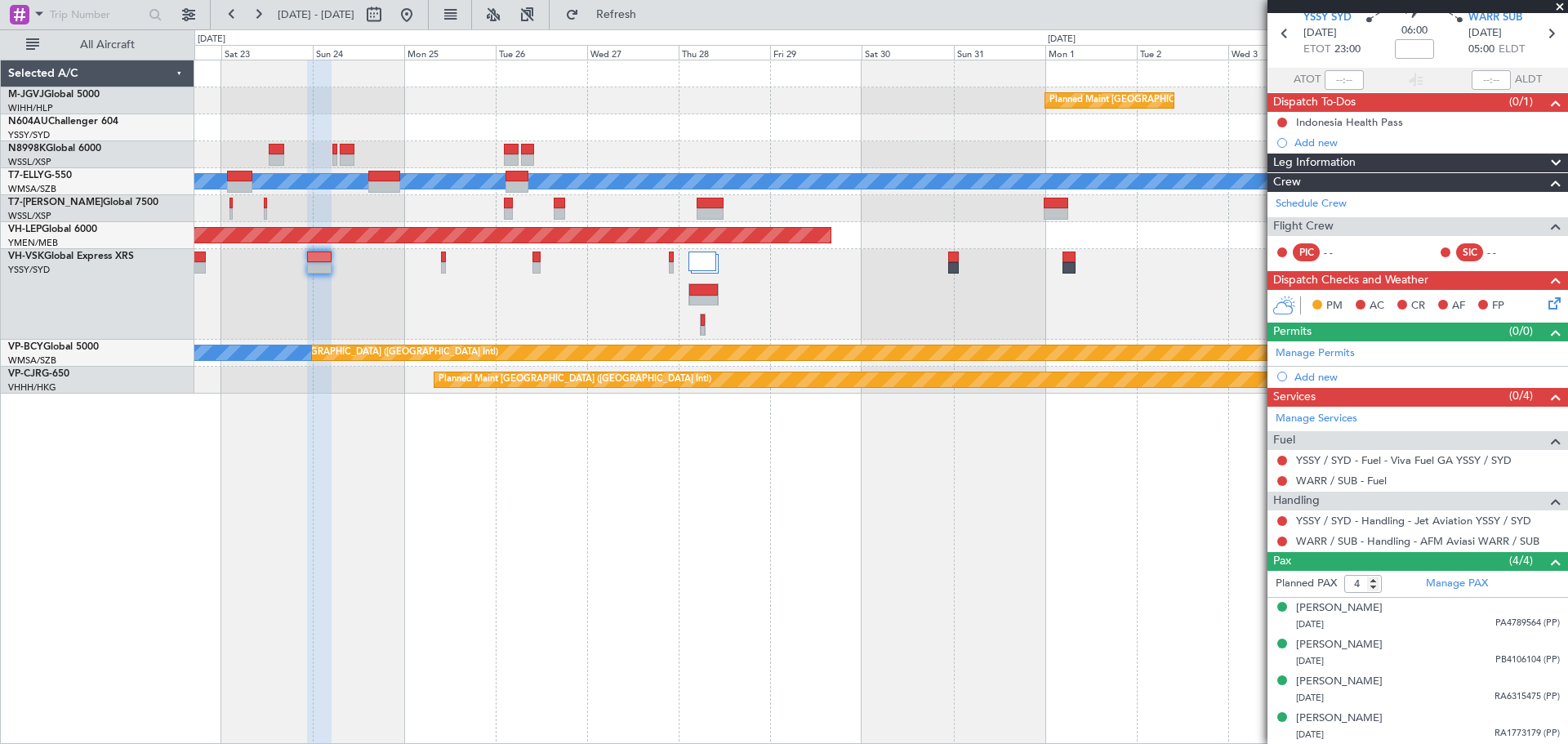
click at [428, 534] on div "Planned Maint [GEOGRAPHIC_DATA] (Seletar) [PERSON_NAME] Planned Maint [GEOGRAPH…" at bounding box center [881, 401] width 1373 height 684
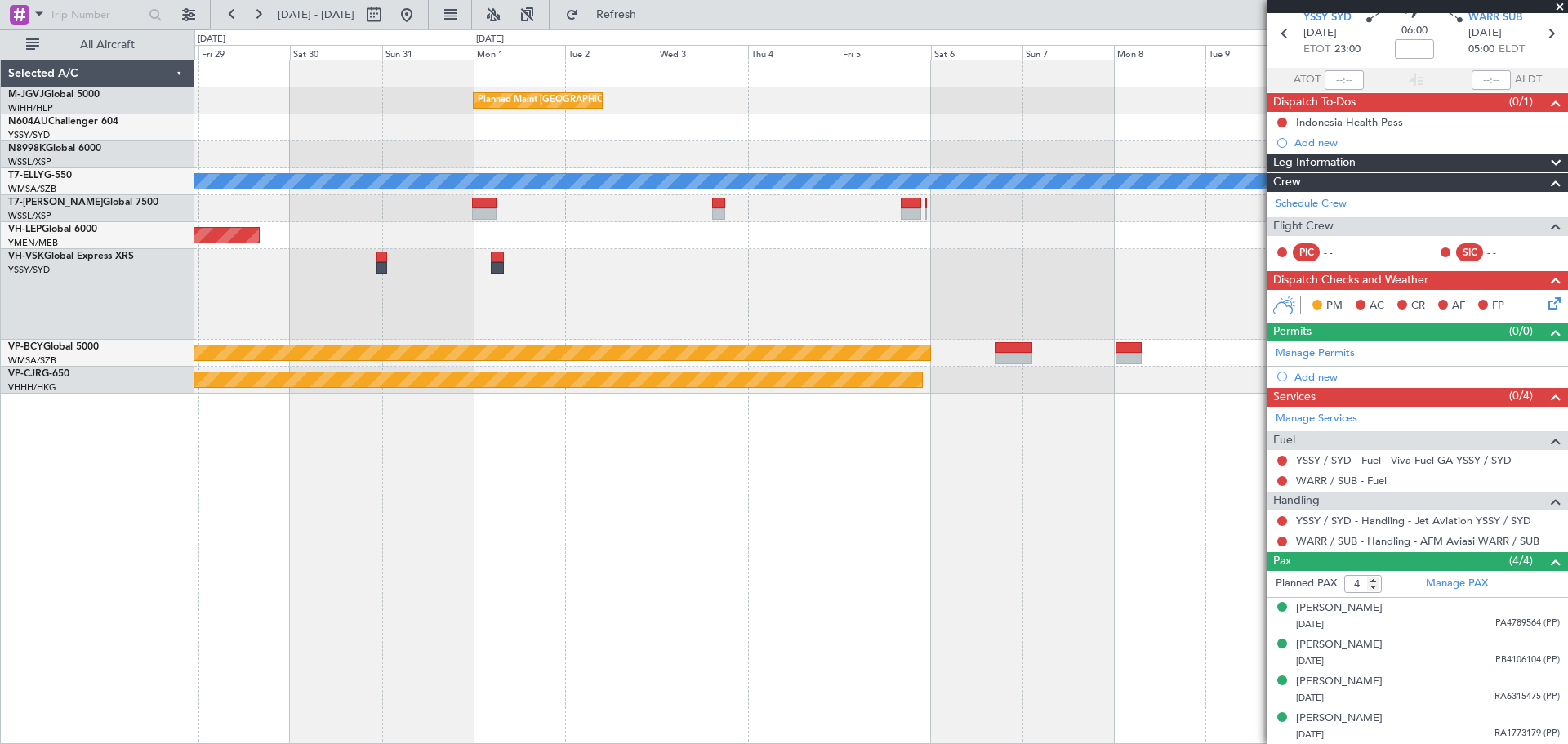
click at [527, 501] on div "Planned Maint [GEOGRAPHIC_DATA] (Seletar) [PERSON_NAME] Planned Maint [GEOGRAPH…" at bounding box center [881, 401] width 1373 height 684
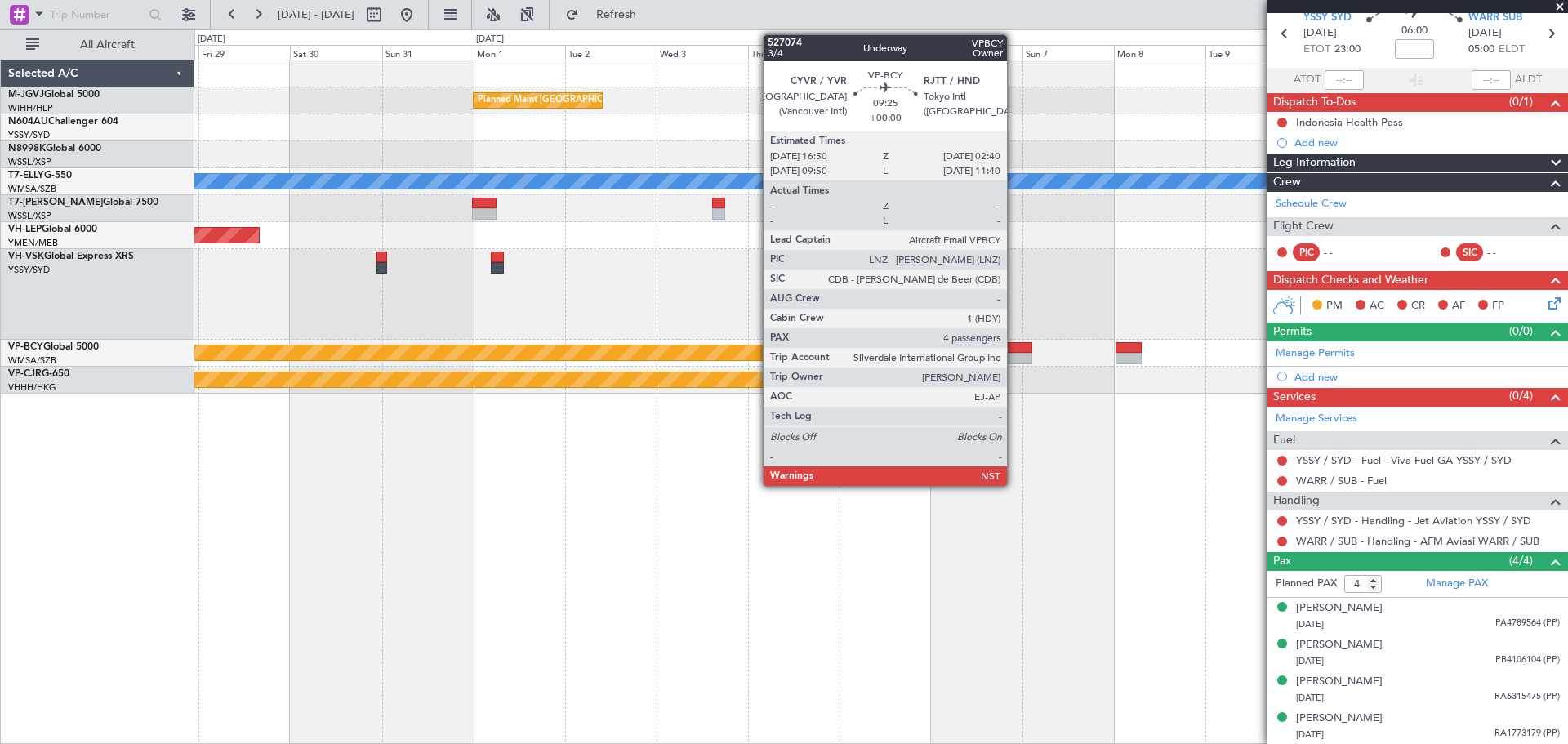
click at [1014, 353] on div at bounding box center [1013, 358] width 37 height 12
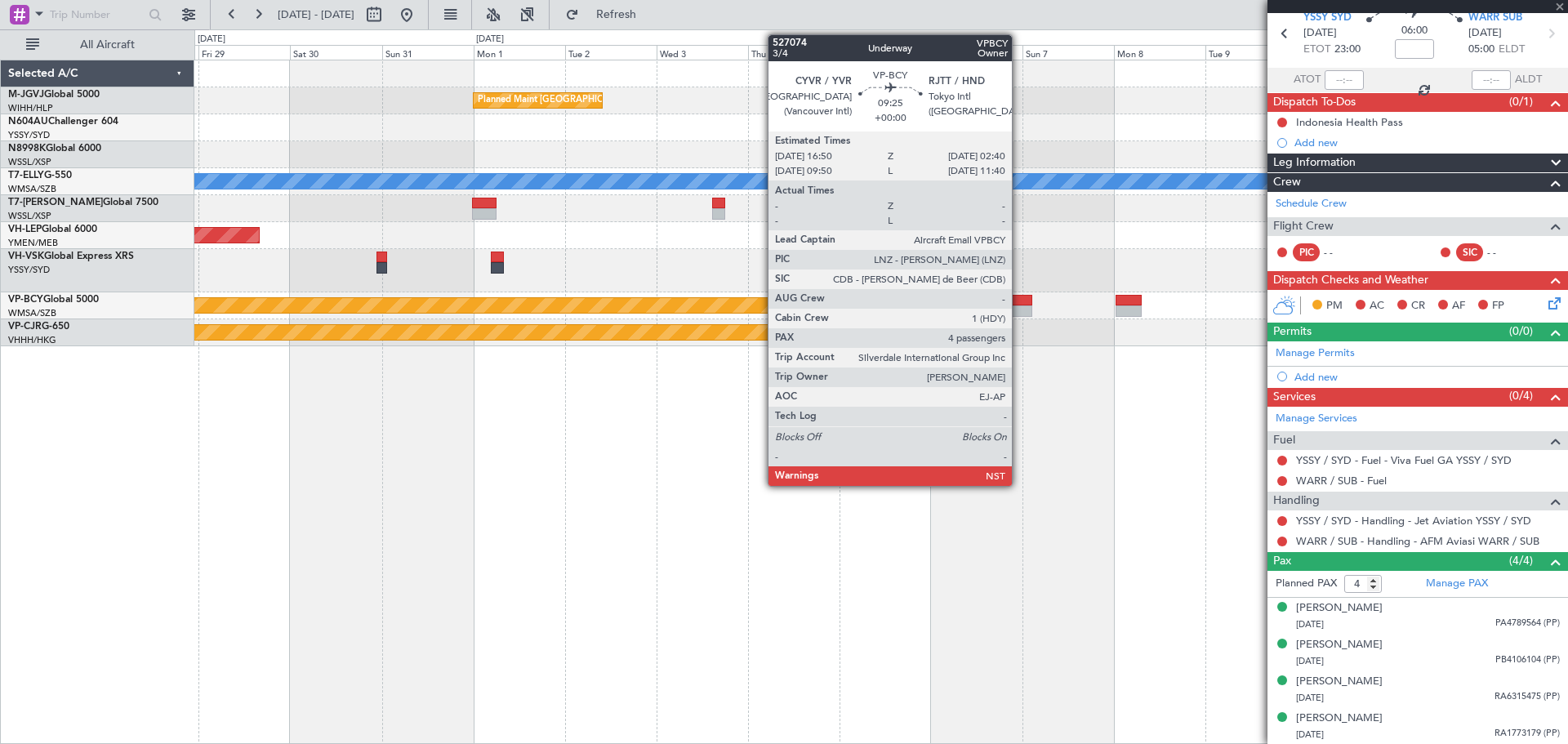
click at [1019, 303] on div at bounding box center [1013, 300] width 37 height 12
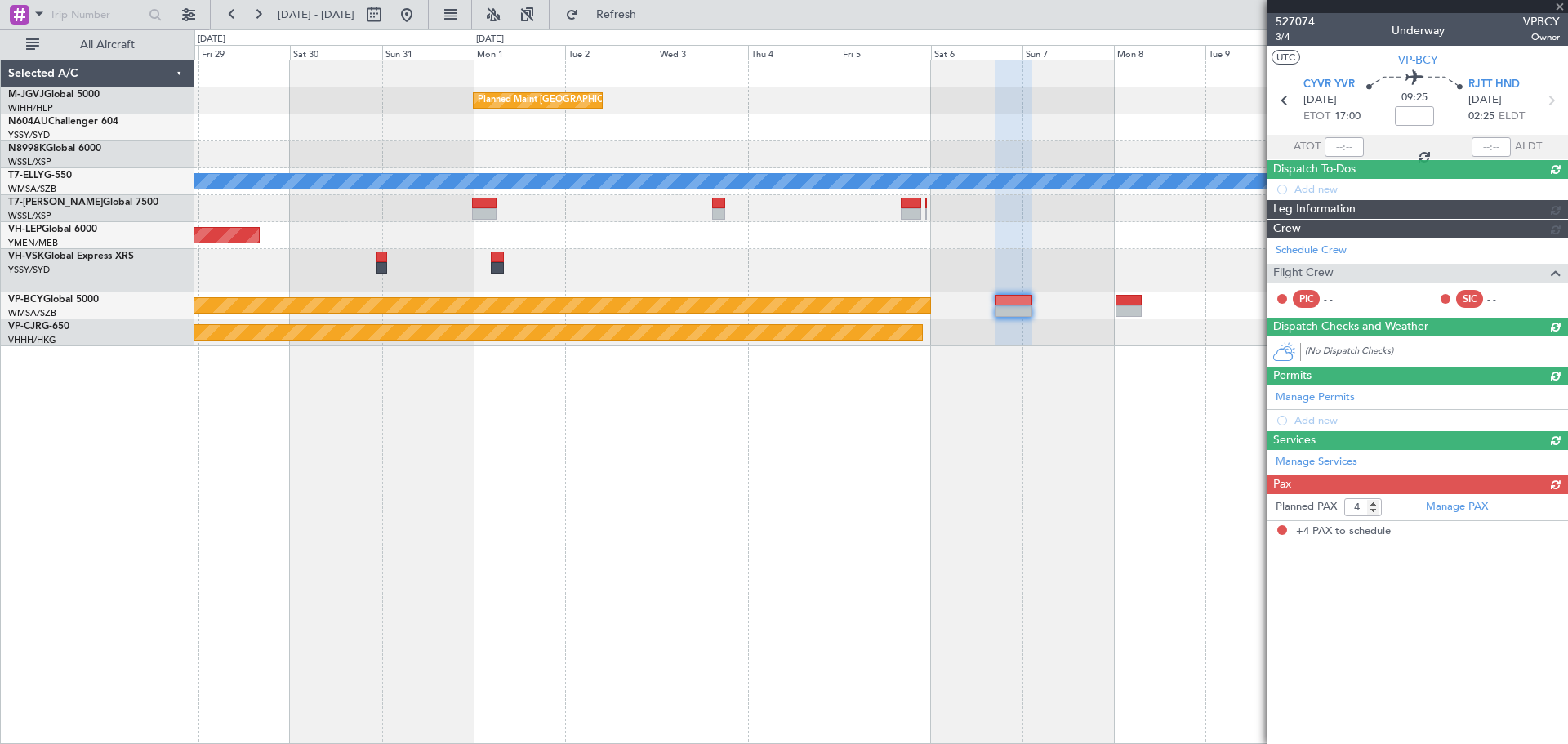
scroll to position [0, 0]
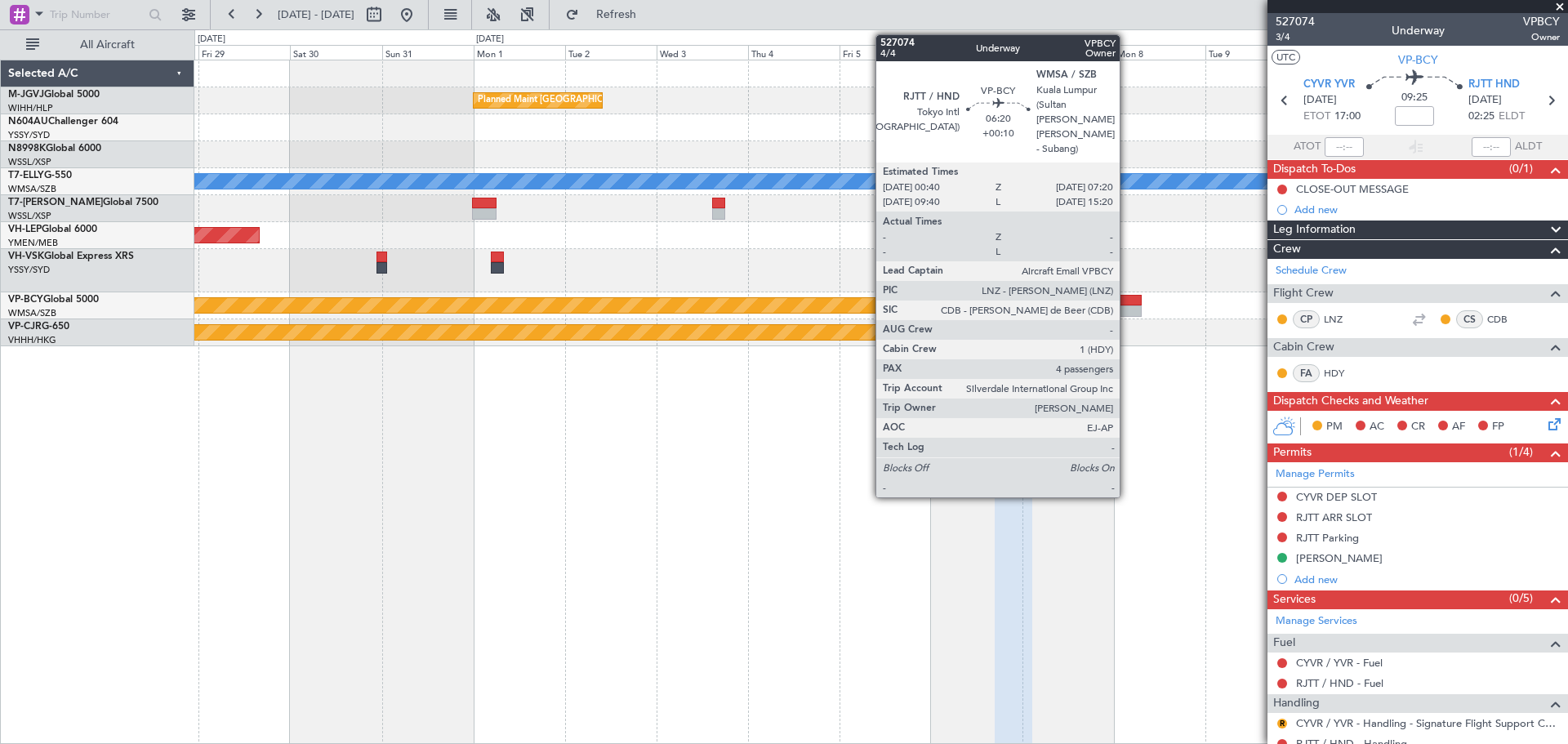
click at [1126, 309] on div at bounding box center [1128, 310] width 26 height 12
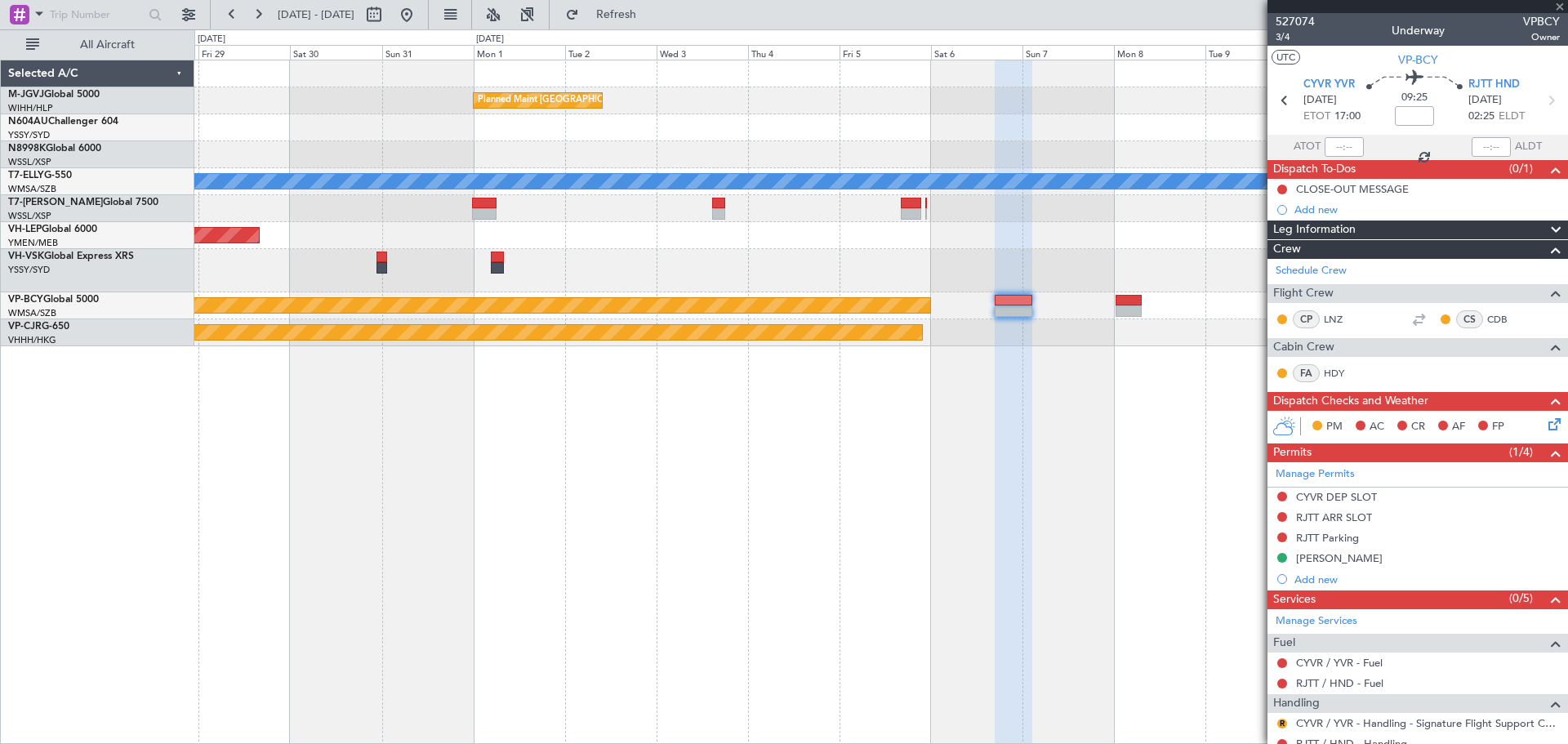
type input "+00:10"
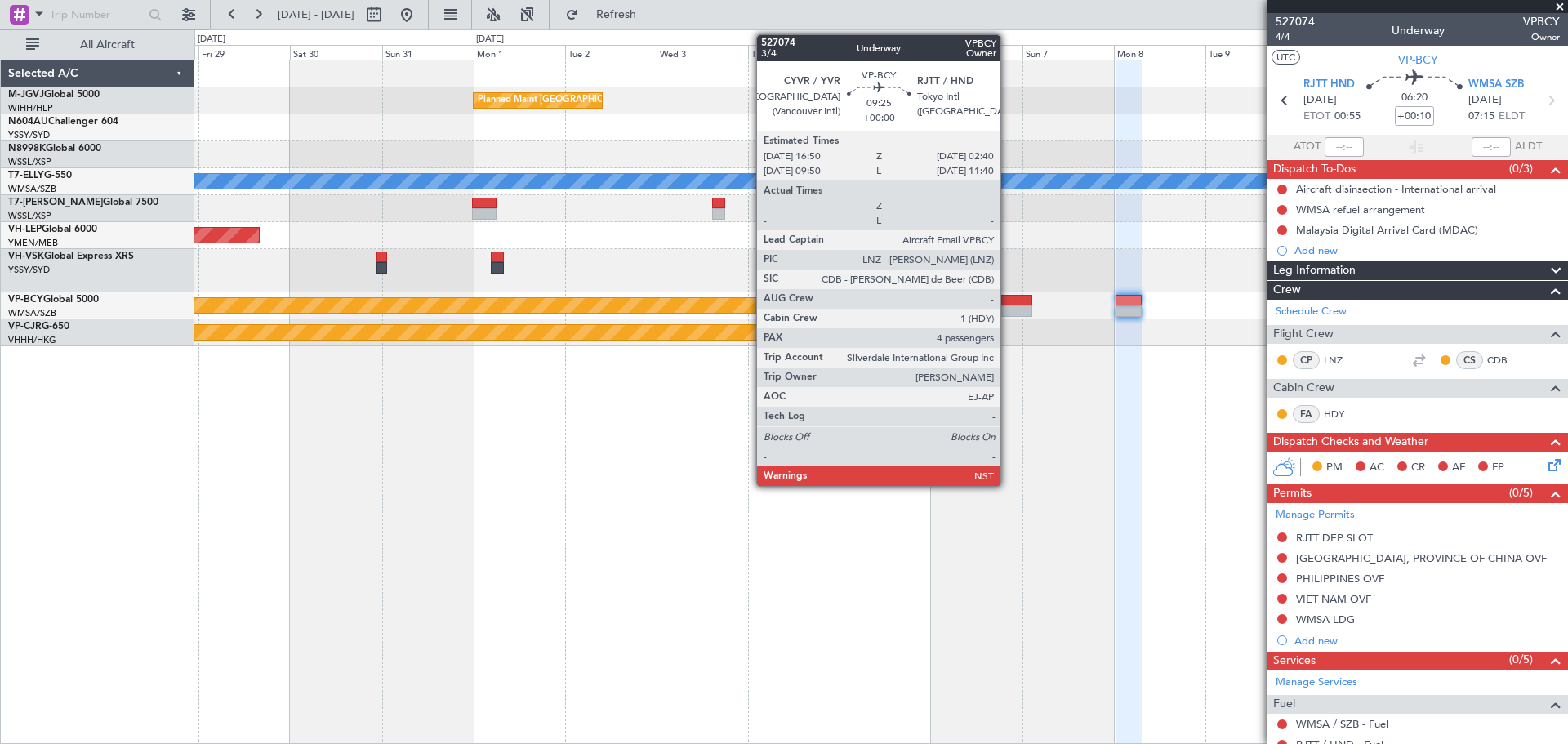
click at [1007, 301] on div at bounding box center [1013, 300] width 37 height 12
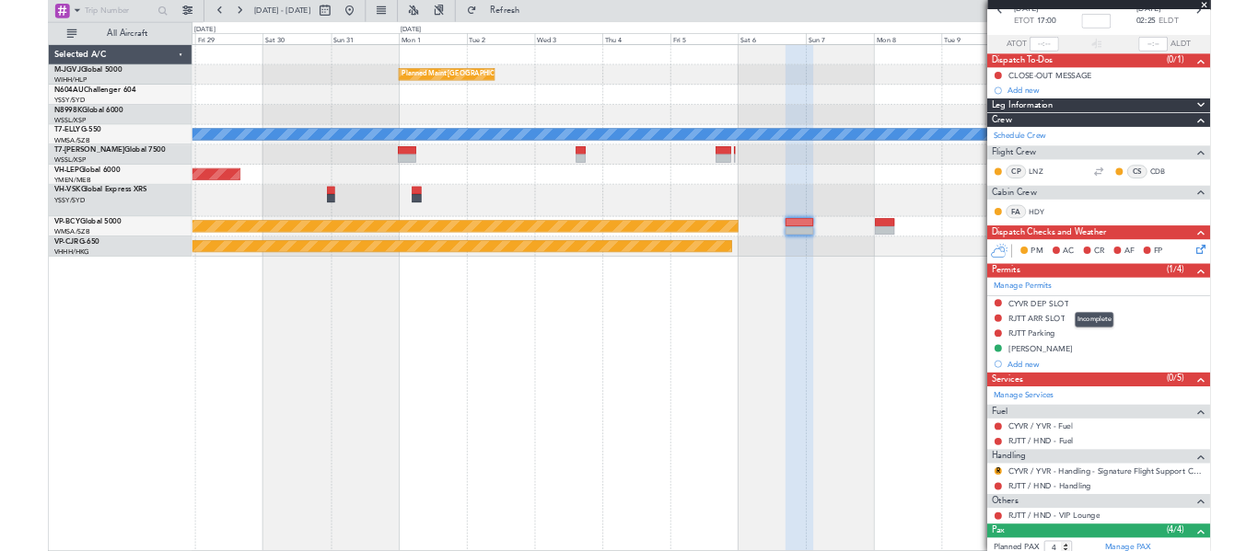
scroll to position [154, 0]
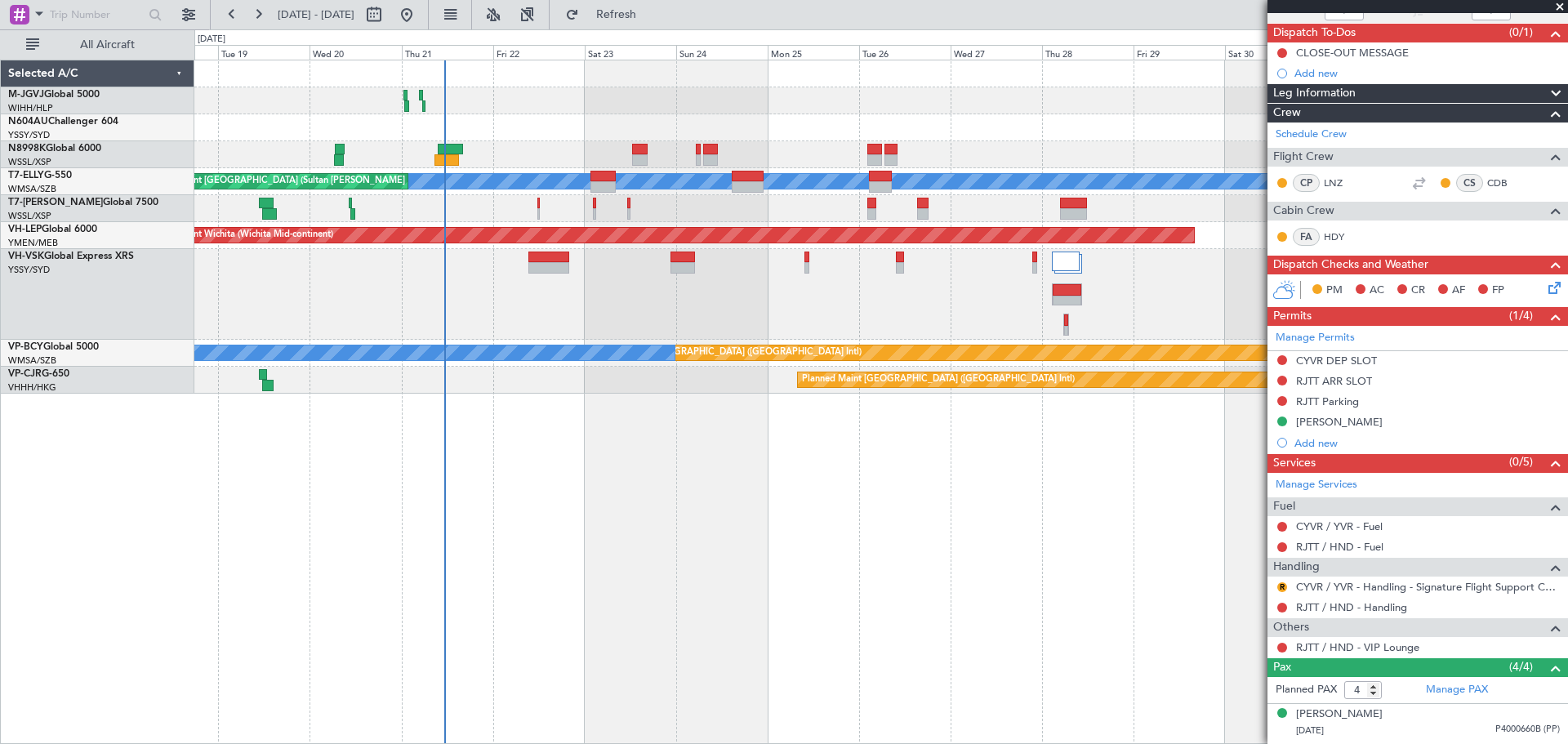
click at [543, 314] on div at bounding box center [881, 294] width 1373 height 90
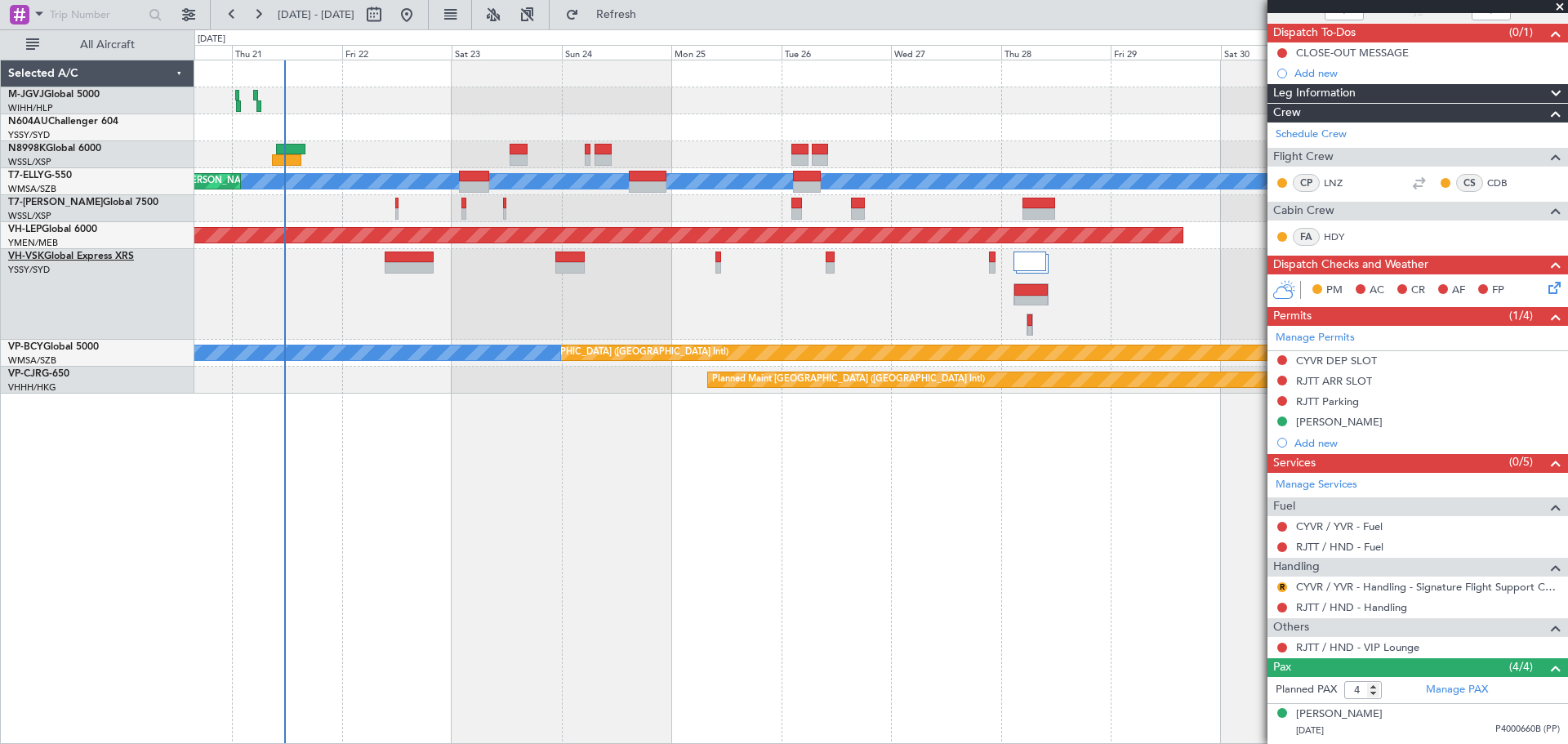
click at [113, 260] on link "VH-VSK Global Express XRS" at bounding box center [71, 256] width 126 height 10
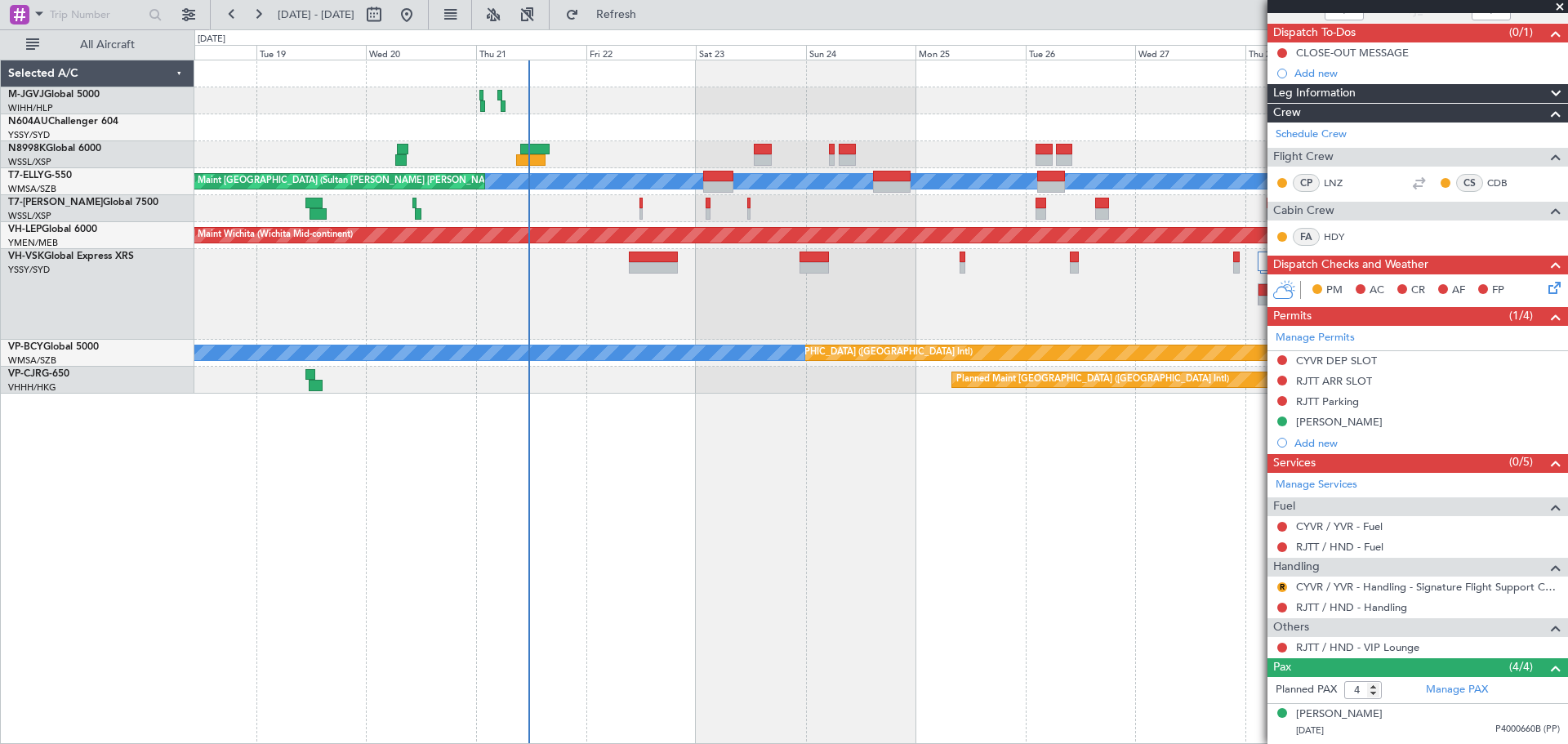
click at [666, 315] on div at bounding box center [881, 294] width 1373 height 90
